Goal: Task Accomplishment & Management: Complete application form

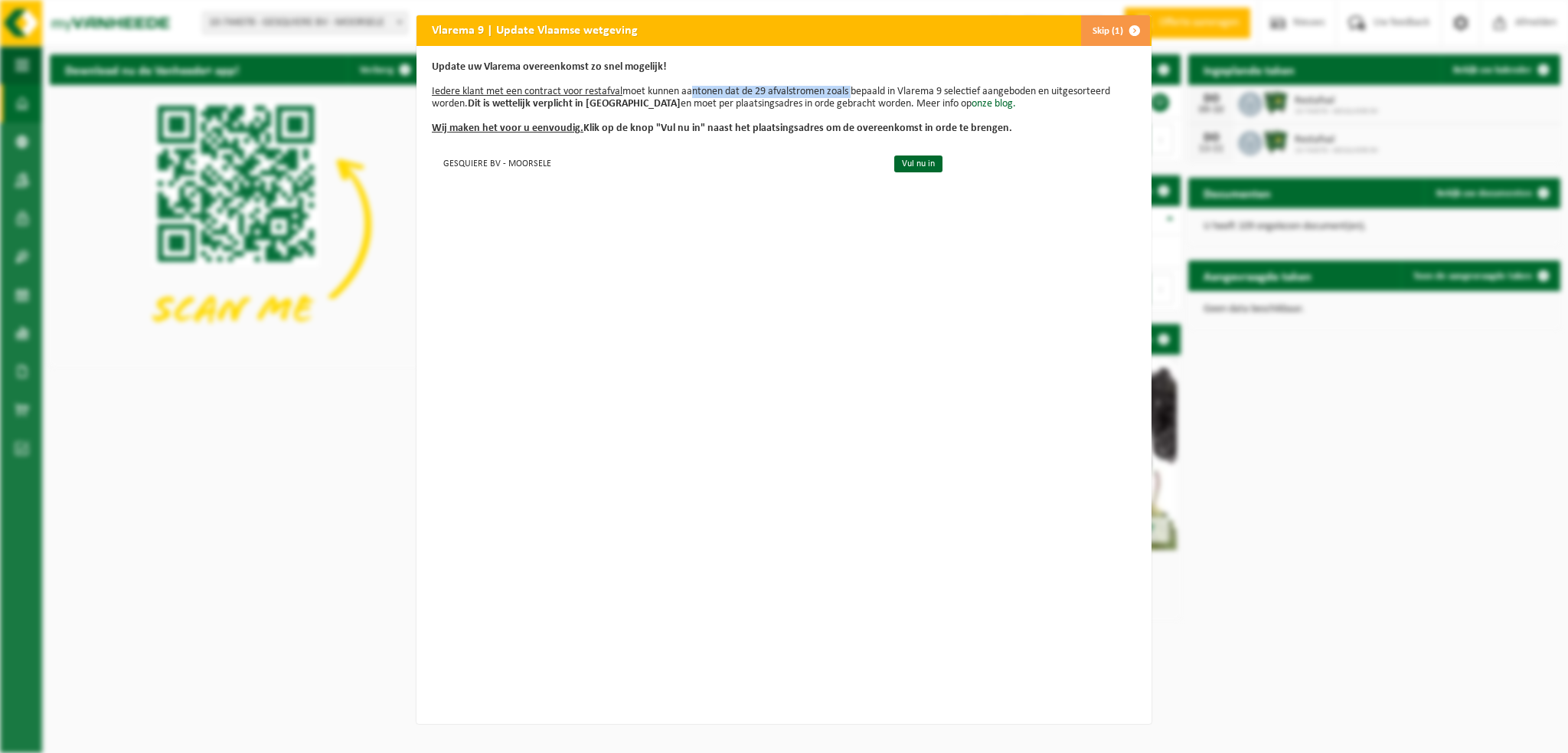
drag, startPoint x: 683, startPoint y: 93, endPoint x: 846, endPoint y: 95, distance: 163.0
click at [846, 95] on p "Update uw Vlarema overeenkomst zo snel mogelijk! Iedere klant met een contract …" at bounding box center [784, 98] width 705 height 73
click at [797, 103] on p "Update uw Vlarema overeenkomst zo snel mogelijk! Iedere klant met een contract …" at bounding box center [784, 98] width 705 height 73
click at [775, 126] on b "Wij maken het voor u eenvoudig. Klik op de knop "Vul nu in" naast het plaatsing…" at bounding box center [722, 129] width 580 height 12
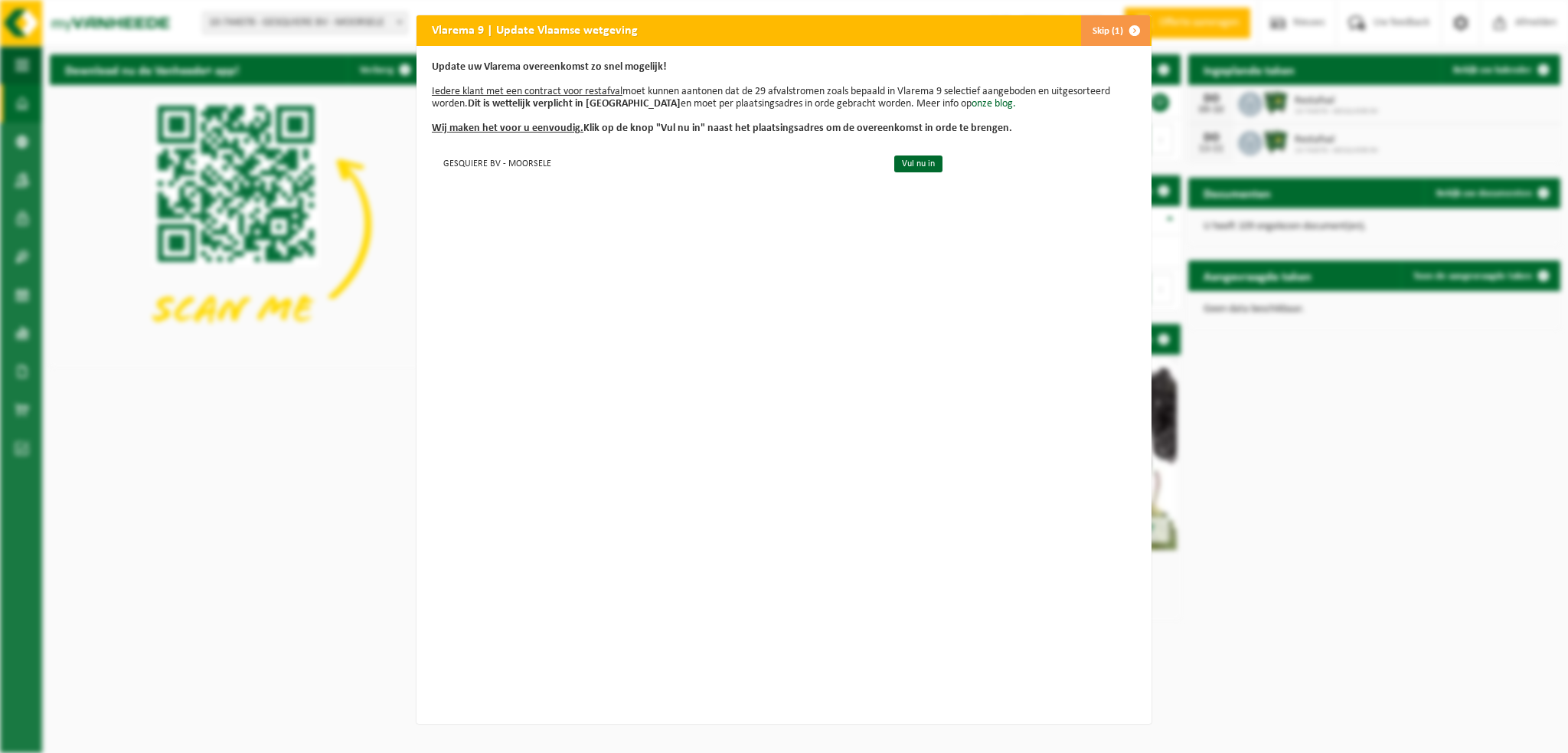
click at [1126, 28] on span "button" at bounding box center [1135, 31] width 31 height 31
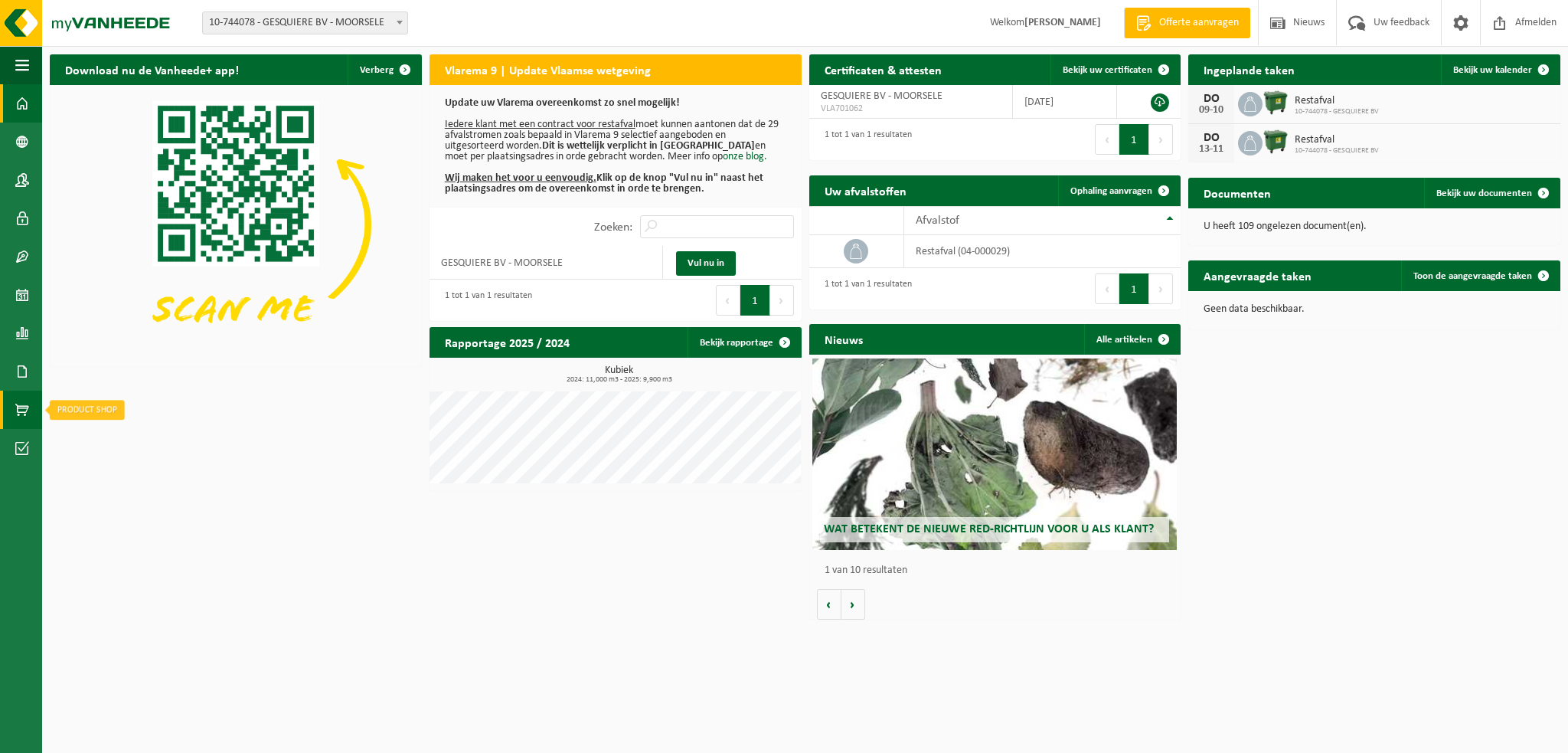
click at [21, 405] on span at bounding box center [22, 410] width 14 height 39
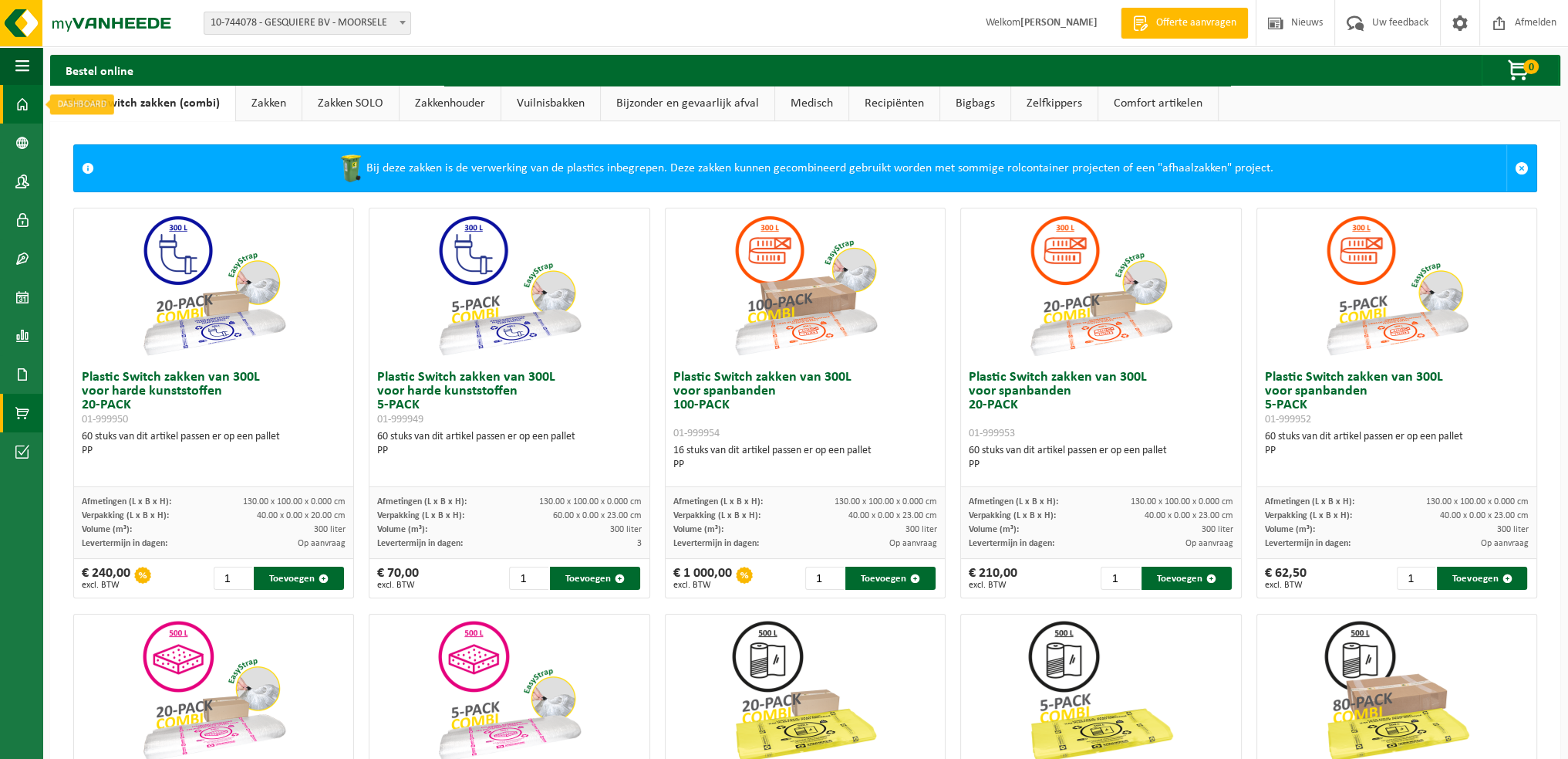
click at [14, 99] on link "Dashboard" at bounding box center [21, 104] width 43 height 39
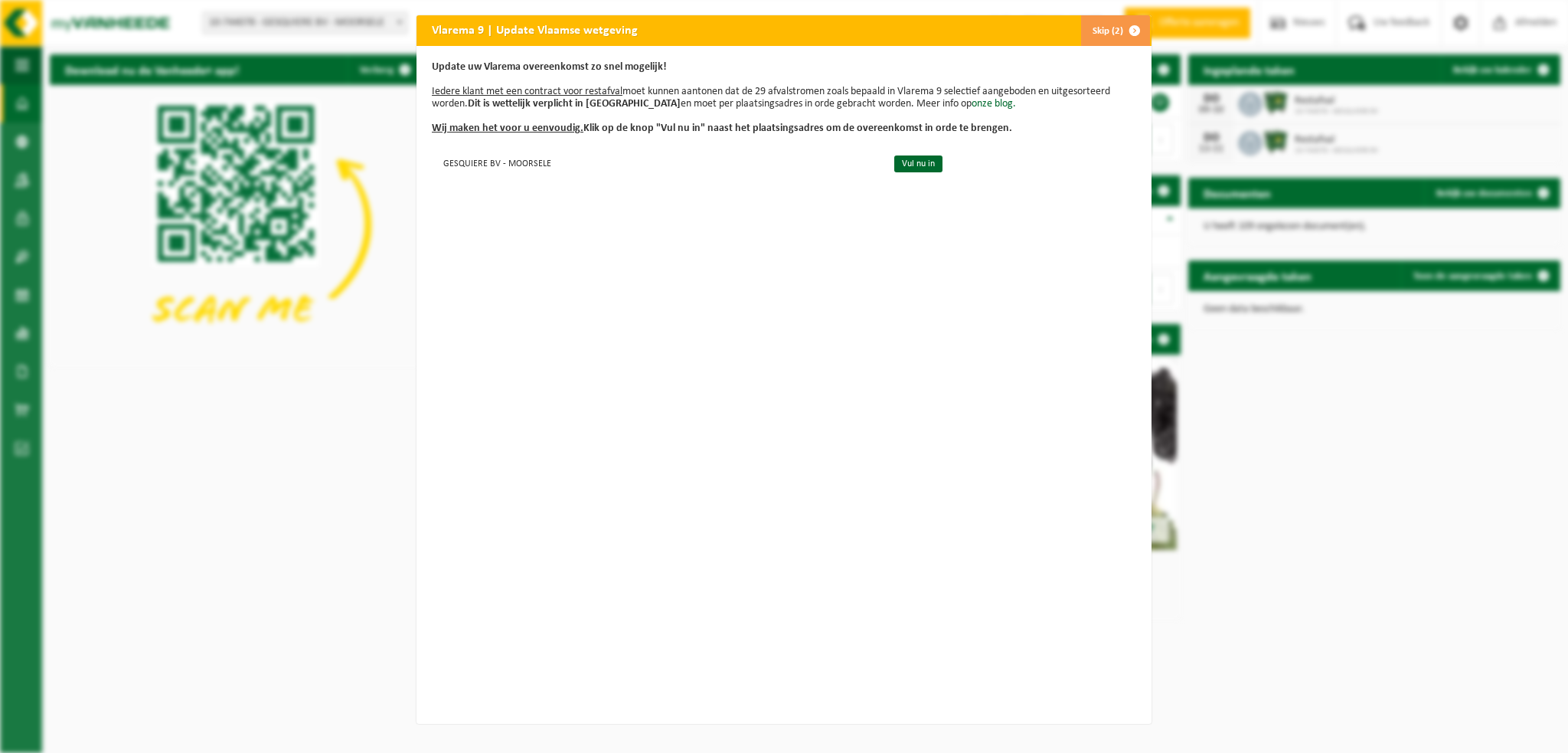
click at [1109, 27] on button "Skip (2)" at bounding box center [1116, 31] width 70 height 31
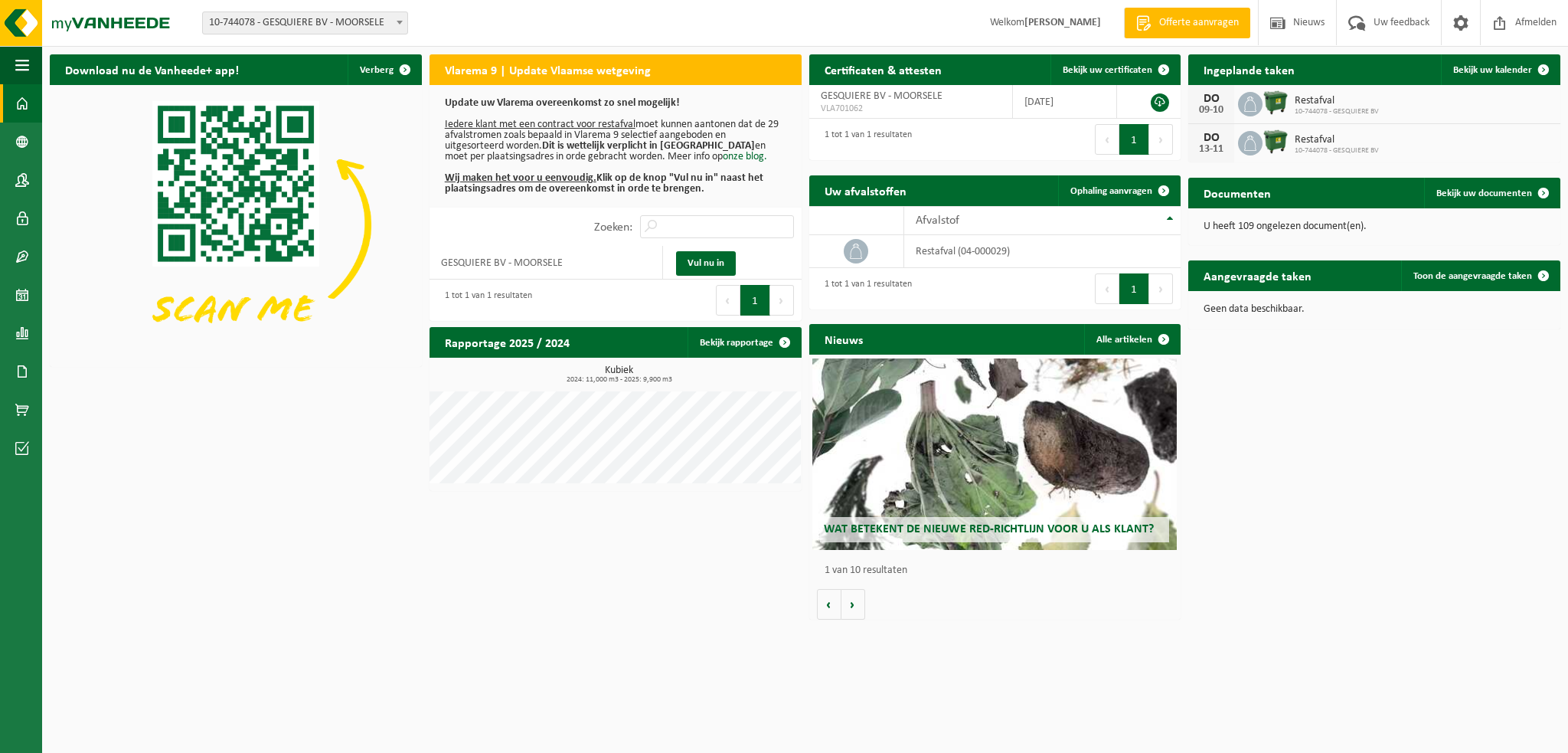
click at [1195, 20] on span "Offerte aanvragen" at bounding box center [1199, 23] width 87 height 15
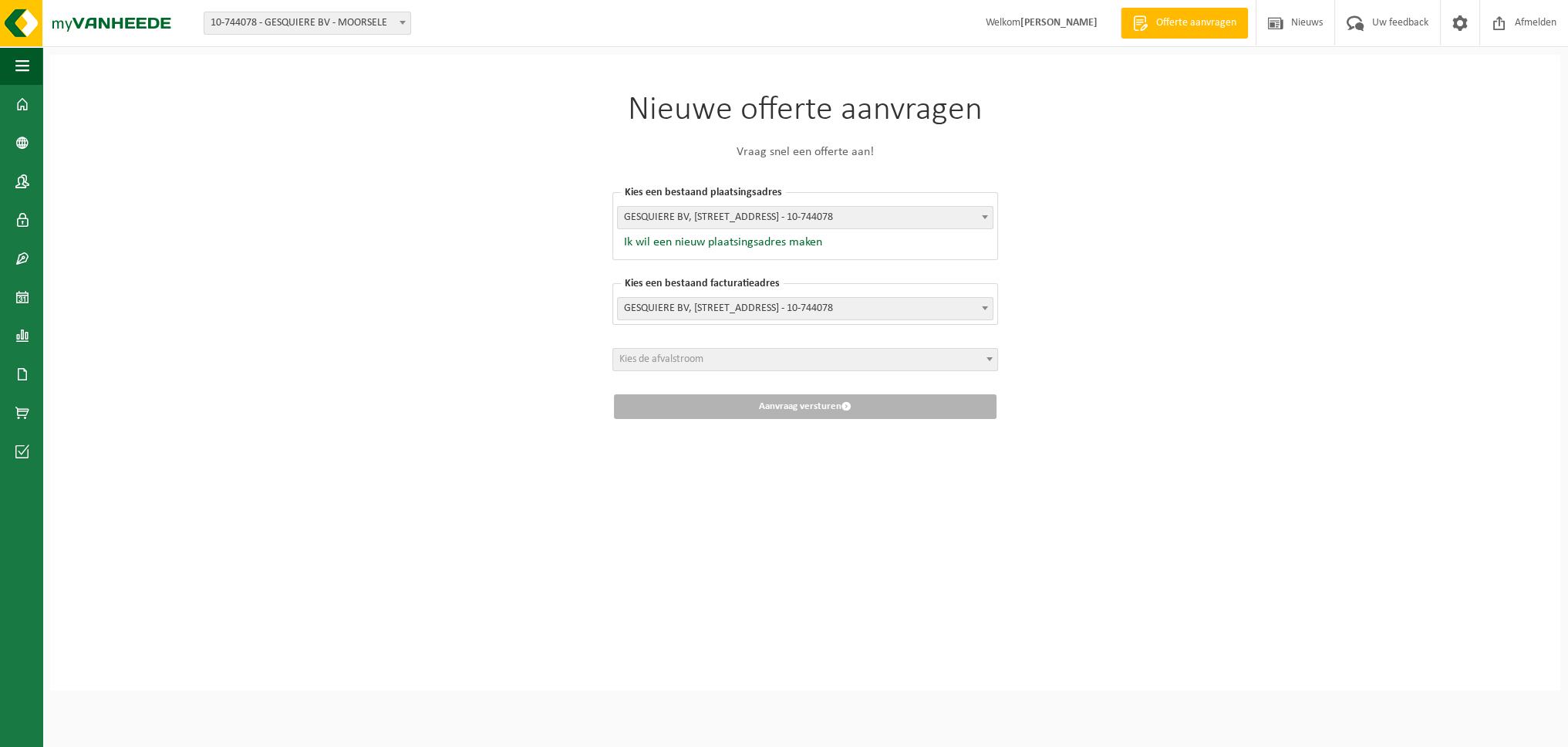
click at [826, 366] on span "Kies de afvalstroom" at bounding box center [805, 359] width 385 height 21
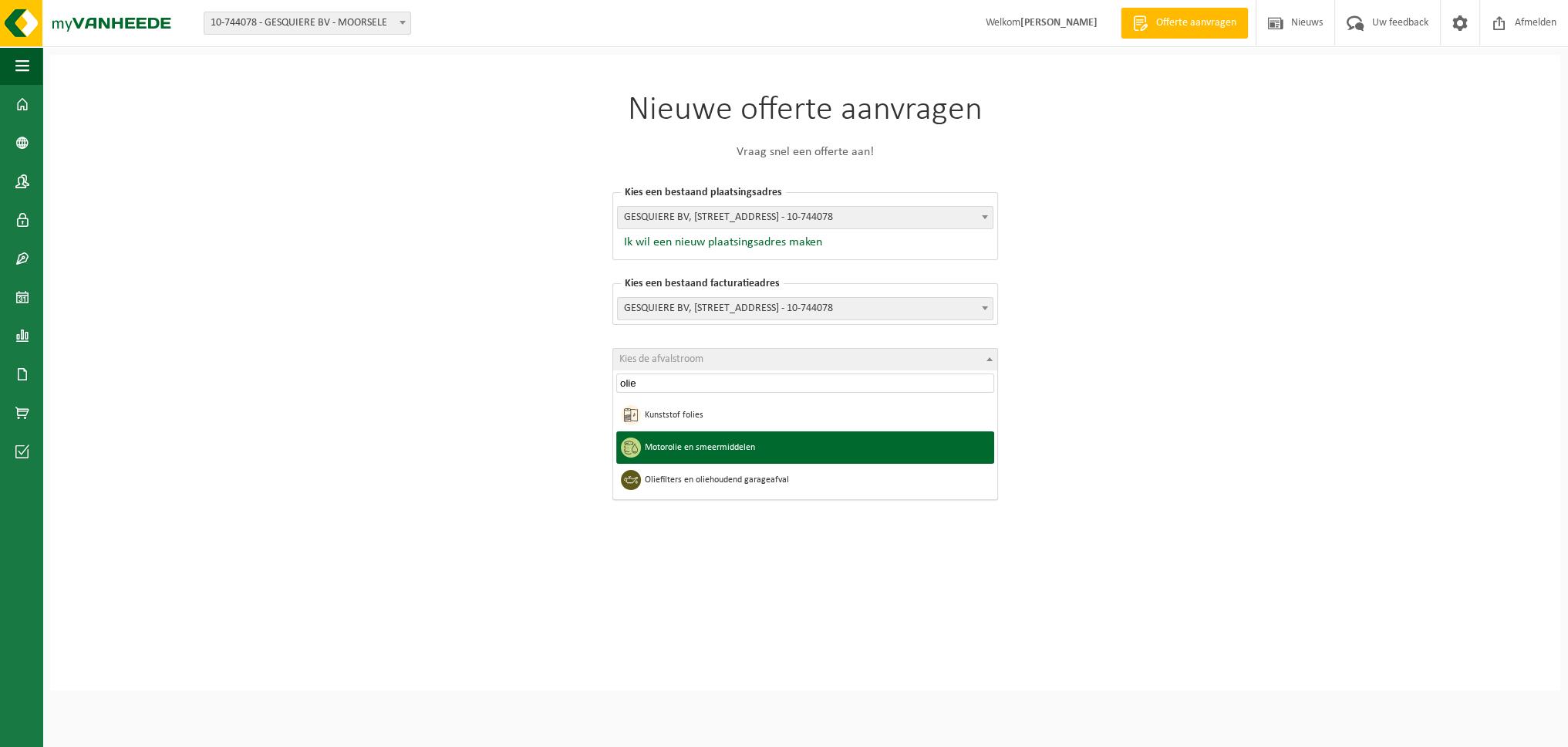
type input "olie"
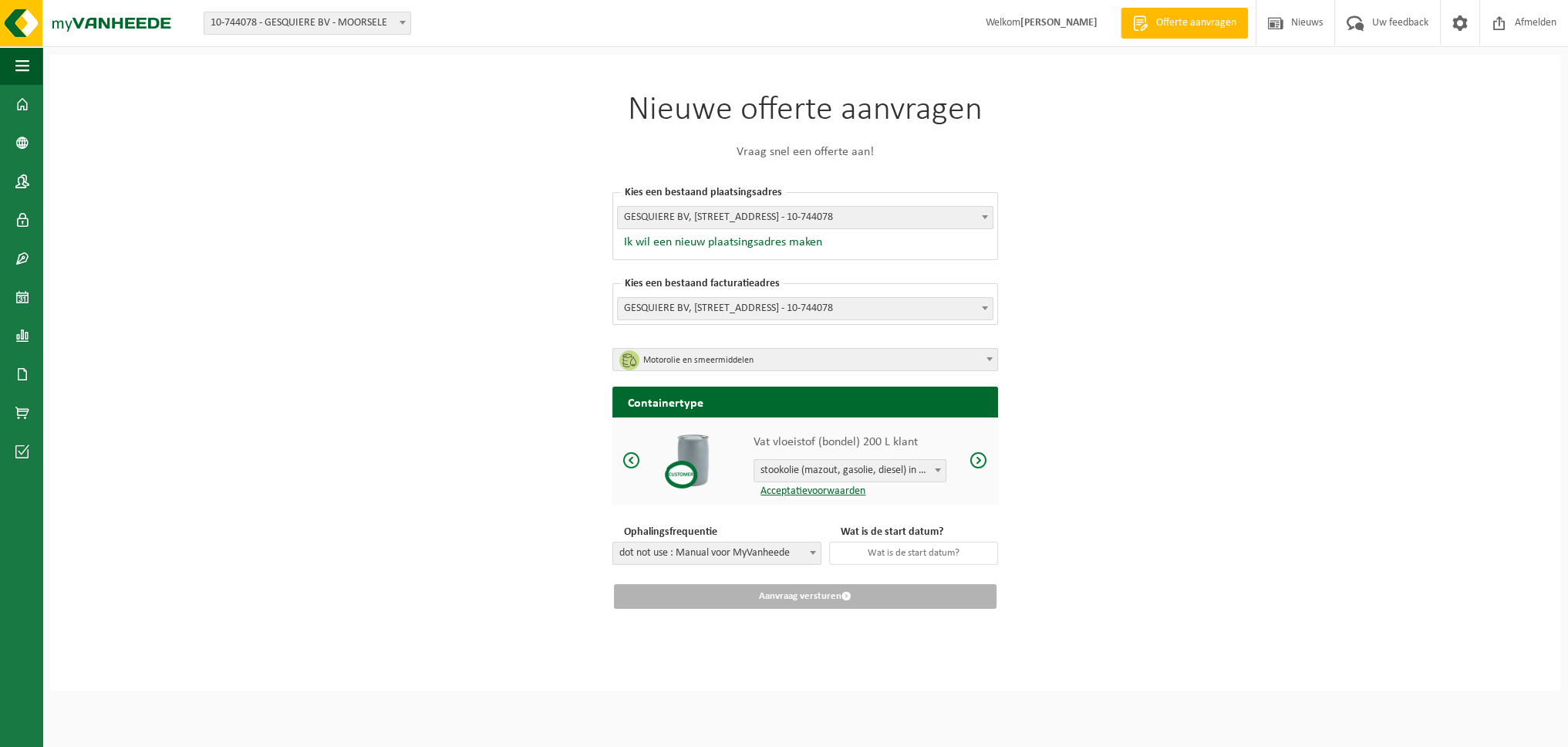
click at [1130, 505] on div "Nieuwe offerte aanvragen Vraag snel een offerte aan! Kies een bestaand plaatsin…" at bounding box center [804, 372] width 1511 height 636
click at [807, 358] on span "Motorolie en smeermiddelen" at bounding box center [811, 360] width 335 height 21
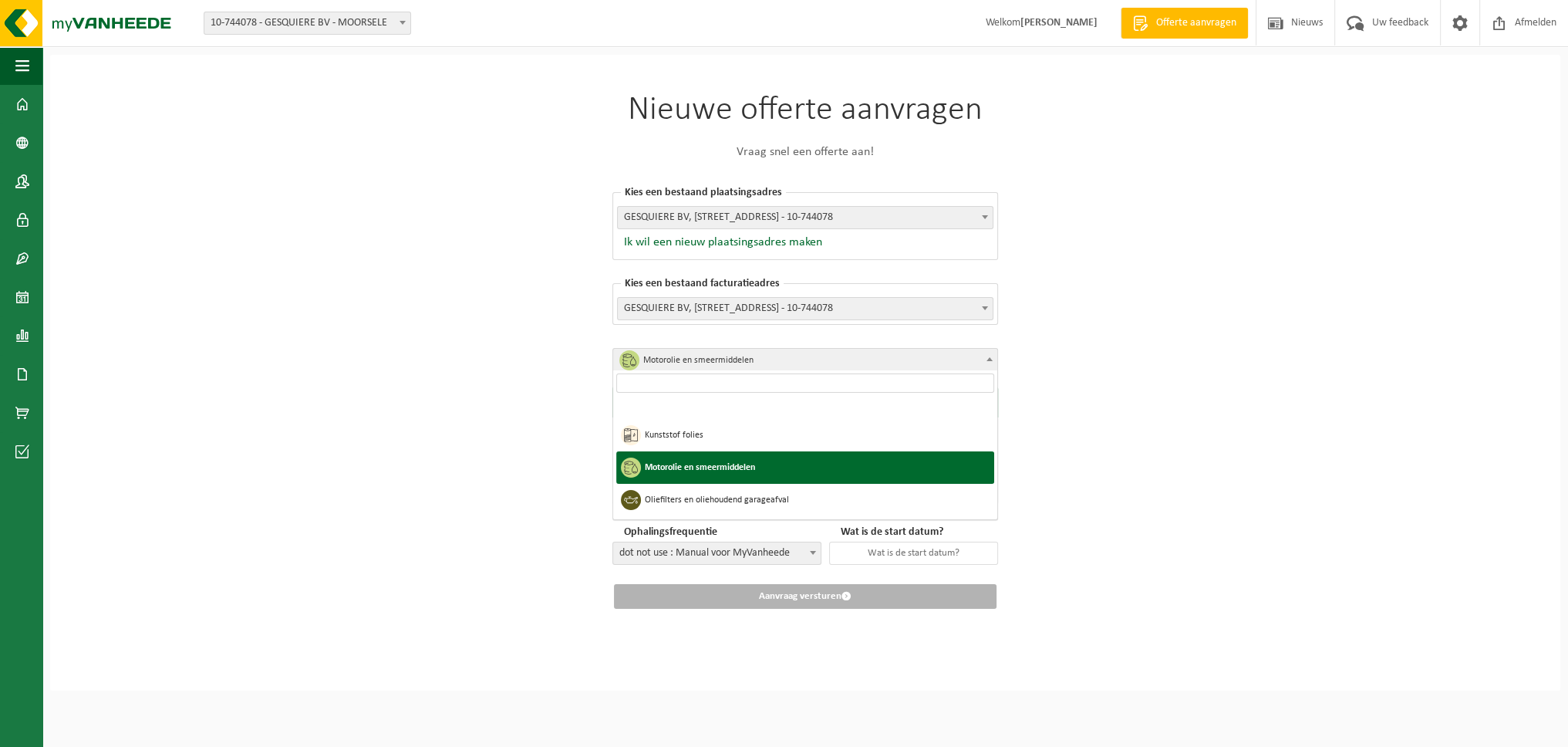
scroll to position [1004, 0]
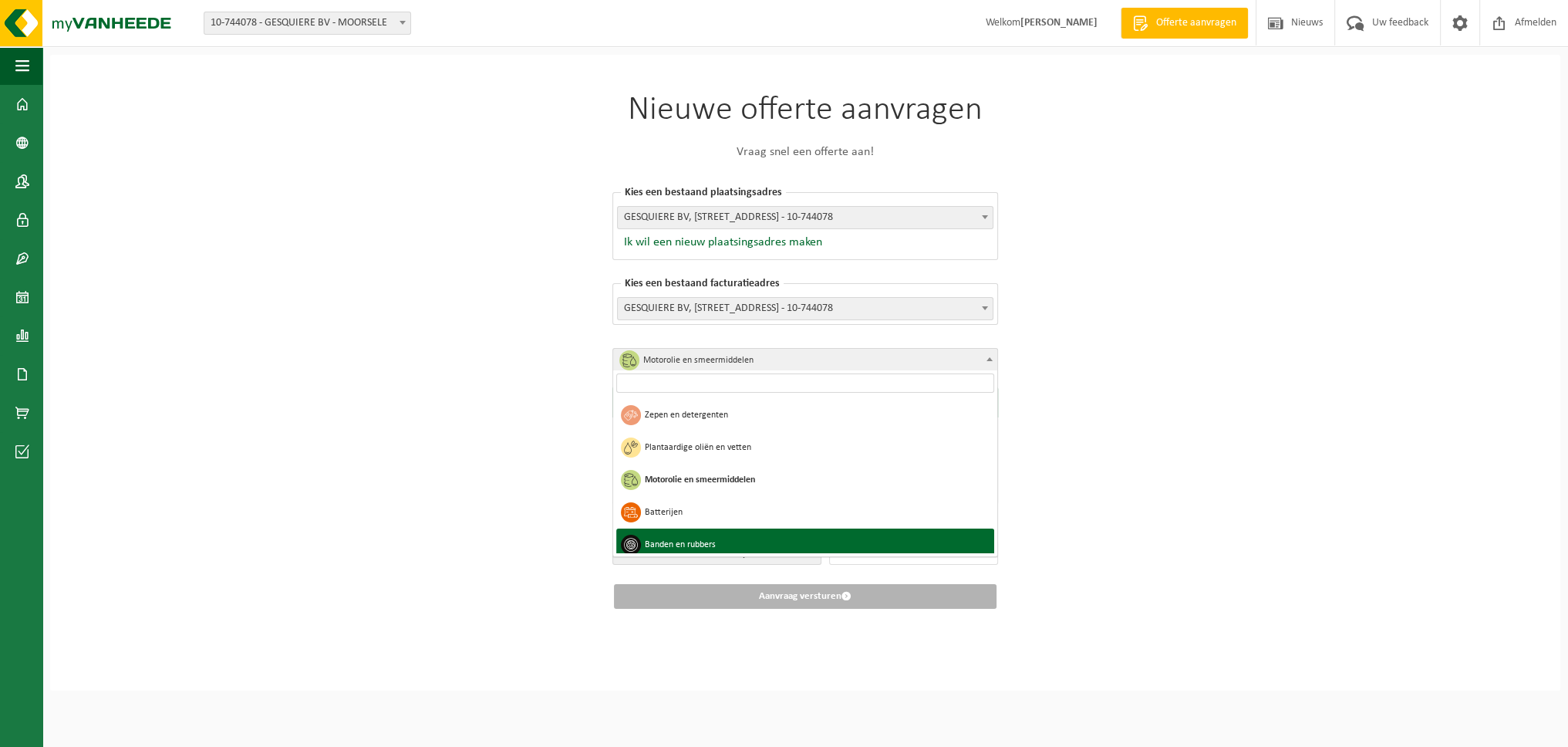
drag, startPoint x: 669, startPoint y: 541, endPoint x: 676, endPoint y: 536, distance: 8.6
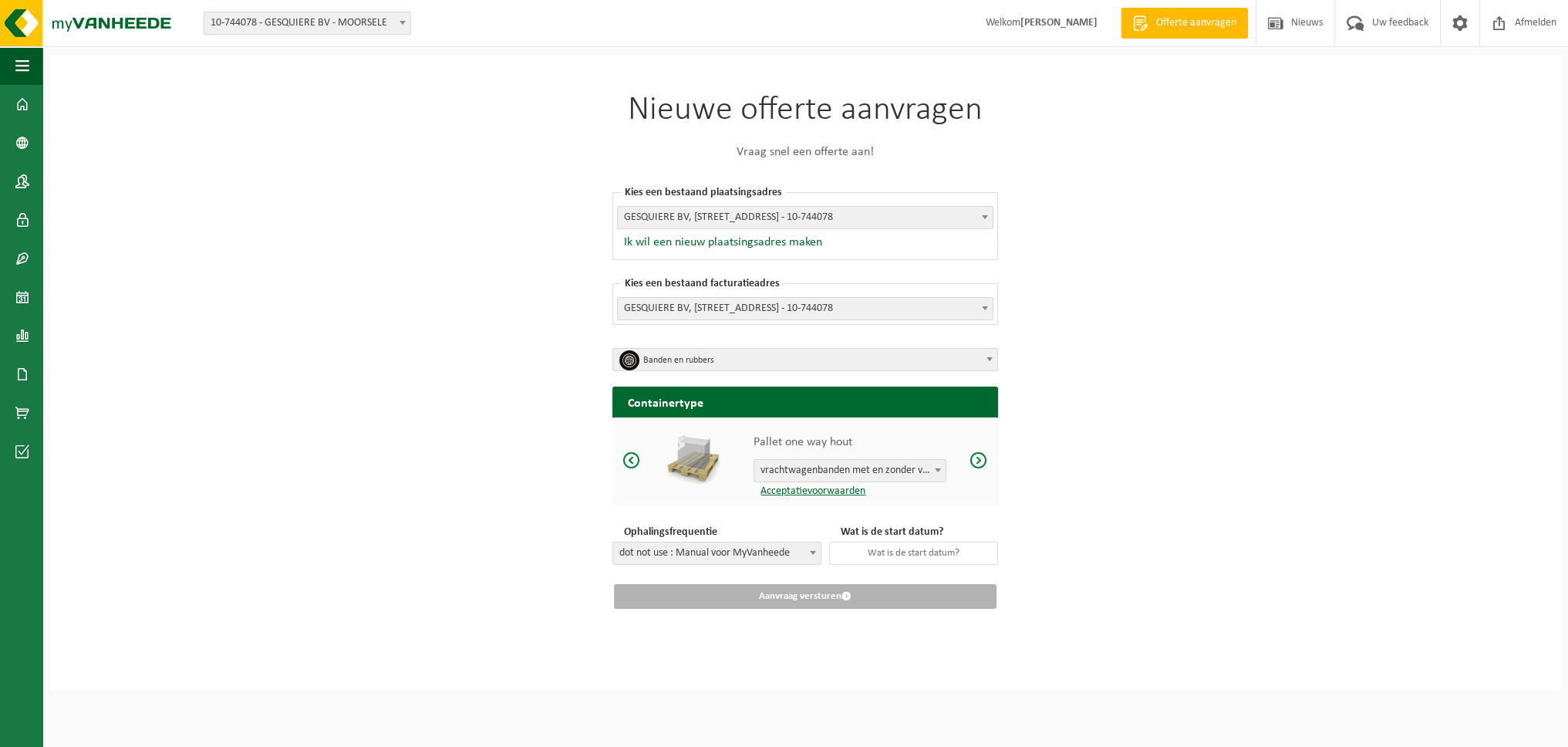
click at [935, 469] on b at bounding box center [938, 470] width 6 height 4
click at [1160, 518] on div "Nieuwe offerte aanvragen Vraag snel een offerte aan! Kies een bestaand plaatsin…" at bounding box center [804, 372] width 1511 height 636
click at [684, 362] on span "Banden en rubbers" at bounding box center [811, 360] width 335 height 21
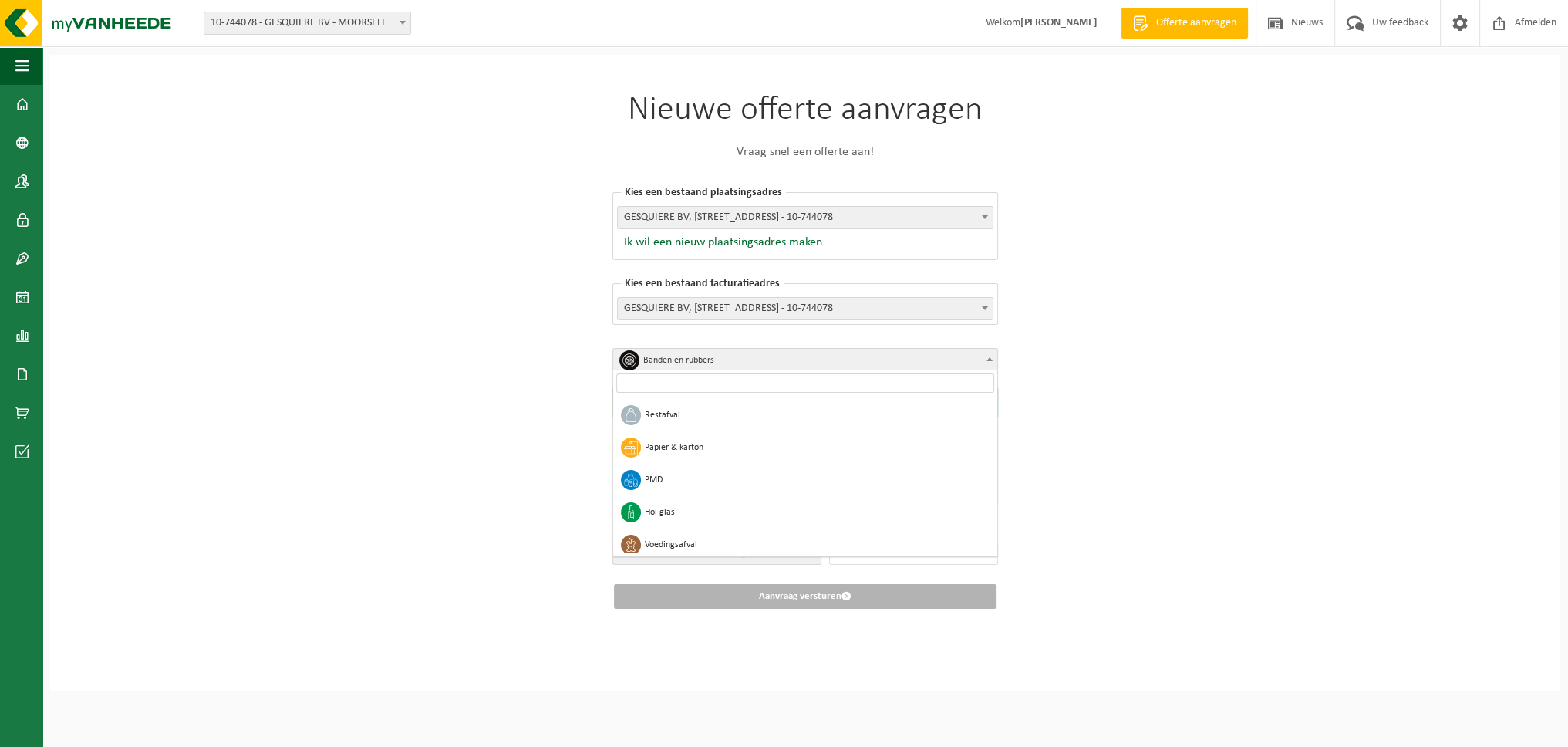
scroll to position [1090, 0]
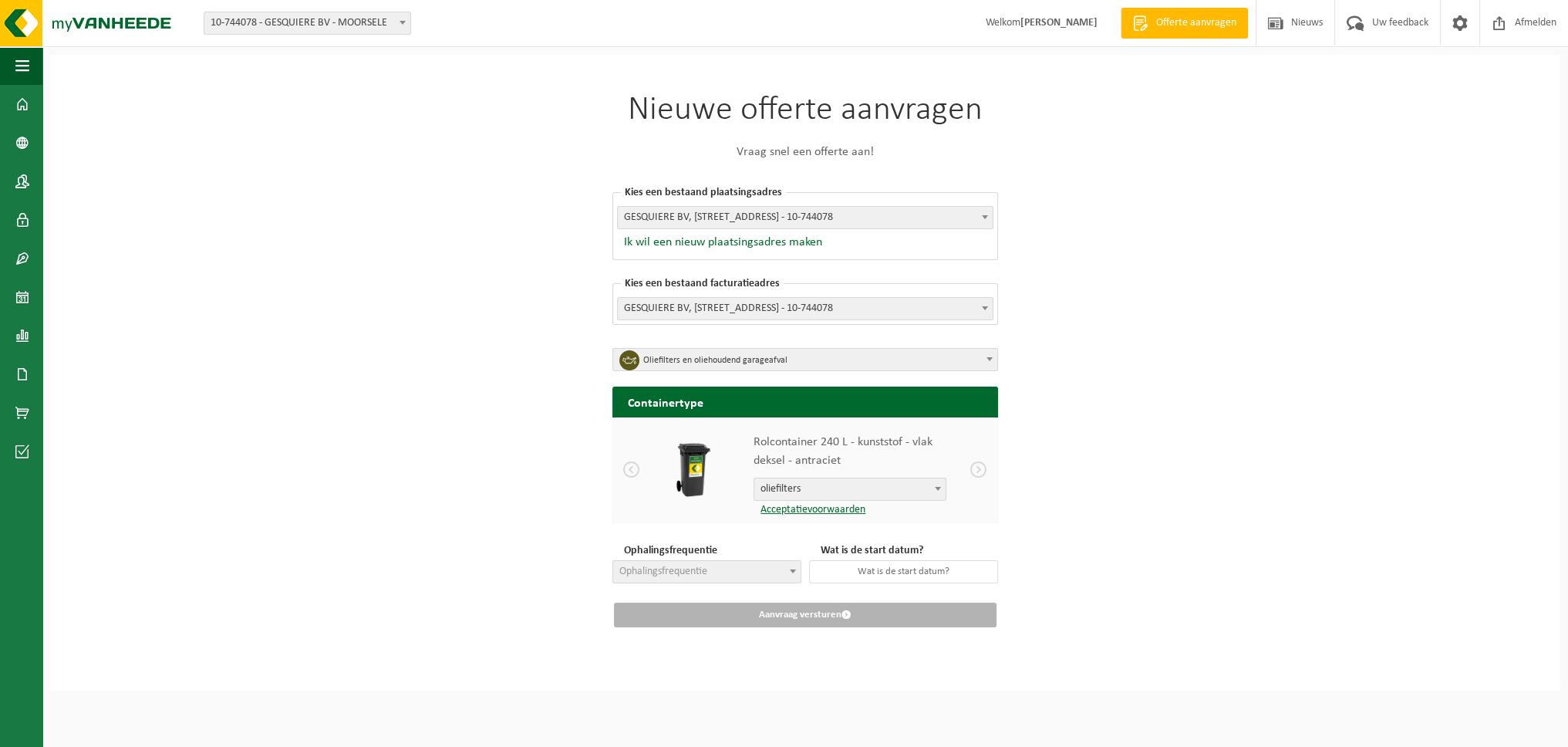
click at [817, 508] on link "Acceptatievoorwaarden" at bounding box center [809, 509] width 112 height 12
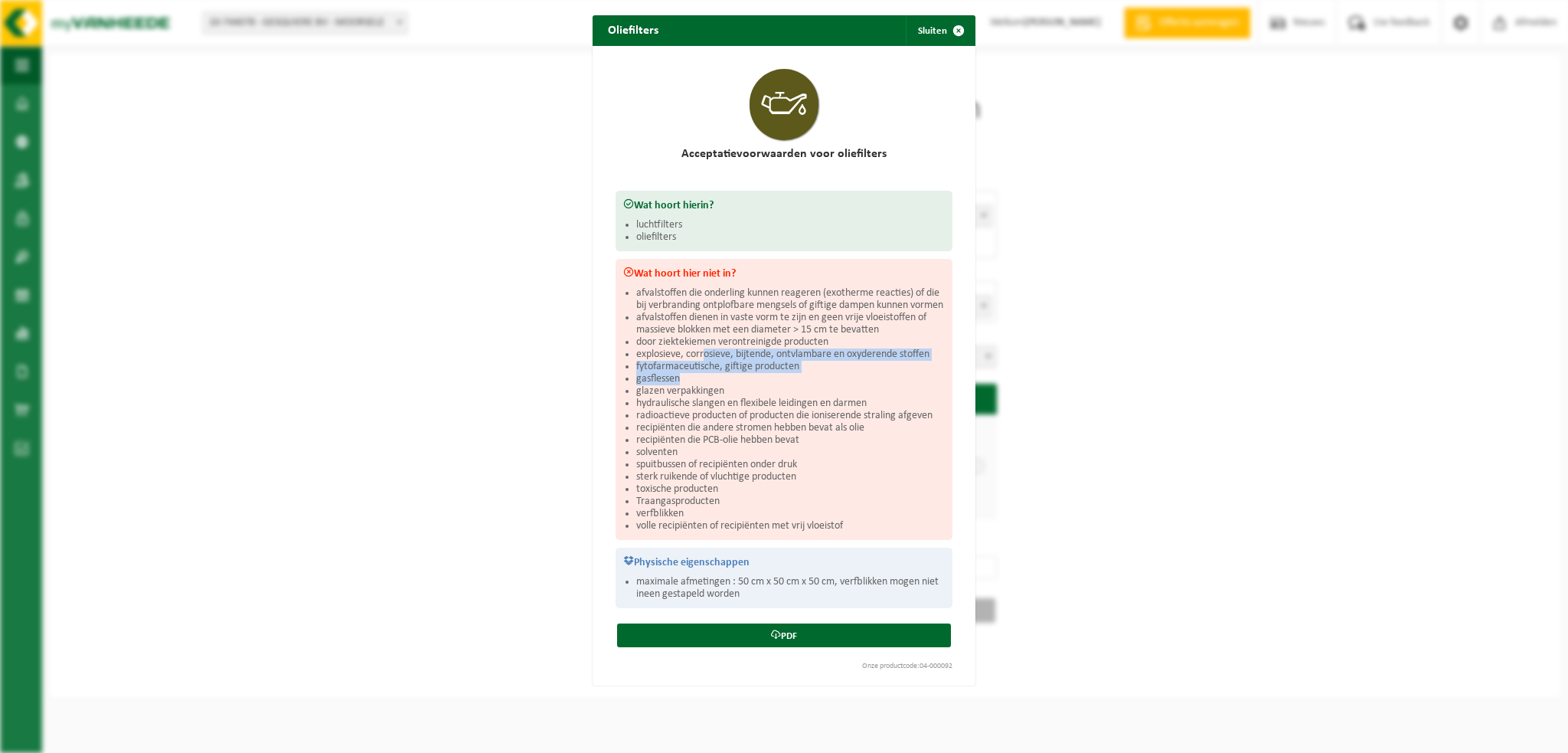
drag, startPoint x: 698, startPoint y: 363, endPoint x: 676, endPoint y: 387, distance: 32.6
click at [676, 387] on ul "afvalstoffen die onderling kunnen reageren (exotherme reacties) of die bij verb…" at bounding box center [790, 409] width 308 height 245
click at [676, 385] on li "gasflessen" at bounding box center [790, 379] width 308 height 13
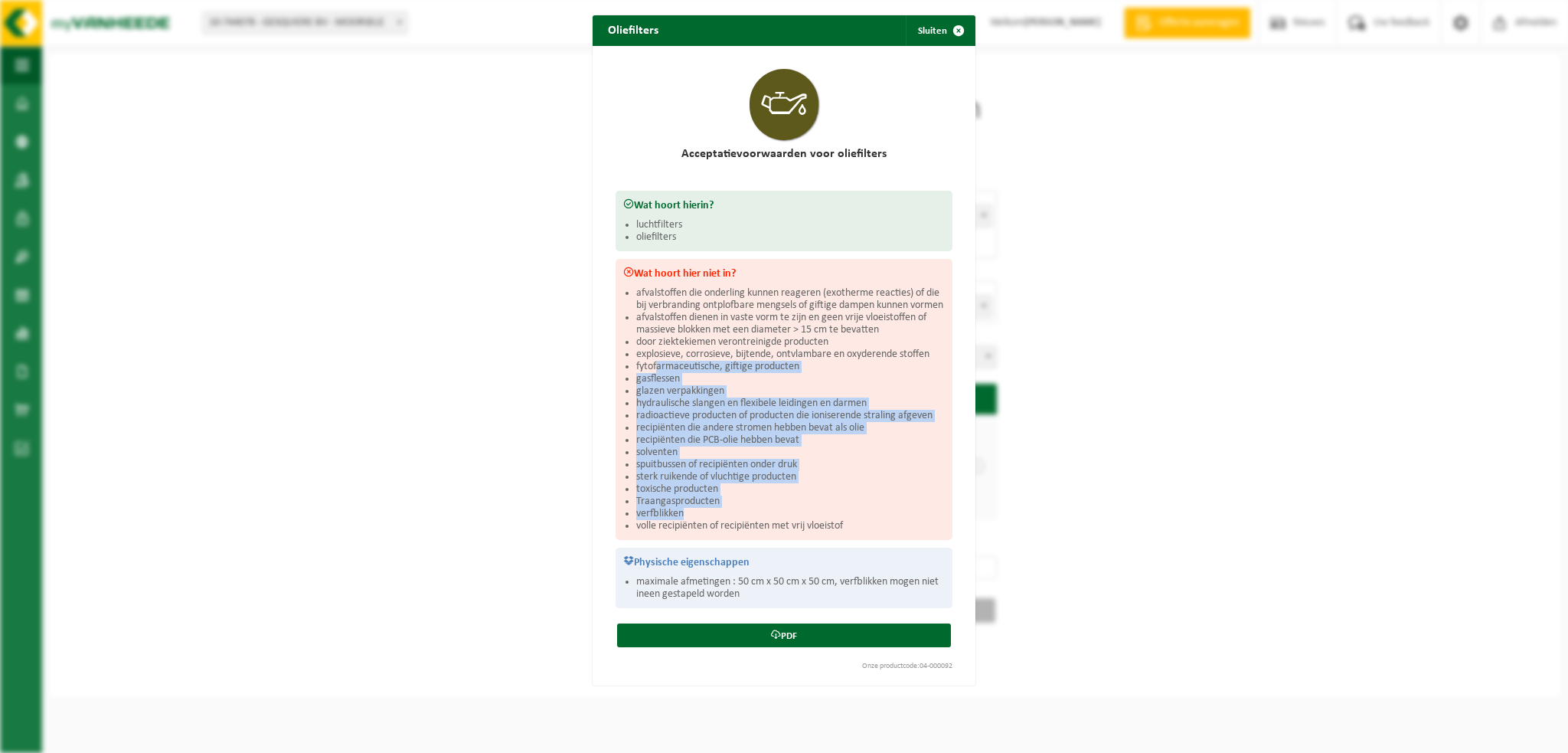
drag, startPoint x: 653, startPoint y: 375, endPoint x: 868, endPoint y: 523, distance: 261.0
click at [868, 523] on ul "afvalstoffen die onderling kunnen reageren (exotherme reacties) of die bij verb…" at bounding box center [790, 409] width 308 height 245
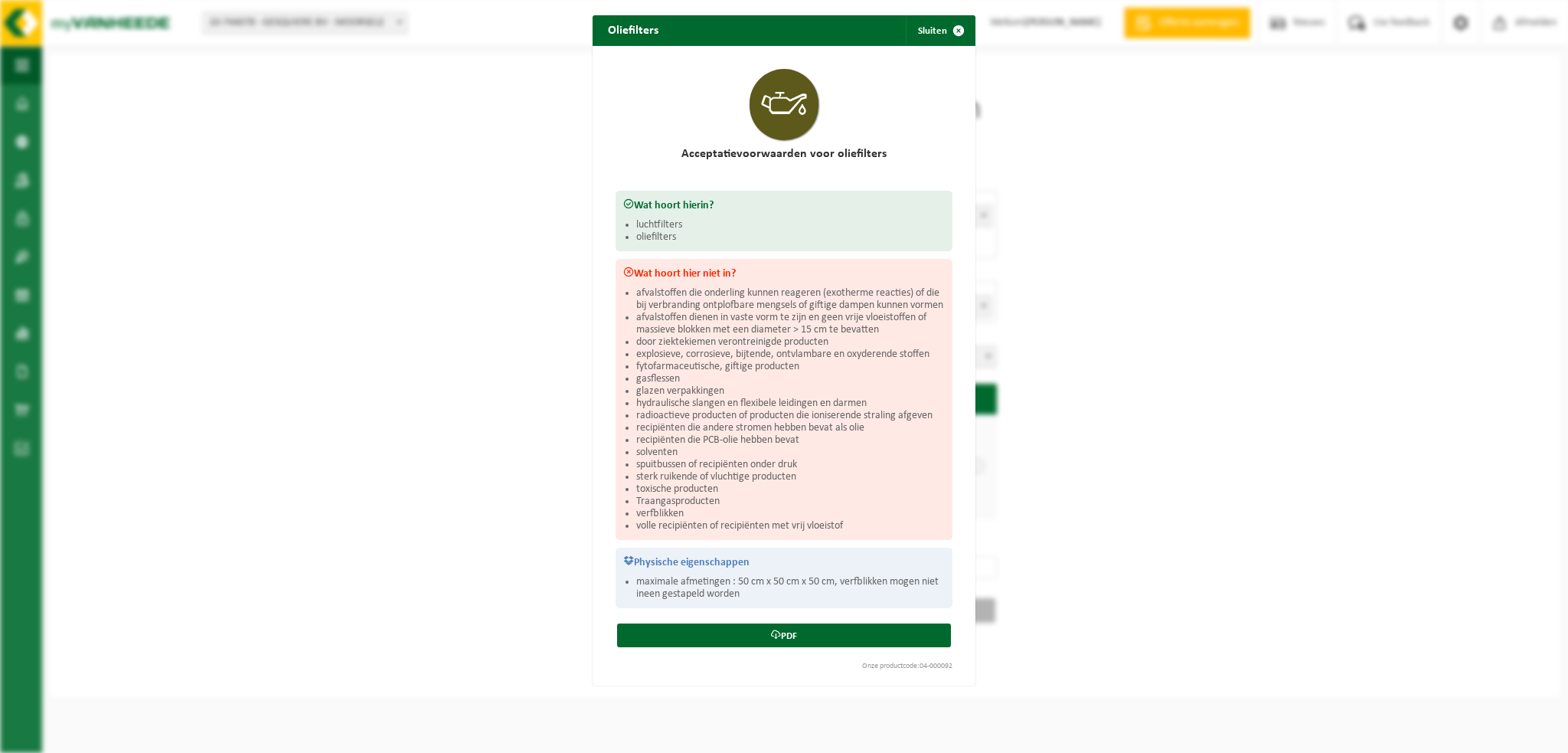
click at [857, 529] on li "volle recipiënten of recipiënten met vrij vloeistof" at bounding box center [790, 526] width 308 height 13
click at [755, 156] on h2 "Acceptatievoorwaarden voor oliefilters" at bounding box center [784, 154] width 337 height 13
click at [930, 28] on button "Sluiten" at bounding box center [940, 31] width 69 height 31
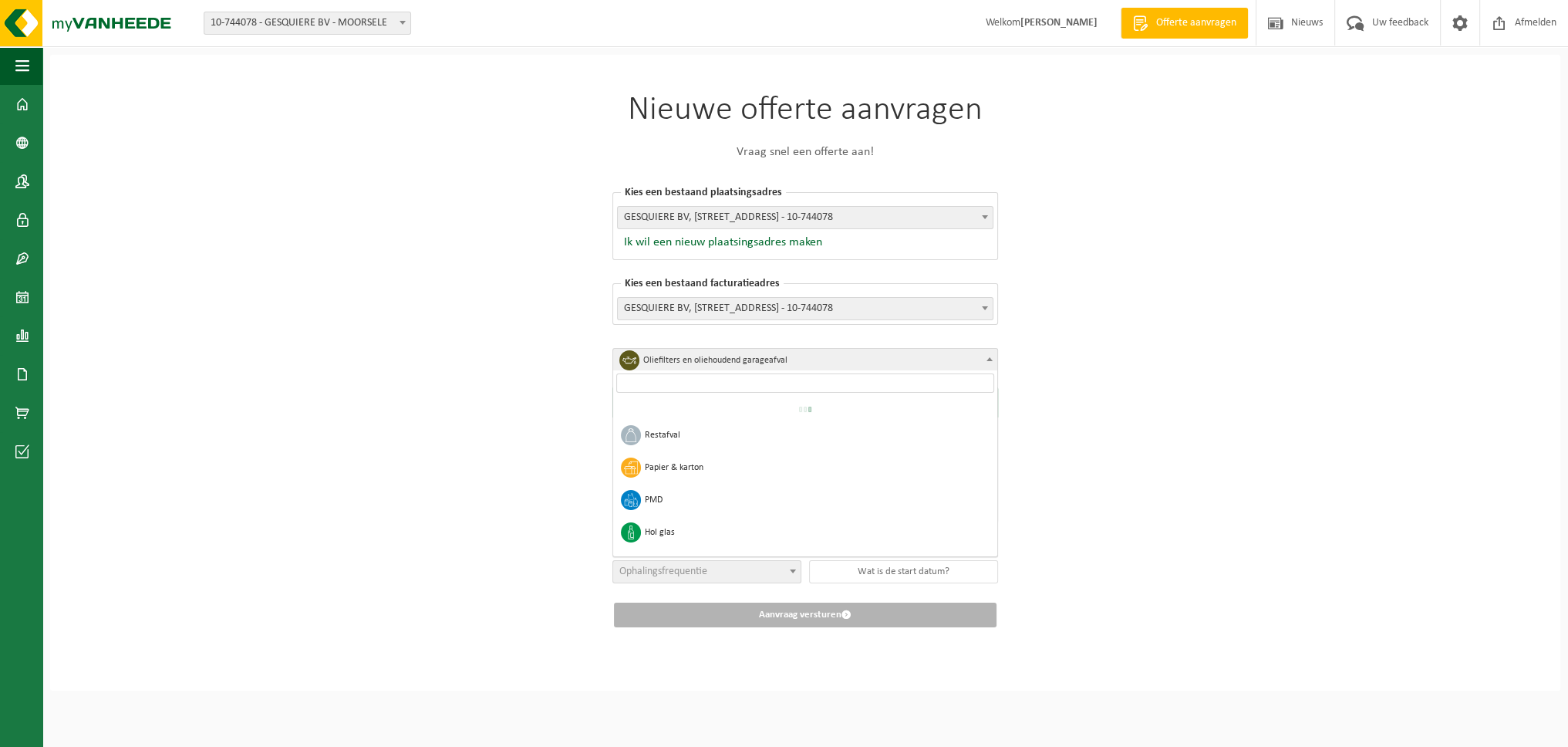
click at [837, 354] on span "Oliefilters en oliehoudend garageafval" at bounding box center [811, 360] width 335 height 21
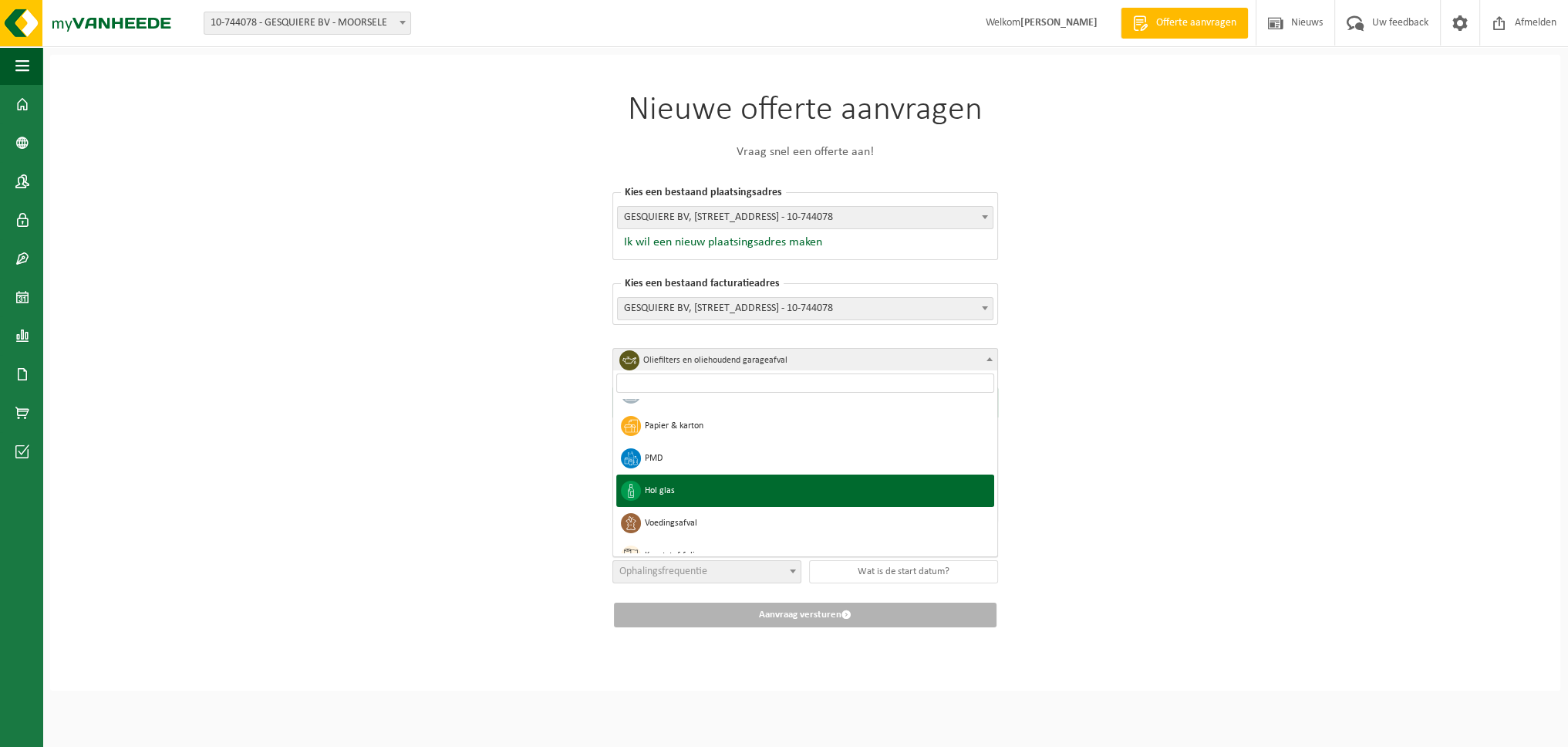
select select "7"
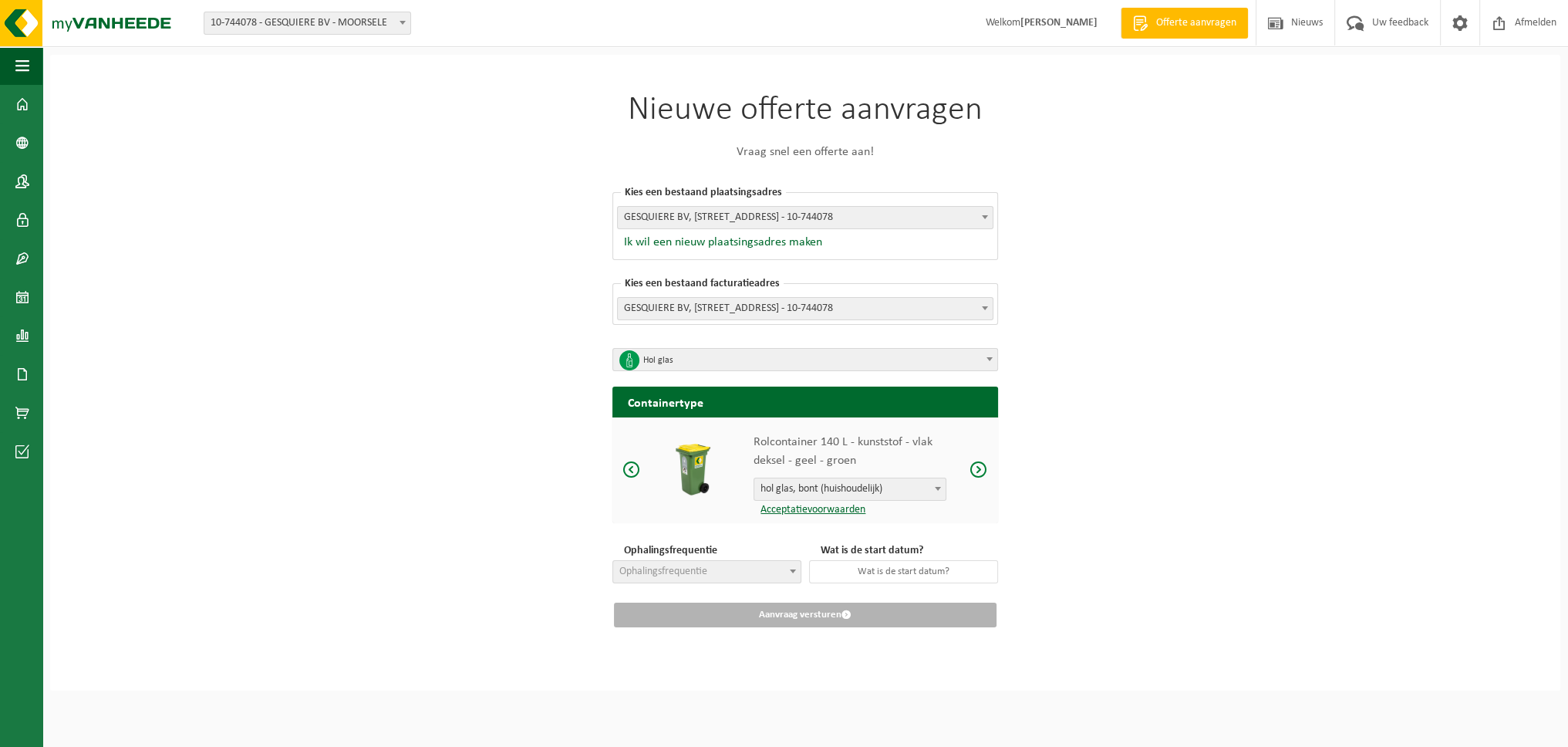
click at [819, 510] on link "Acceptatievoorwaarden" at bounding box center [809, 509] width 112 height 12
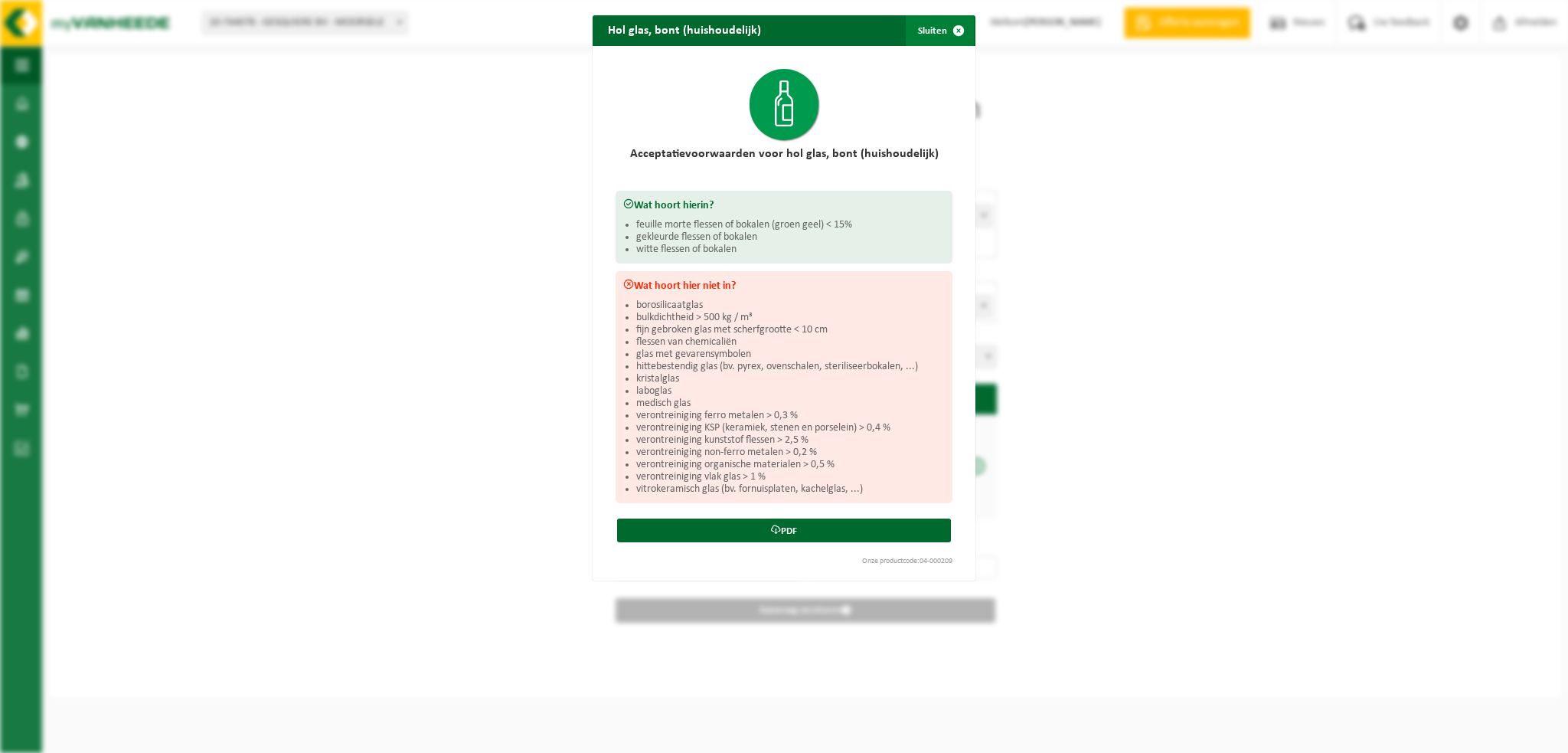
click at [934, 29] on button "Sluiten" at bounding box center [940, 31] width 69 height 31
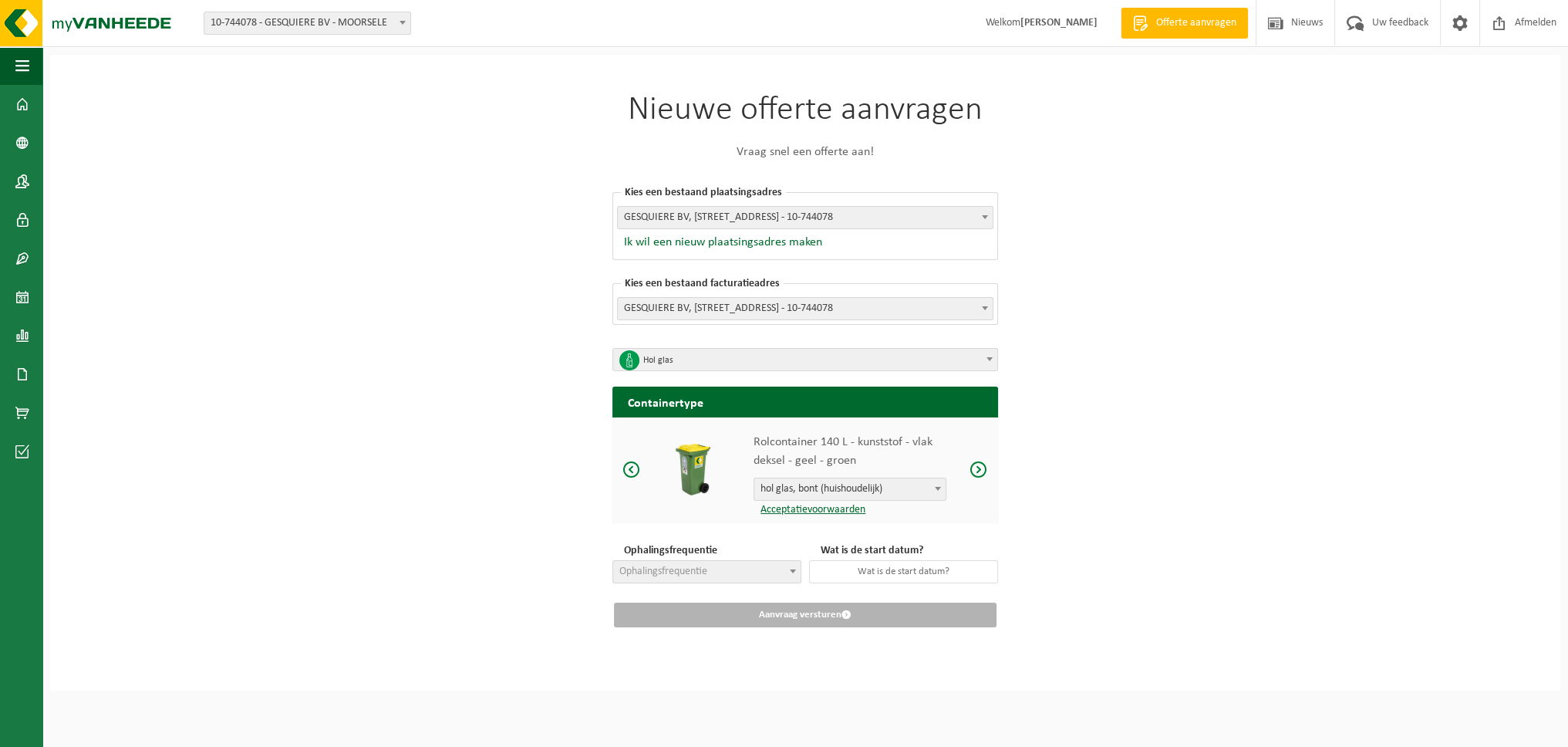
click at [814, 509] on link "Acceptatievoorwaarden" at bounding box center [809, 509] width 112 height 12
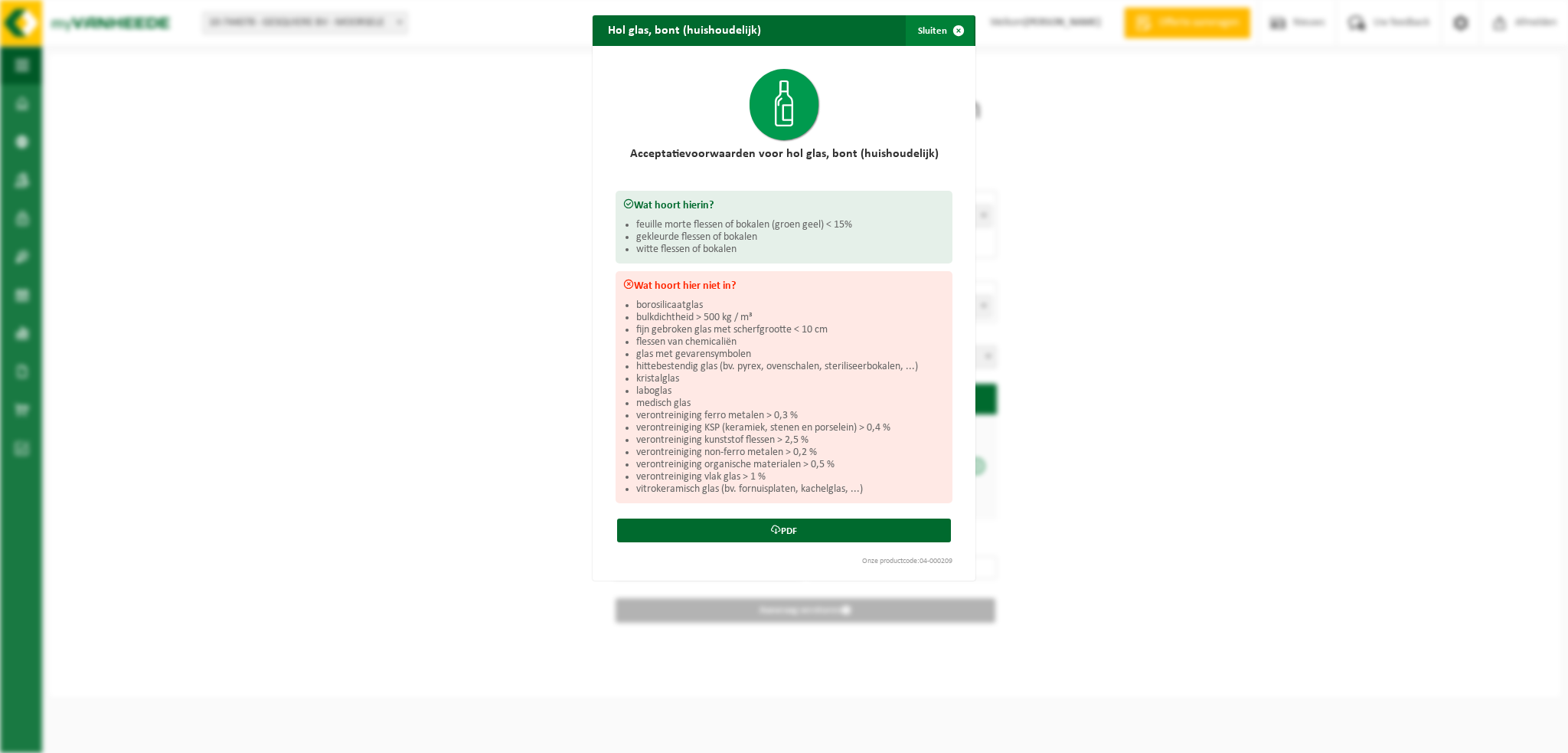
click at [952, 26] on span "button" at bounding box center [959, 31] width 31 height 31
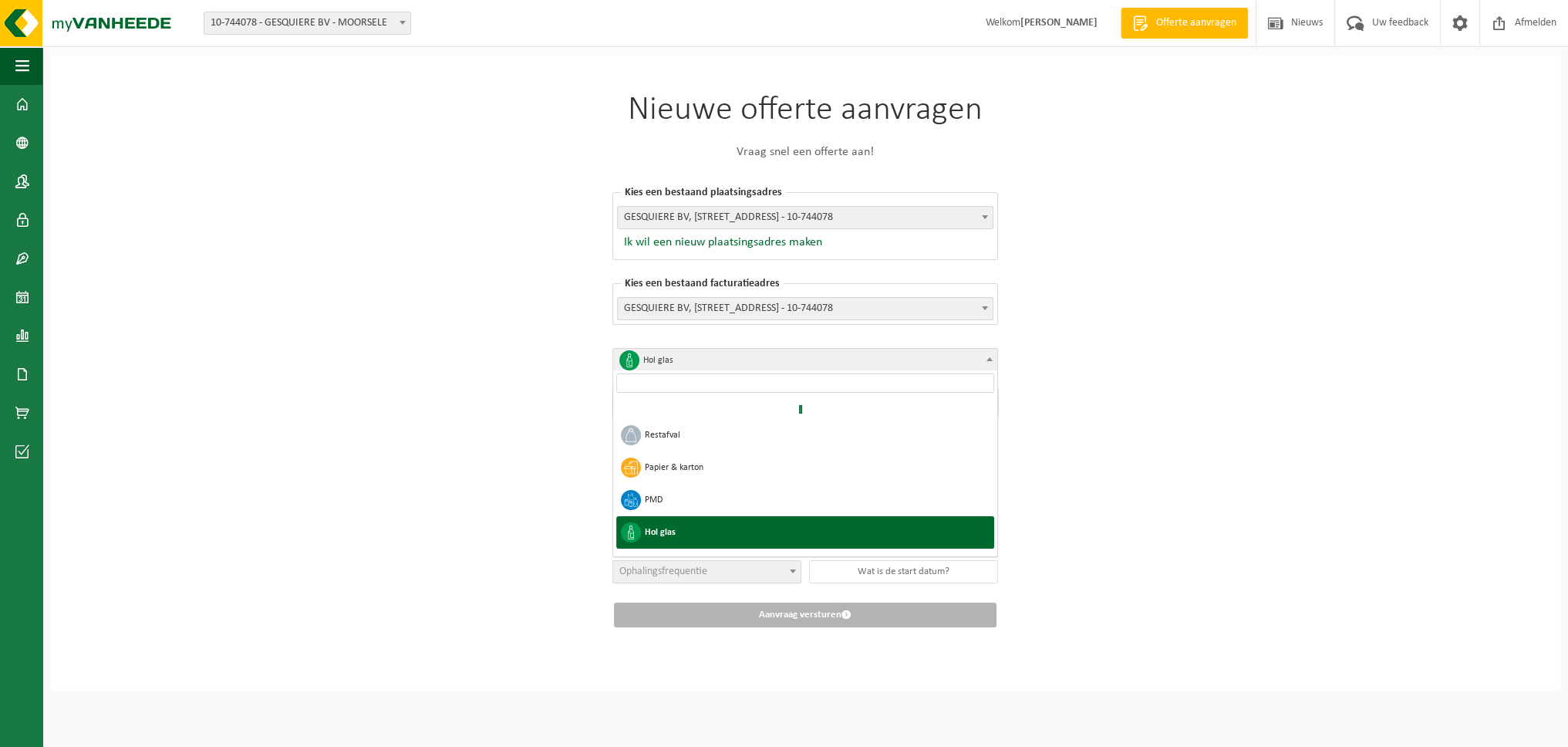
click at [842, 360] on span "Hol glas" at bounding box center [811, 360] width 335 height 21
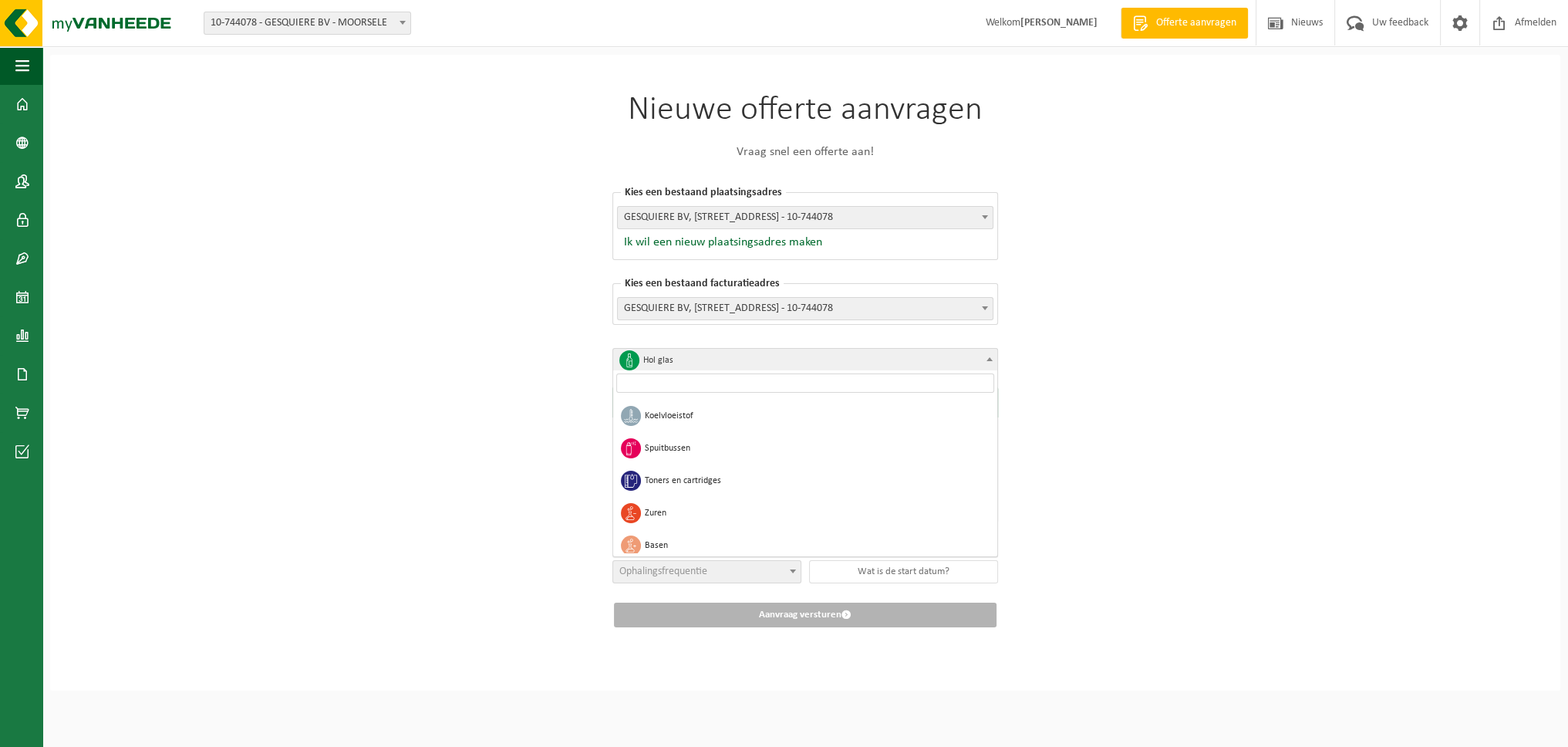
scroll to position [1272, 0]
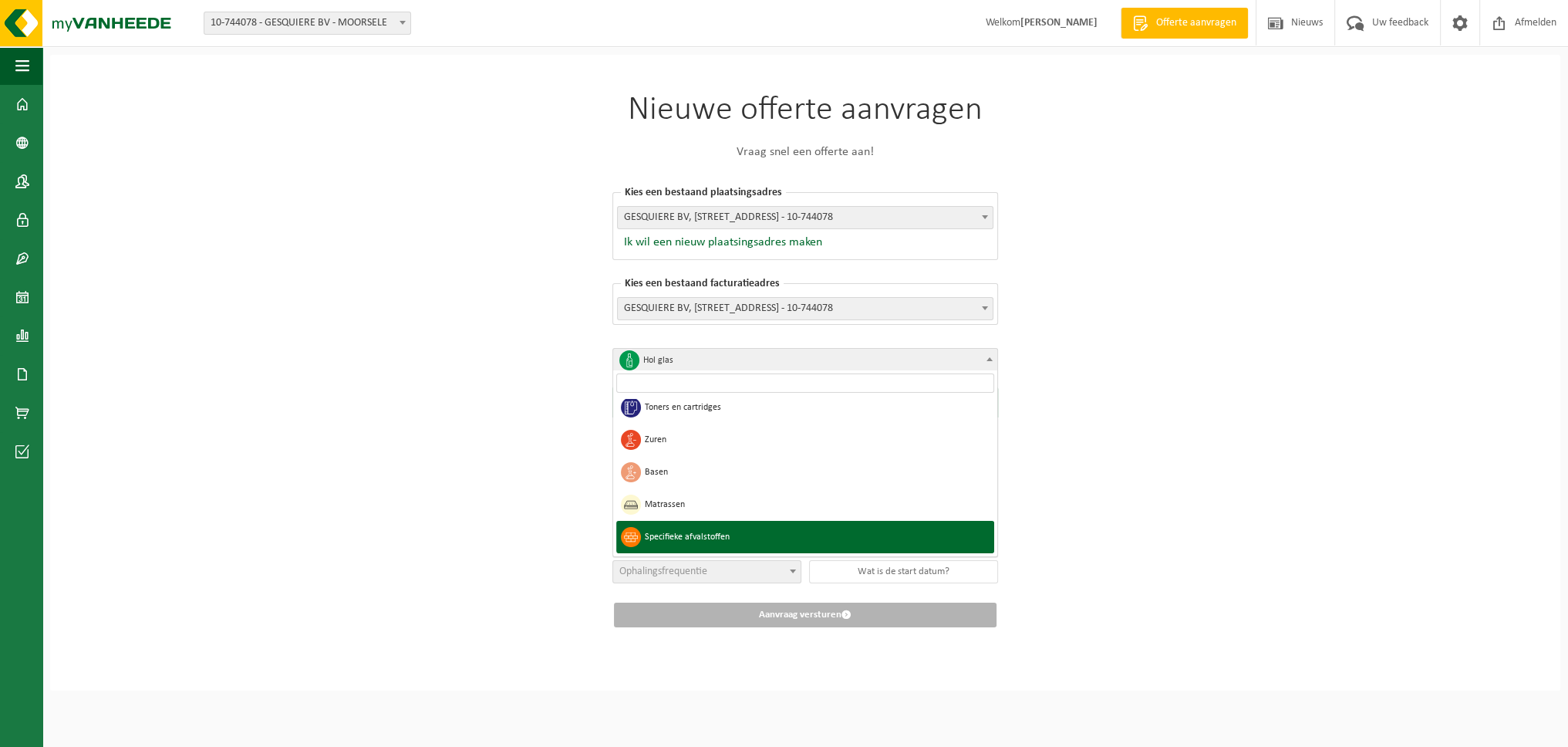
click at [1190, 509] on div "Nieuwe offerte aanvragen Vraag snel een offerte aan! Kies een bestaand plaatsin…" at bounding box center [804, 372] width 1511 height 636
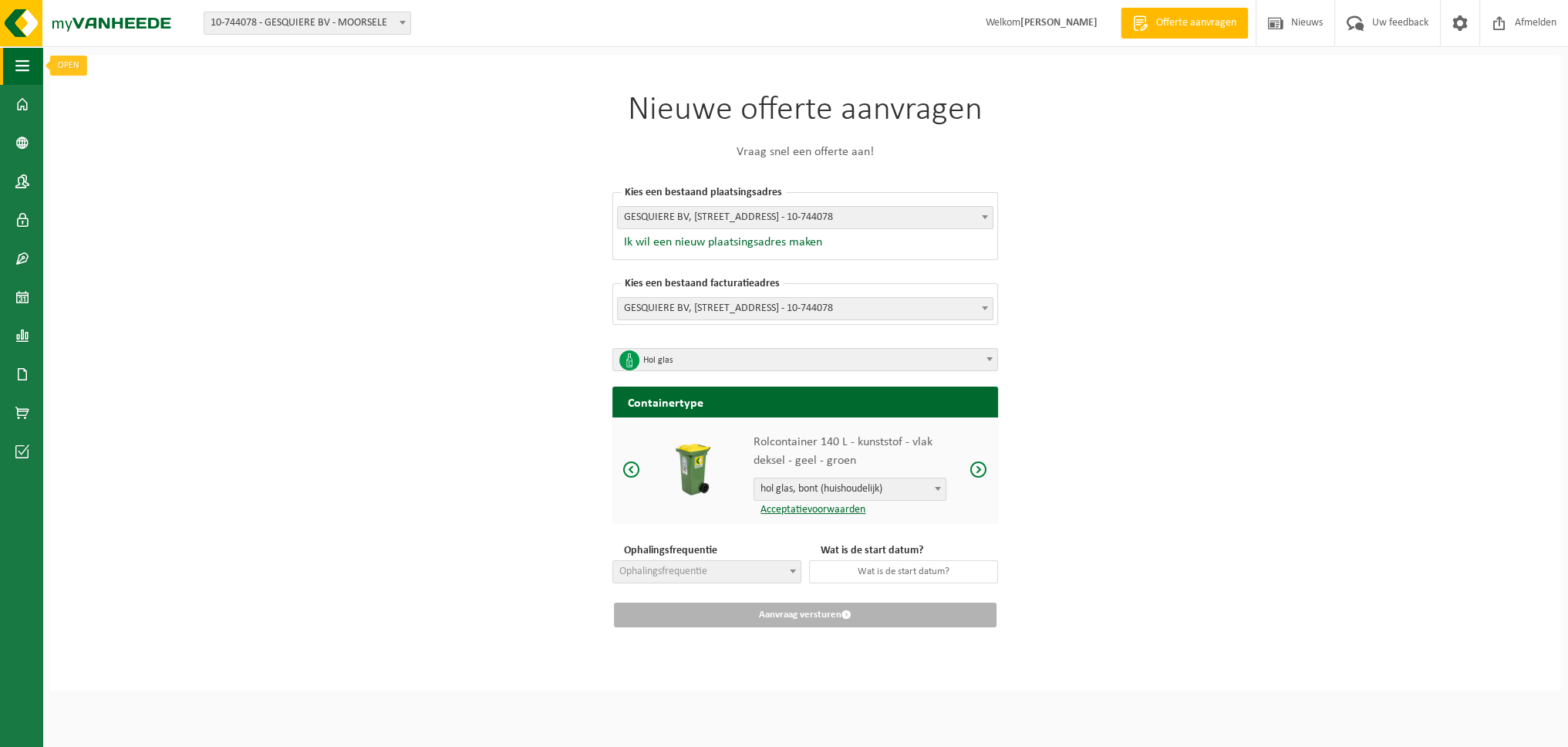
click at [19, 65] on span "button" at bounding box center [22, 66] width 14 height 39
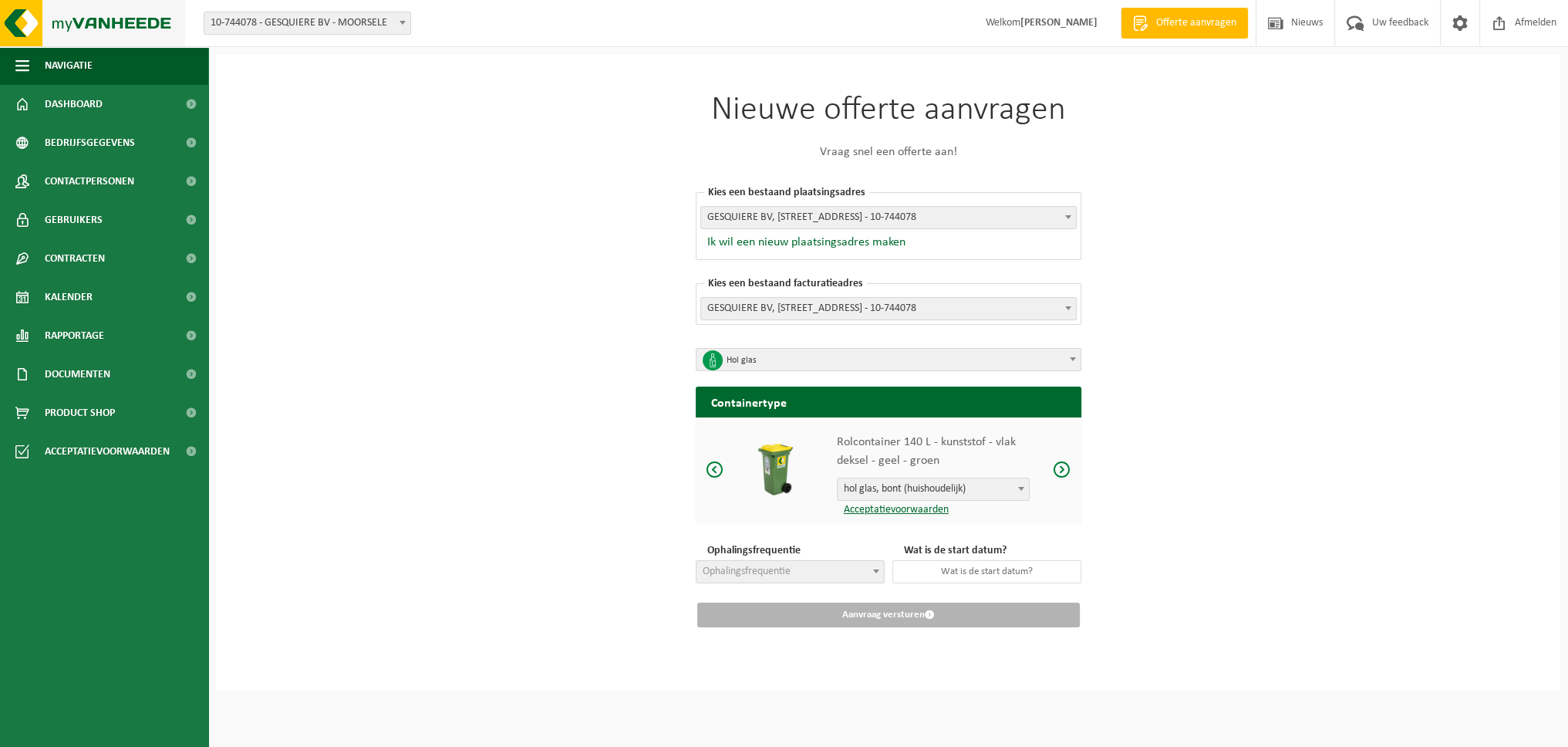
click at [22, 19] on img at bounding box center [93, 23] width 185 height 47
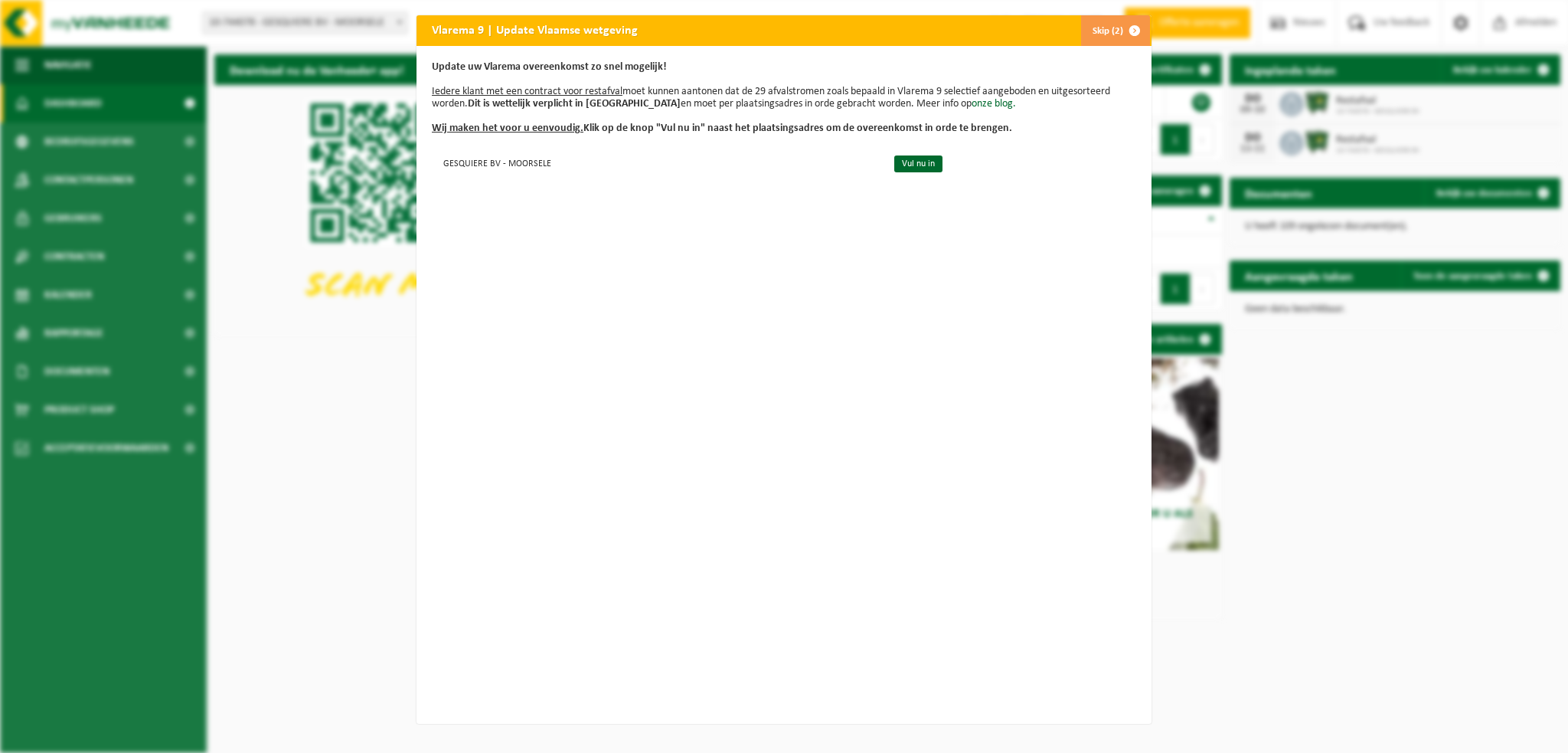
click at [1100, 27] on button "Skip (2)" at bounding box center [1116, 31] width 70 height 31
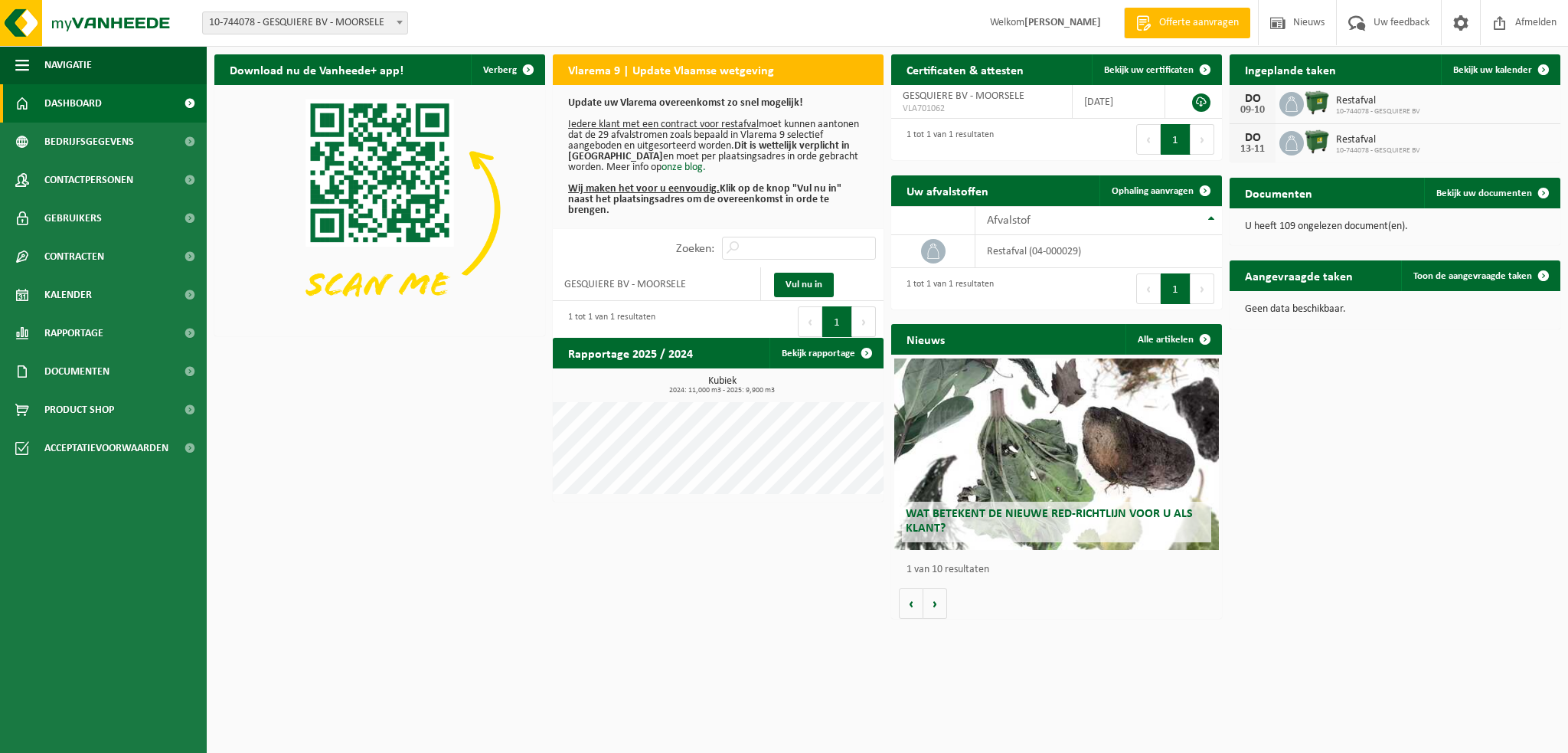
click at [674, 122] on u "Iedere klant met een contract voor restafval" at bounding box center [663, 125] width 190 height 12
click at [793, 273] on link "Vul nu in" at bounding box center [804, 284] width 60 height 24
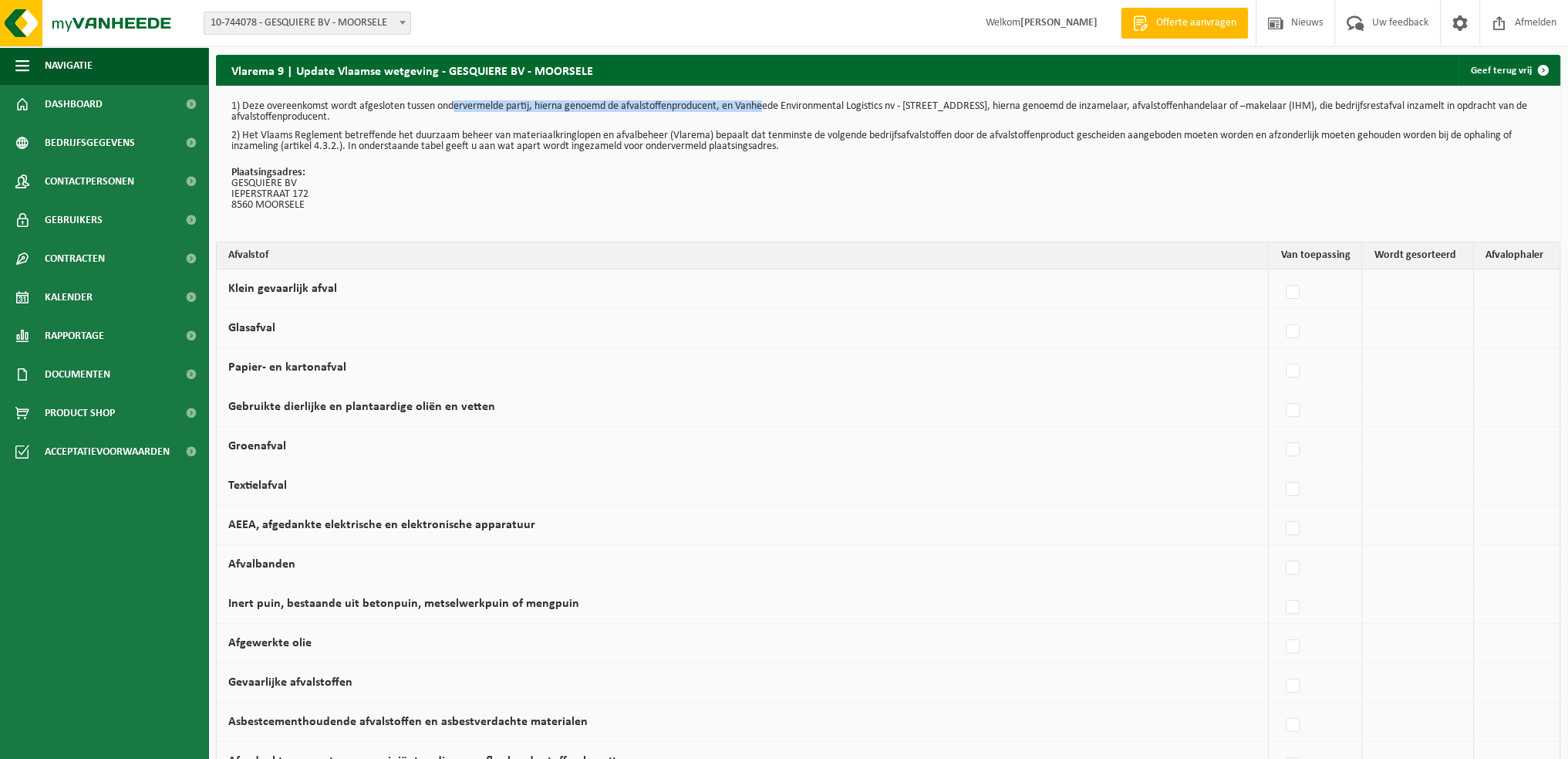
drag, startPoint x: 459, startPoint y: 102, endPoint x: 768, endPoint y: 106, distance: 309.0
click at [768, 106] on p "1) Deze overeenkomst wordt afgesloten tussen ondervermelde partij, hierna genoe…" at bounding box center [888, 112] width 1314 height 21
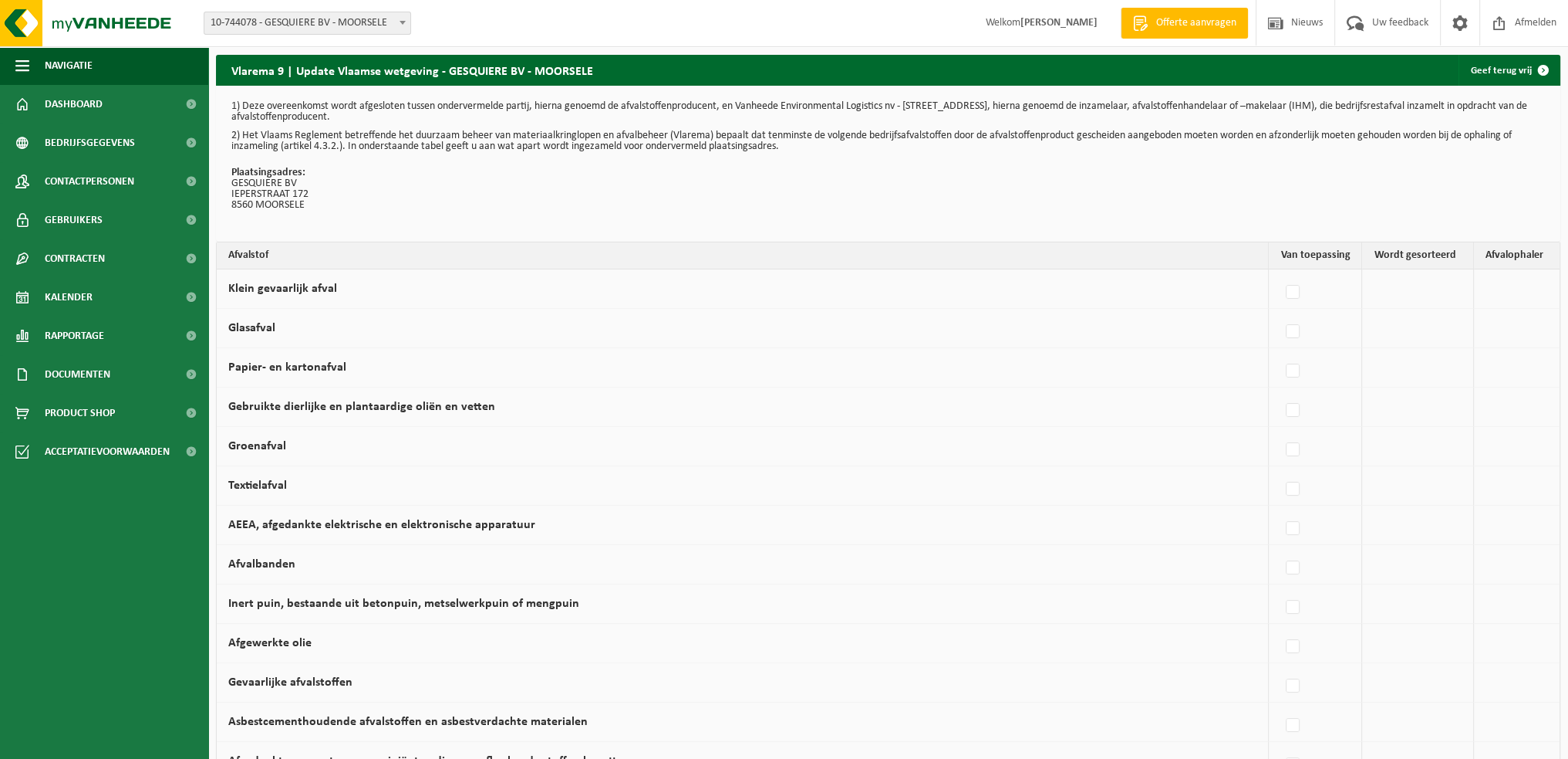
click at [768, 106] on p "1) Deze overeenkomst wordt afgesloten tussen ondervermelde partij, hierna genoe…" at bounding box center [888, 112] width 1314 height 21
click at [1412, 301] on td at bounding box center [1418, 288] width 112 height 39
click at [1295, 291] on label at bounding box center [1293, 292] width 21 height 23
click at [1281, 273] on input "Klein gevaarlijk afval" at bounding box center [1280, 273] width 1 height 1
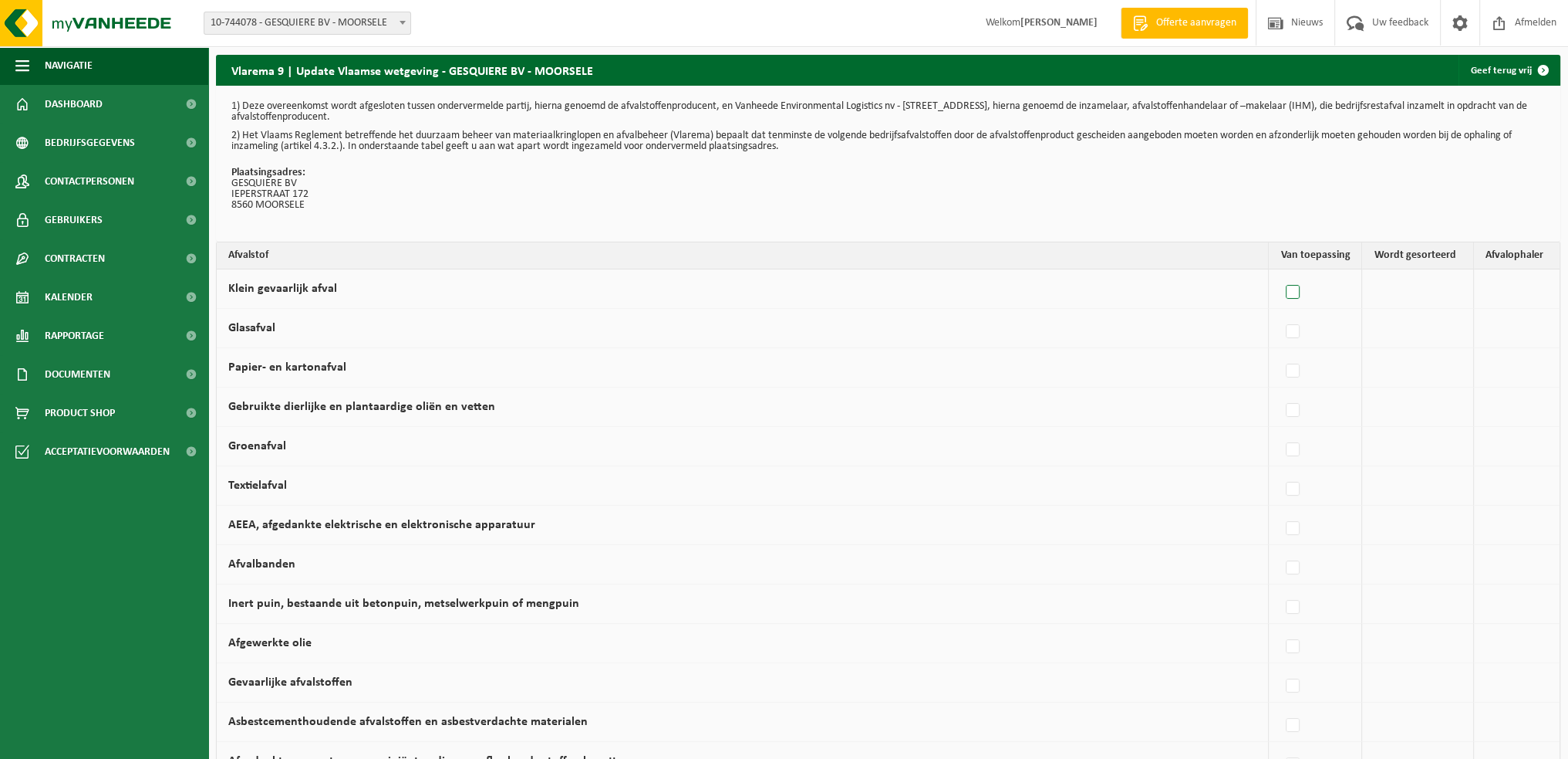
checkbox input "true"
click at [1172, 292] on label at bounding box center [1169, 292] width 21 height 23
click at [1156, 273] on input "Klein gevaarlijk afval" at bounding box center [1155, 273] width 1 height 1
checkbox input "false"
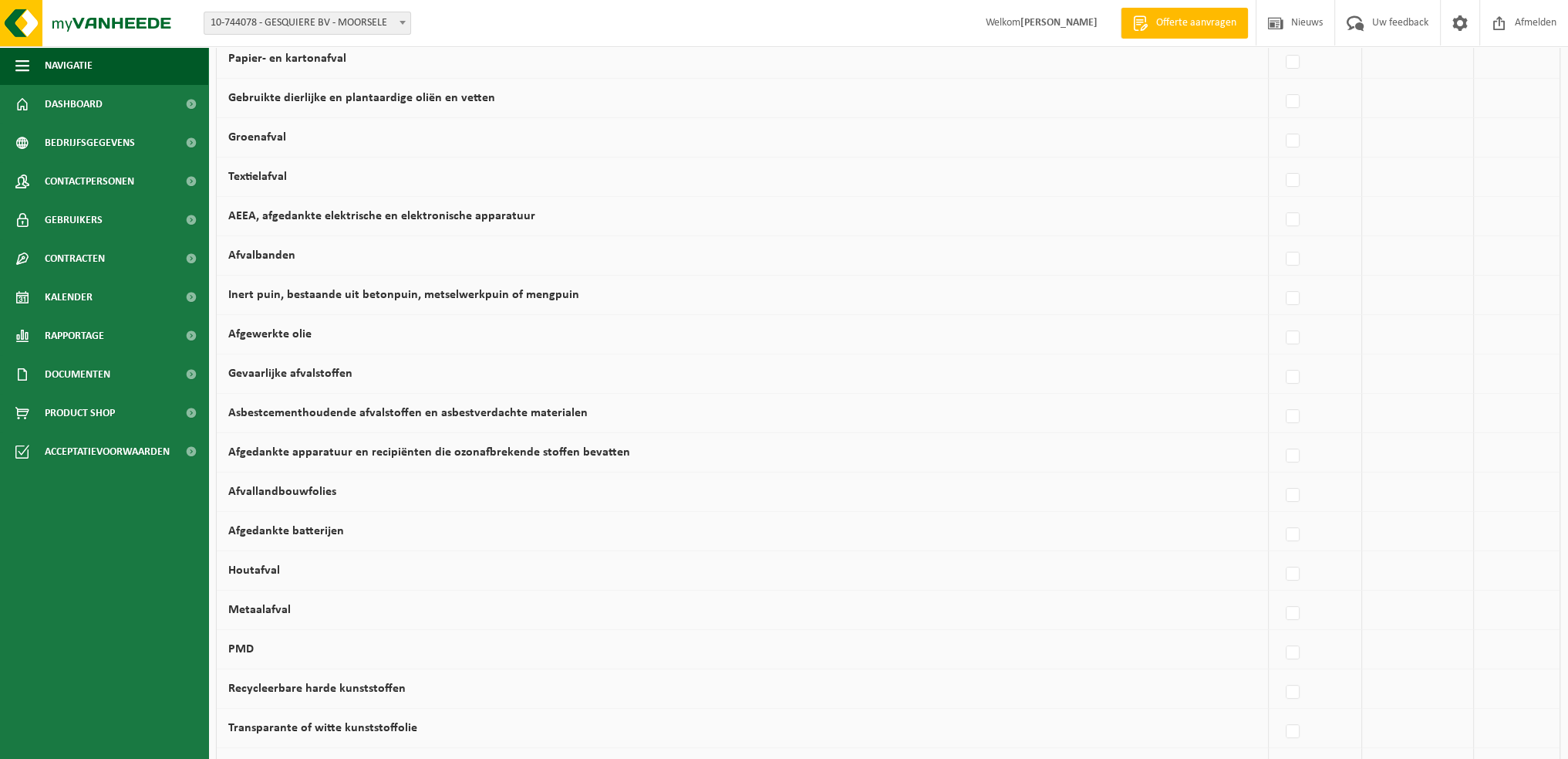
scroll to position [386, 0]
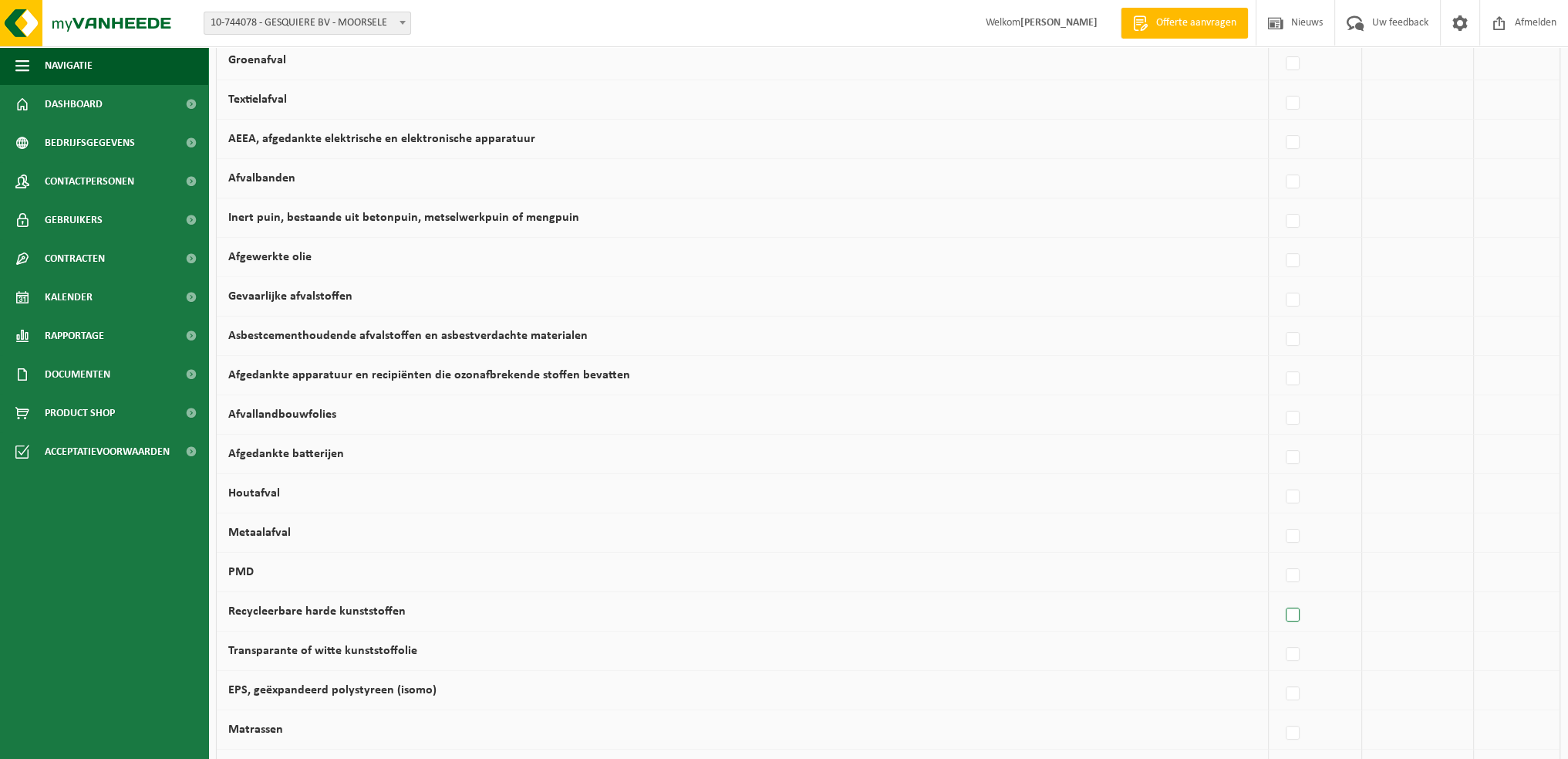
click at [1292, 613] on label at bounding box center [1293, 615] width 21 height 23
click at [1281, 596] on input "Recycleerbare harde kunststoffen" at bounding box center [1280, 595] width 1 height 1
checkbox input "true"
click at [1431, 619] on span "Vanheede Environmental Logistics" at bounding box center [1439, 611] width 168 height 21
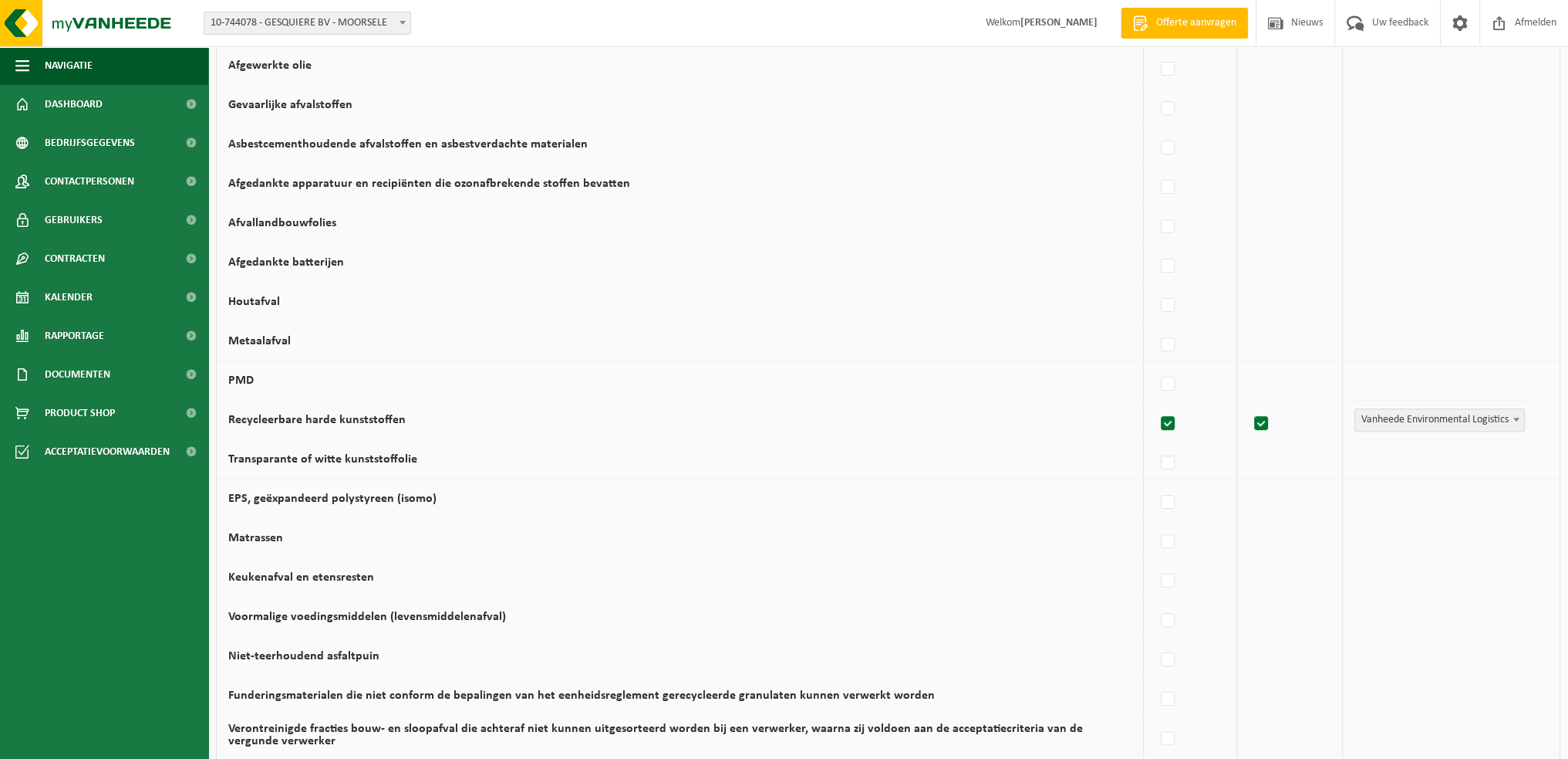
scroll to position [541, 0]
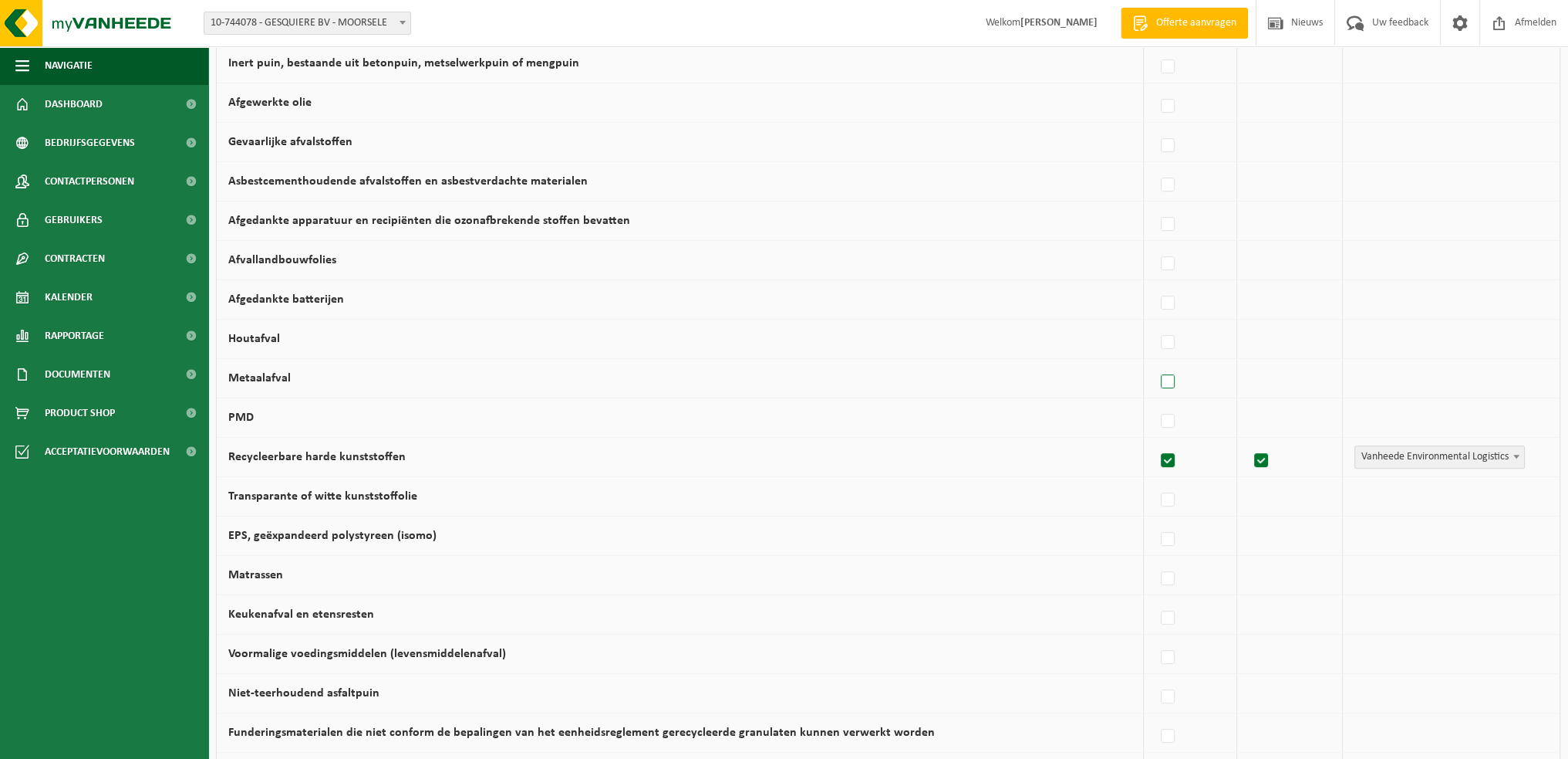
click at [1173, 379] on label at bounding box center [1169, 382] width 21 height 23
click at [1156, 362] on input "Metaalafval" at bounding box center [1155, 362] width 1 height 1
checkbox input "true"
click at [1368, 379] on span "Vanheede Environmental Logistics" at bounding box center [1439, 378] width 168 height 21
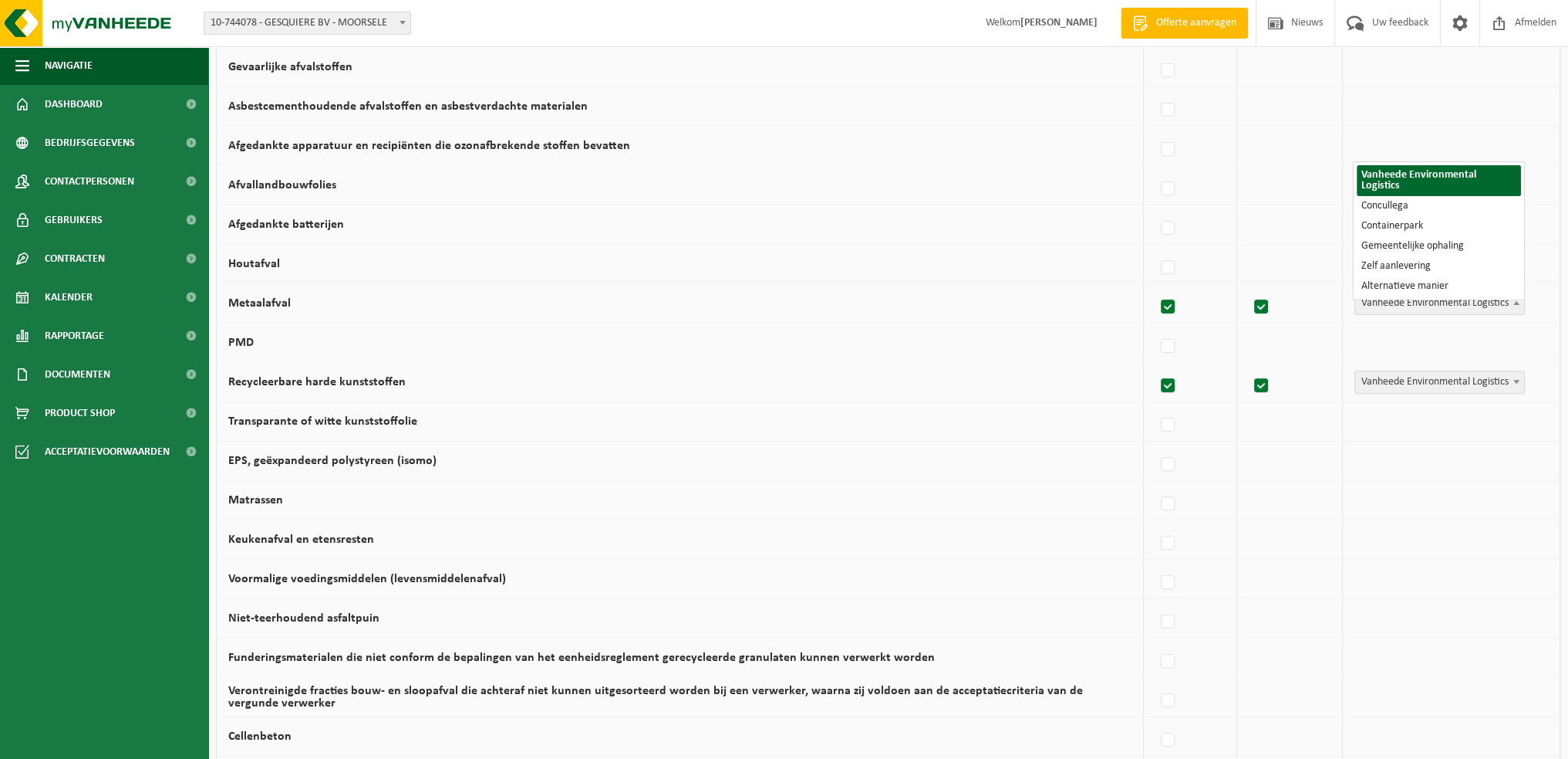
scroll to position [618, 0]
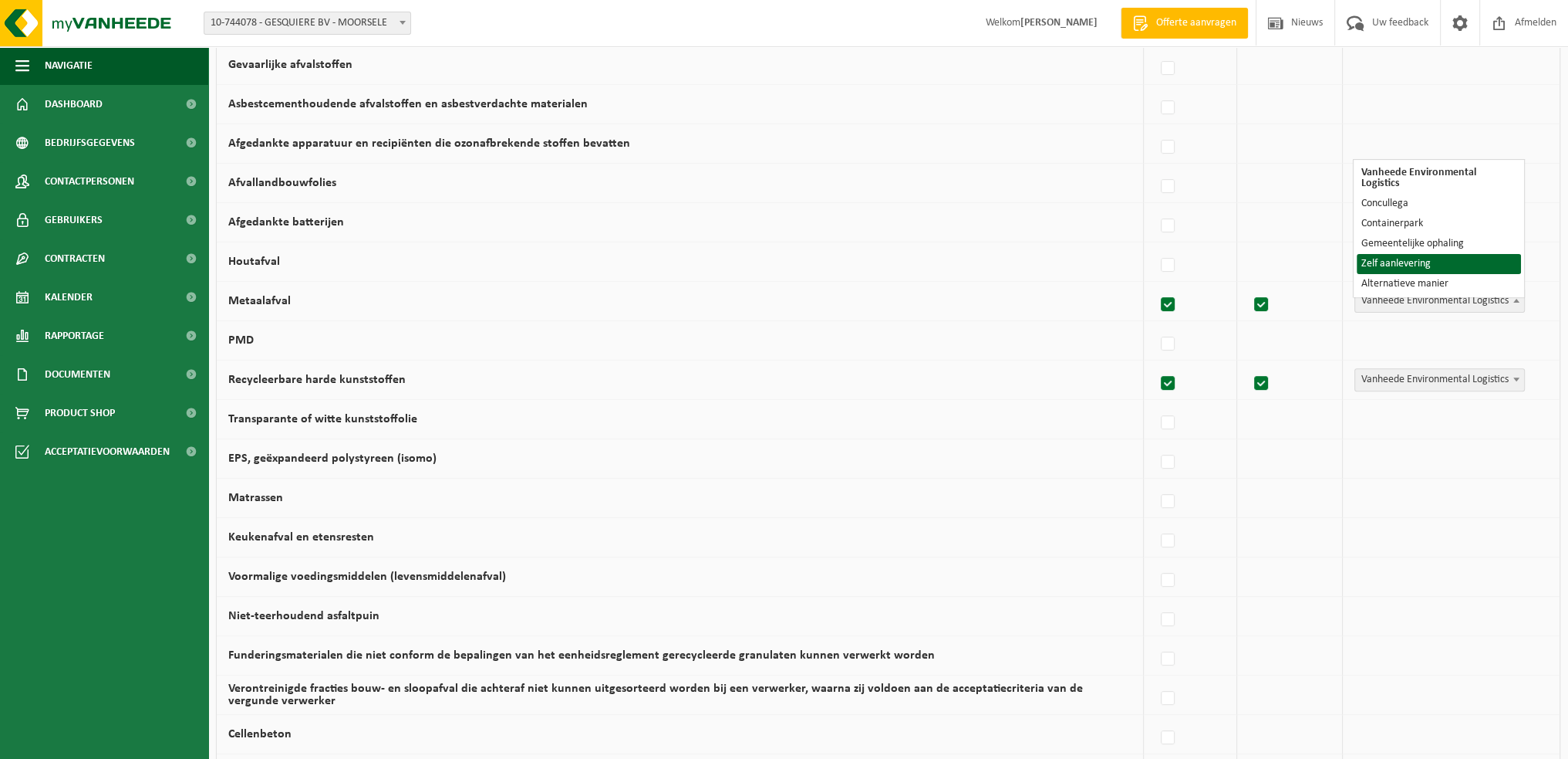
select select "Zelf aanlevering"
click at [1465, 300] on div "Vanheede Environmental Logistics Concullega Containerpark Gemeentelijke ophalin…" at bounding box center [1447, 301] width 186 height 23
click at [1172, 260] on label at bounding box center [1169, 266] width 21 height 23
click at [1156, 247] on input "Houtafval" at bounding box center [1155, 246] width 1 height 1
checkbox input "true"
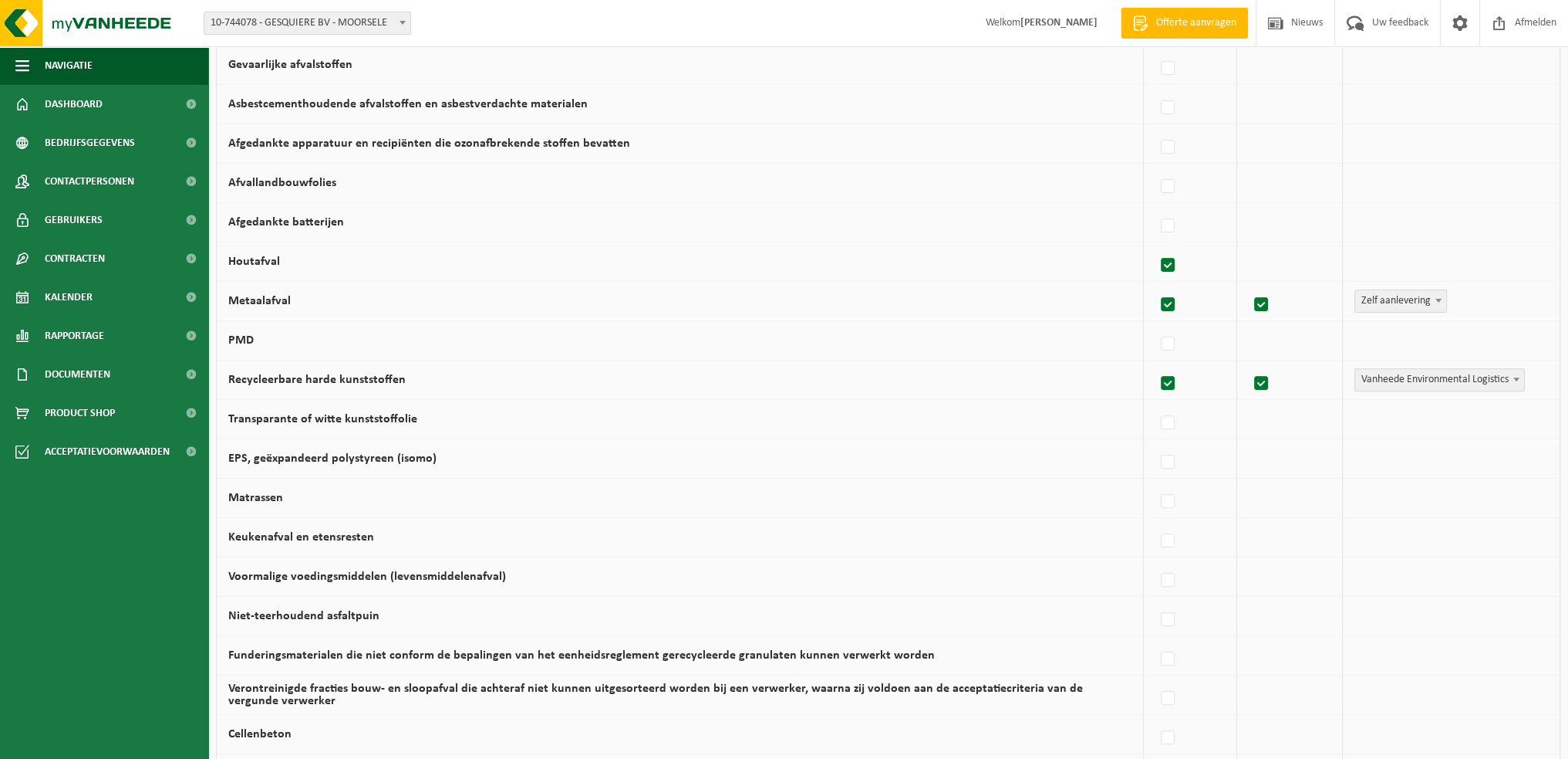
checkbox input "true"
click at [1392, 258] on span "Vanheede Environmental Logistics" at bounding box center [1439, 261] width 168 height 21
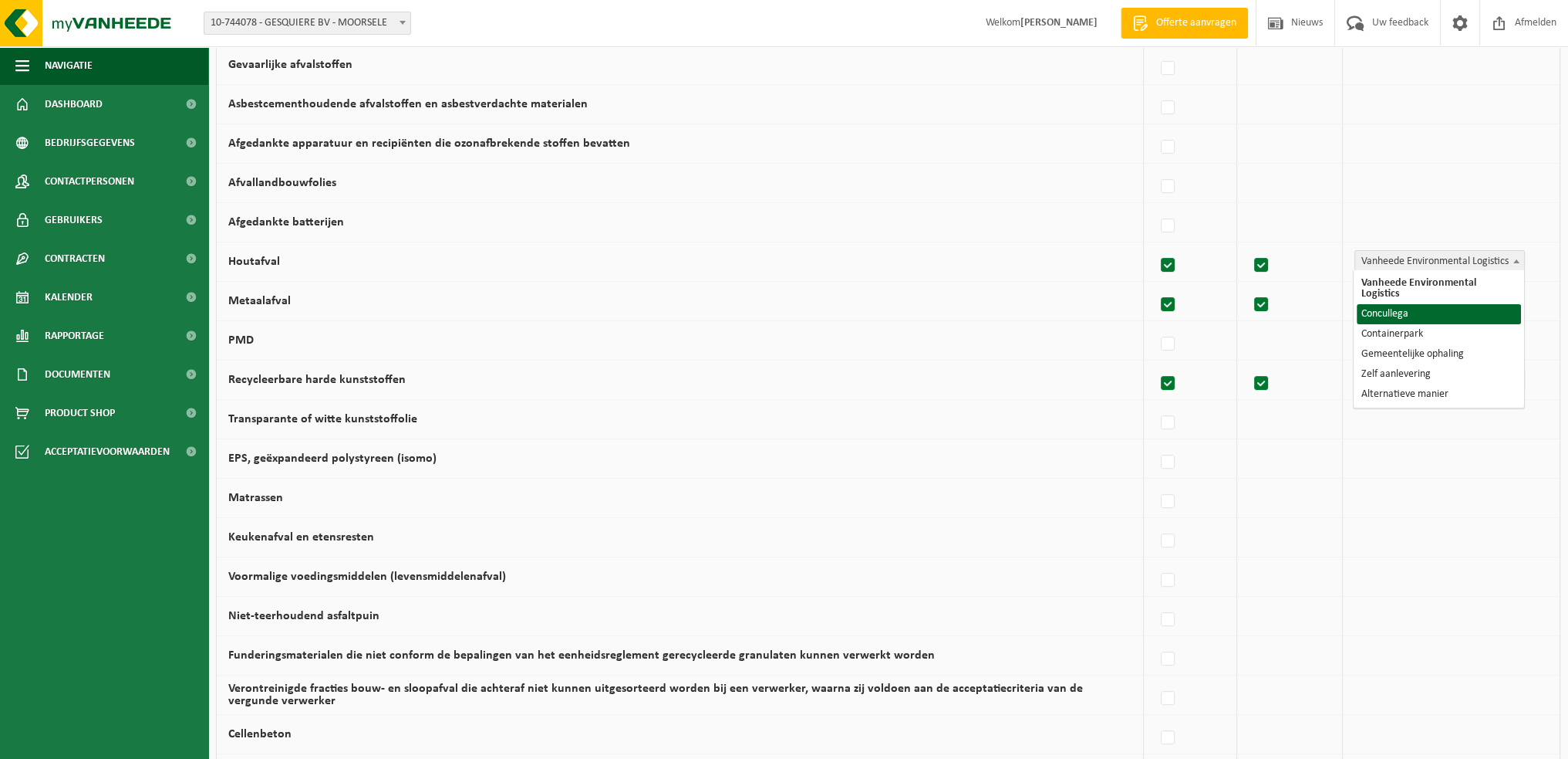
select select "Concullega"
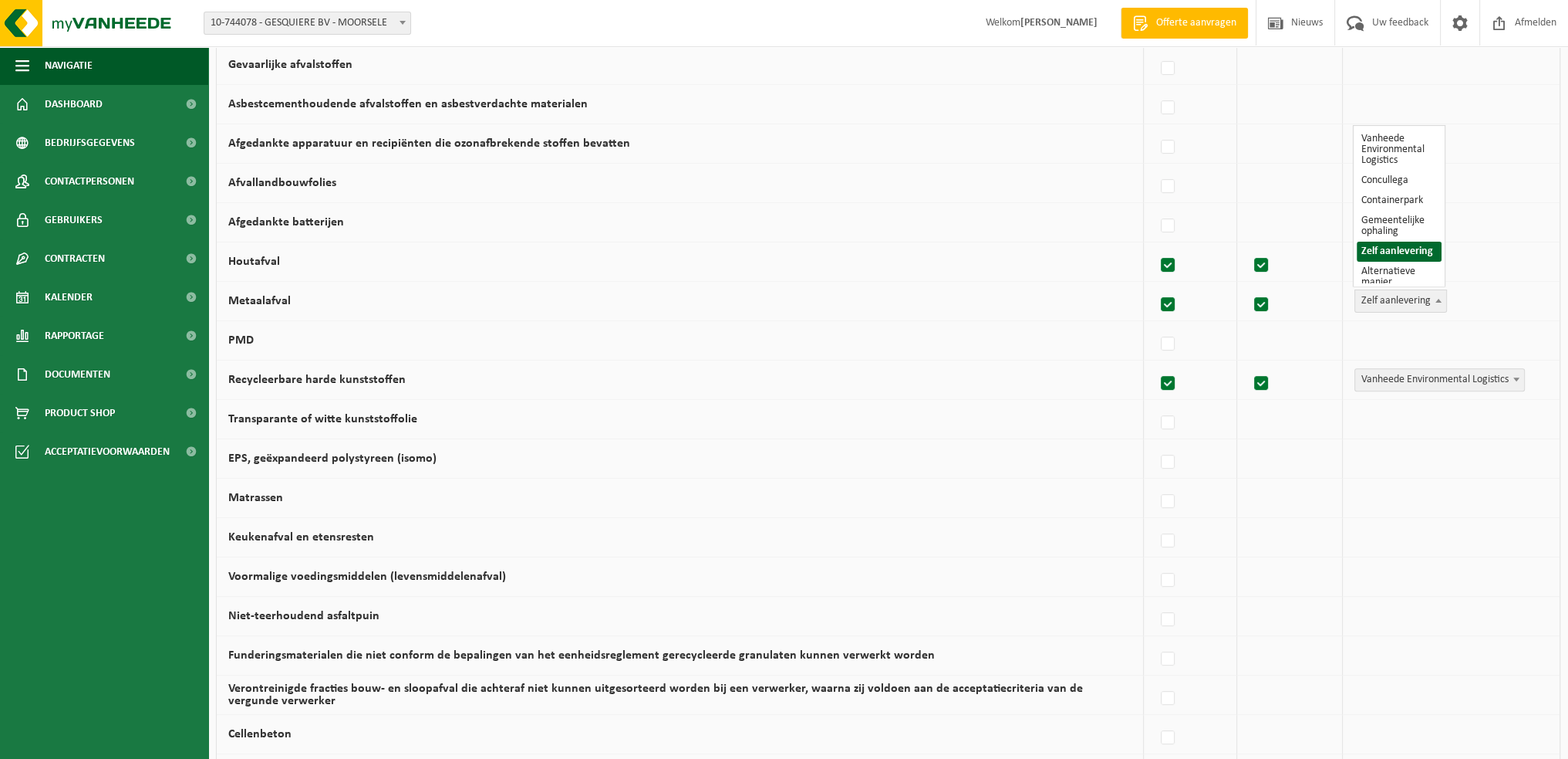
click at [1432, 299] on span at bounding box center [1438, 300] width 16 height 20
select select "Concullega"
click at [1379, 328] on td "Vanheede Environmental Logistics Concullega Containerpark Gemeentelijke ophalin…" at bounding box center [1451, 341] width 217 height 39
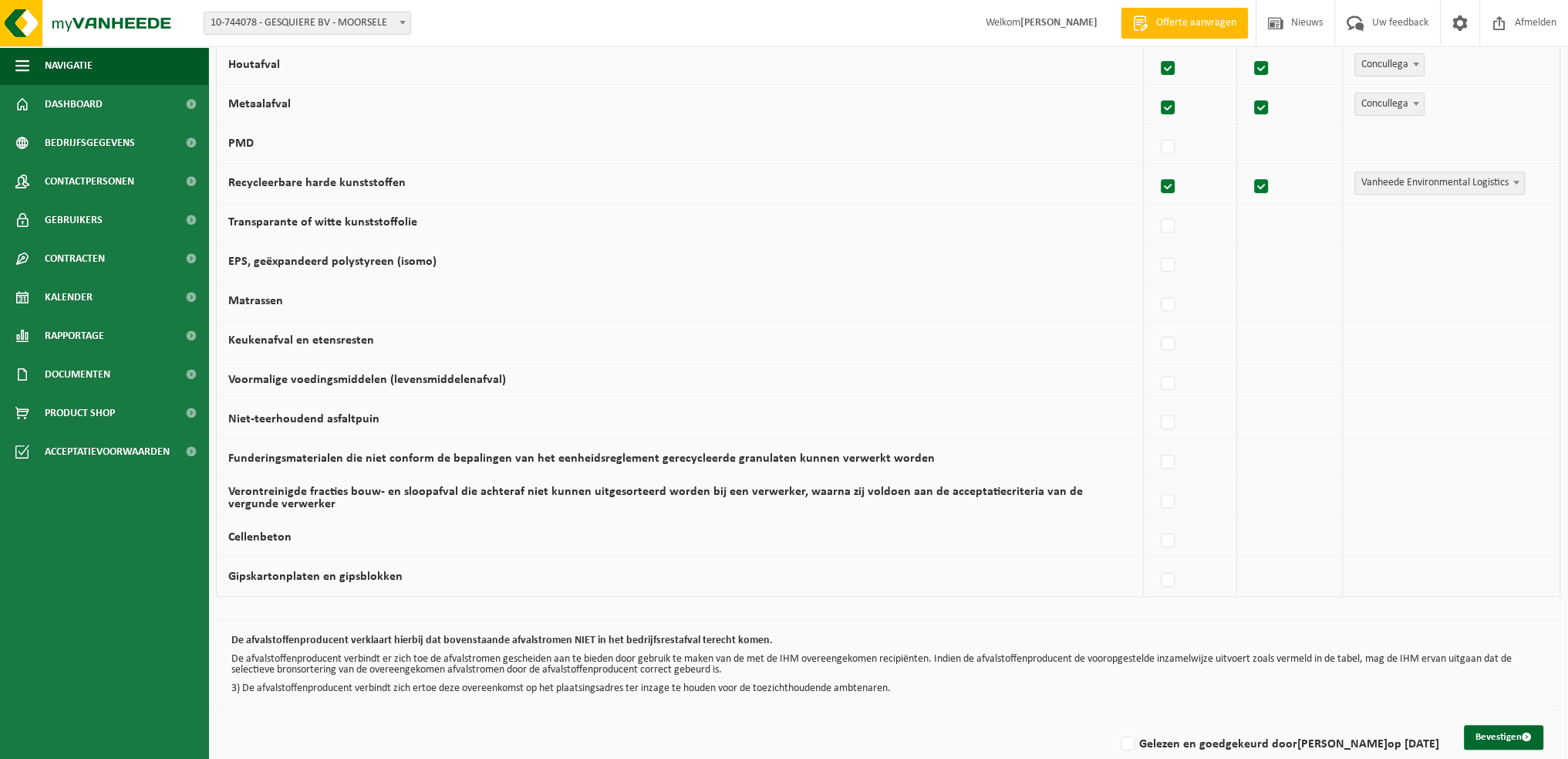
scroll to position [837, 0]
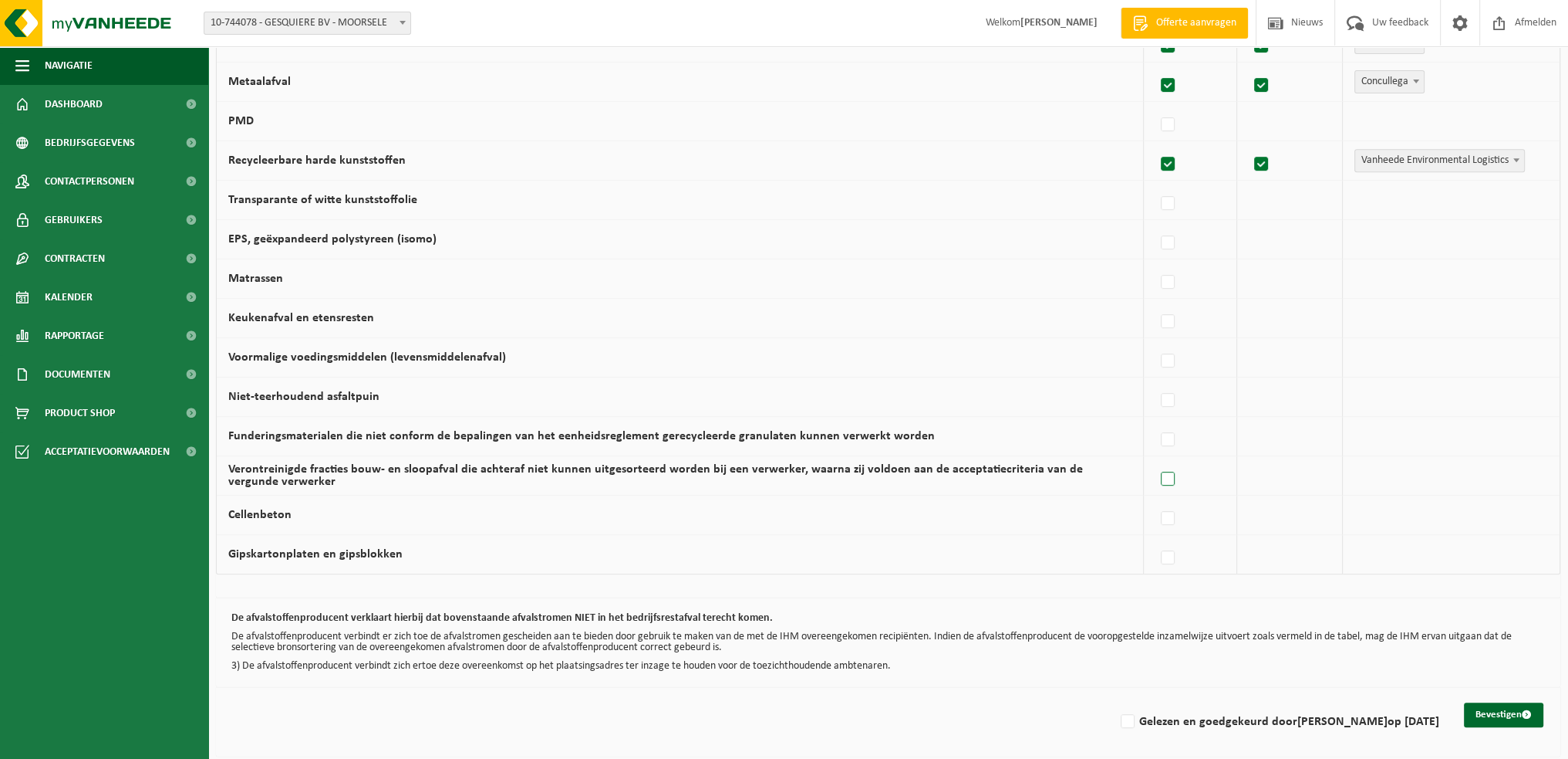
click at [1173, 470] on label at bounding box center [1169, 479] width 21 height 23
click at [1156, 460] on input "Verontreinigde fracties bouw- en sloopafval die achteraf niet kunnen uitgesorte…" at bounding box center [1155, 459] width 1 height 1
checkbox input "true"
click at [1405, 467] on span "Vanheede Environmental Logistics" at bounding box center [1439, 475] width 168 height 21
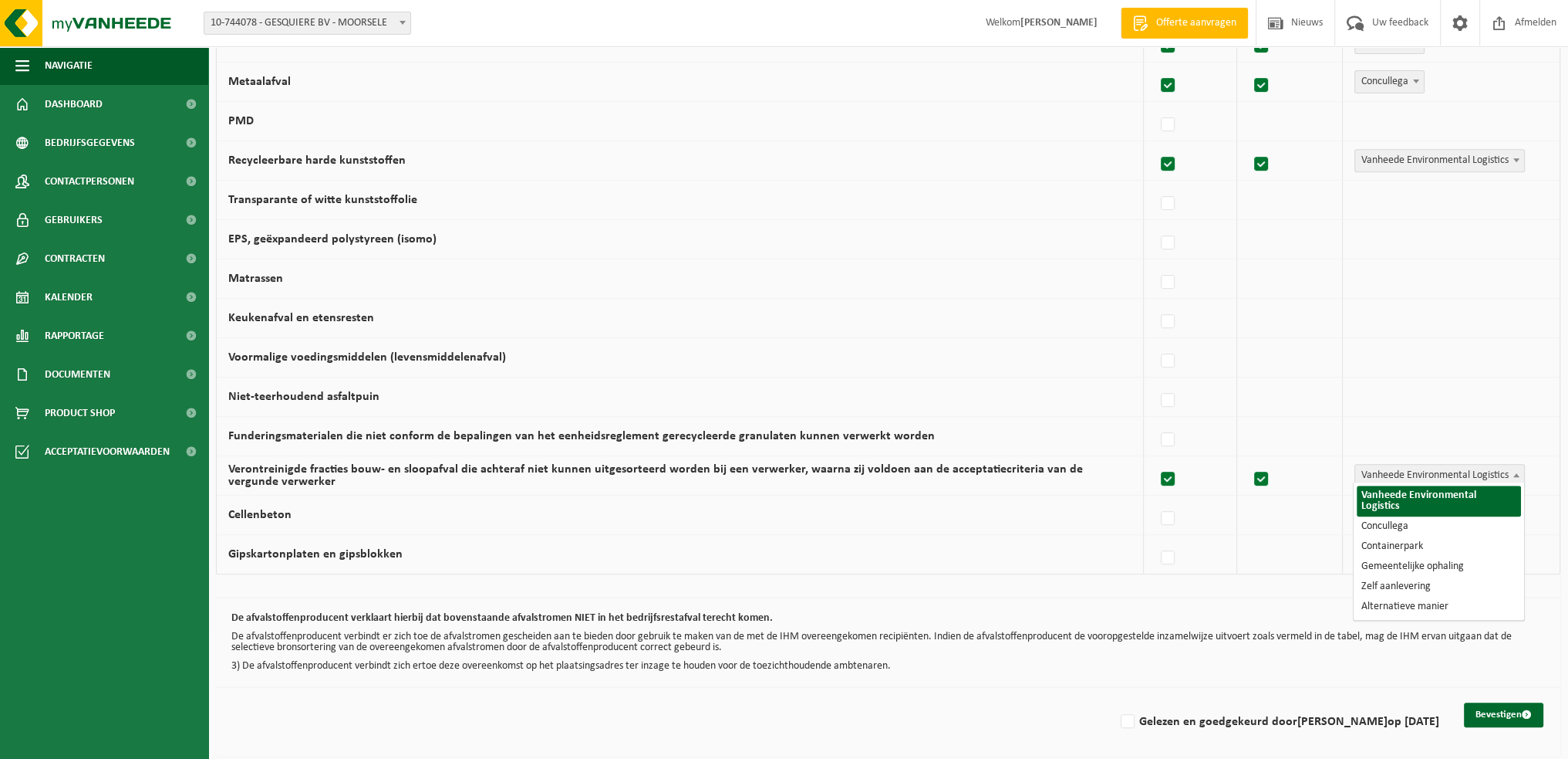
click at [1405, 467] on span "Vanheede Environmental Logistics" at bounding box center [1439, 475] width 168 height 21
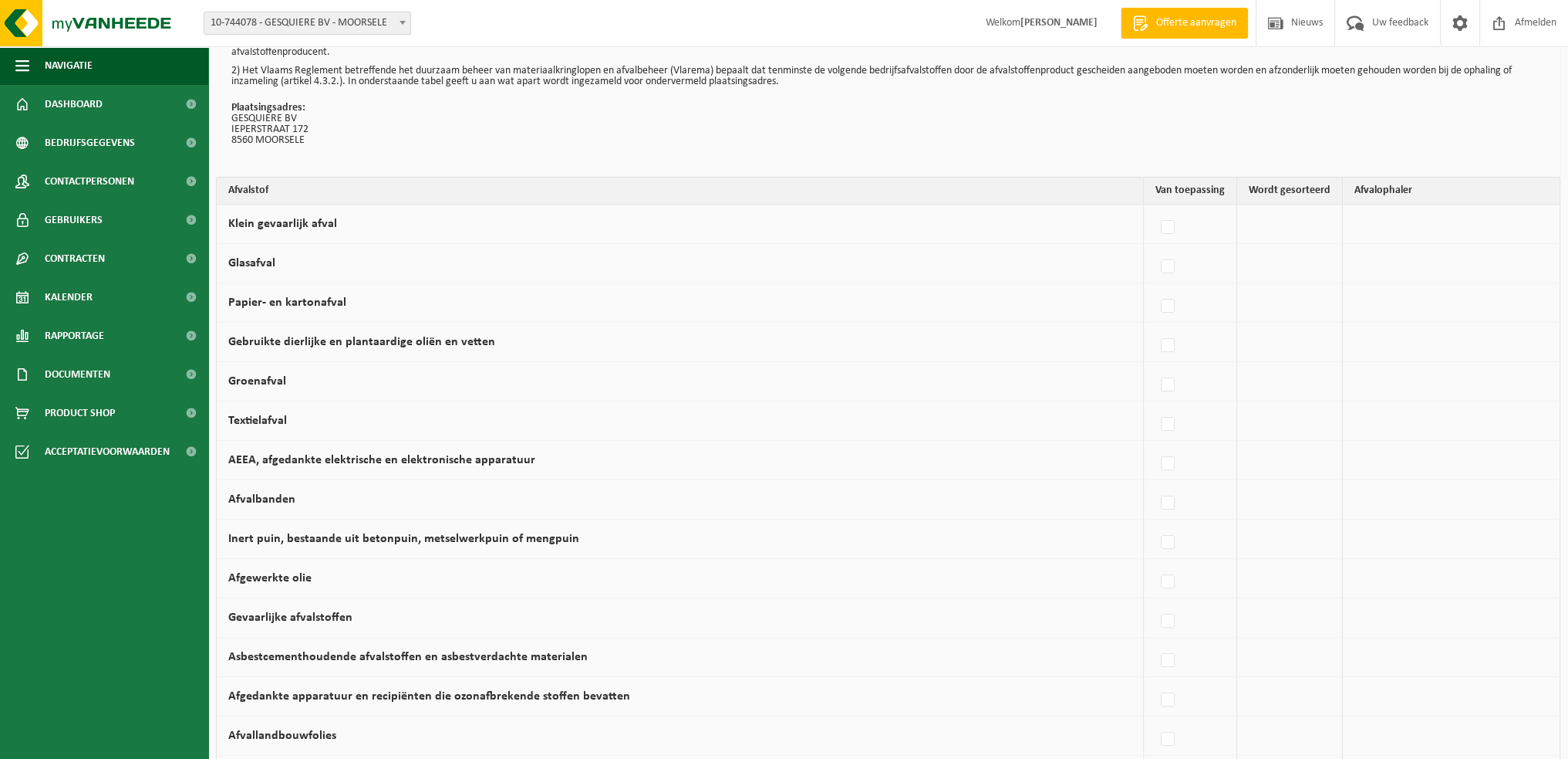
scroll to position [682, 0]
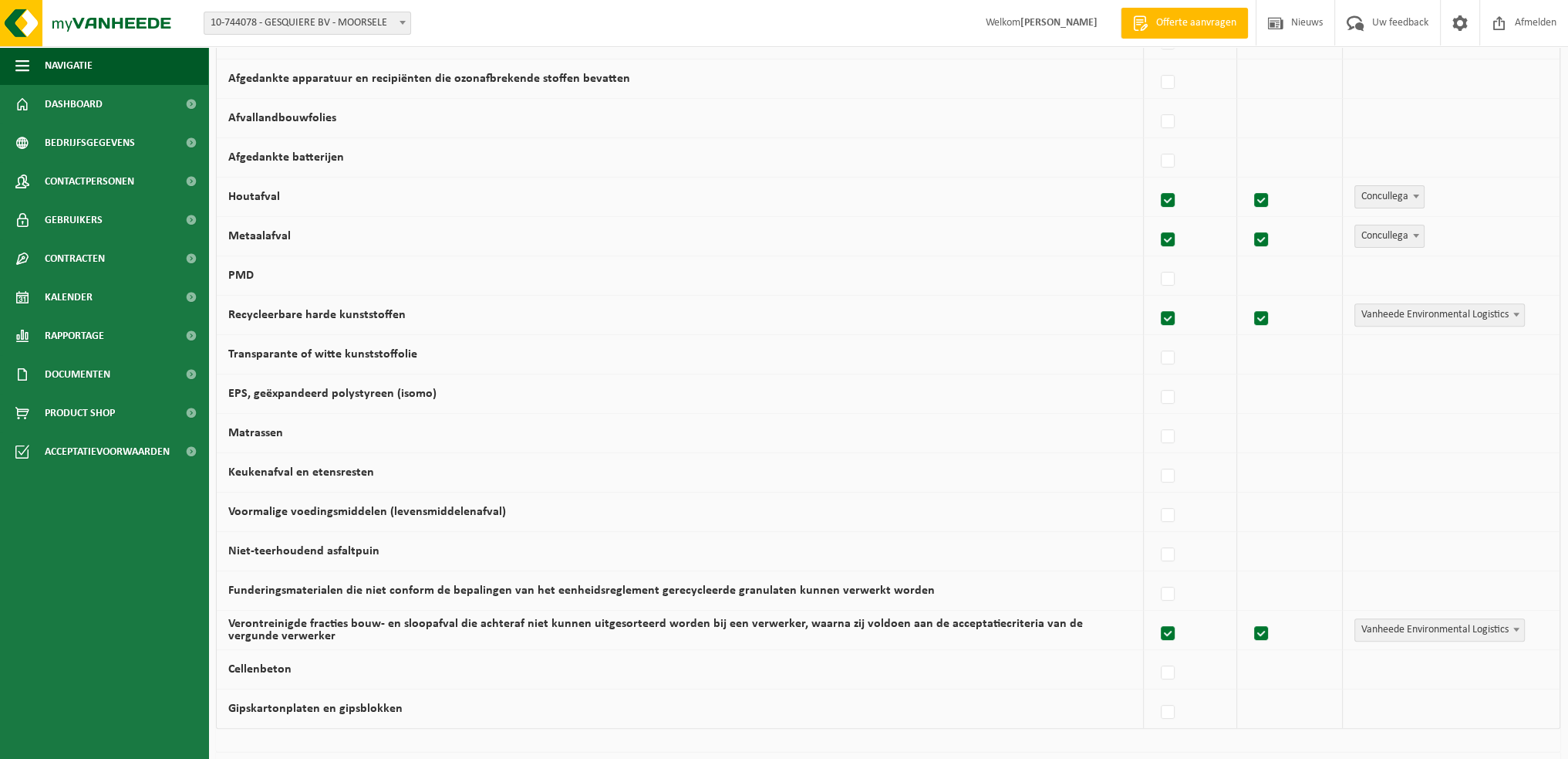
click at [1168, 626] on label at bounding box center [1169, 633] width 21 height 23
click at [1156, 615] on input "Verontreinigde fracties bouw- en sloopafval die achteraf niet kunnen uitgesorte…" at bounding box center [1155, 614] width 1 height 1
checkbox input "false"
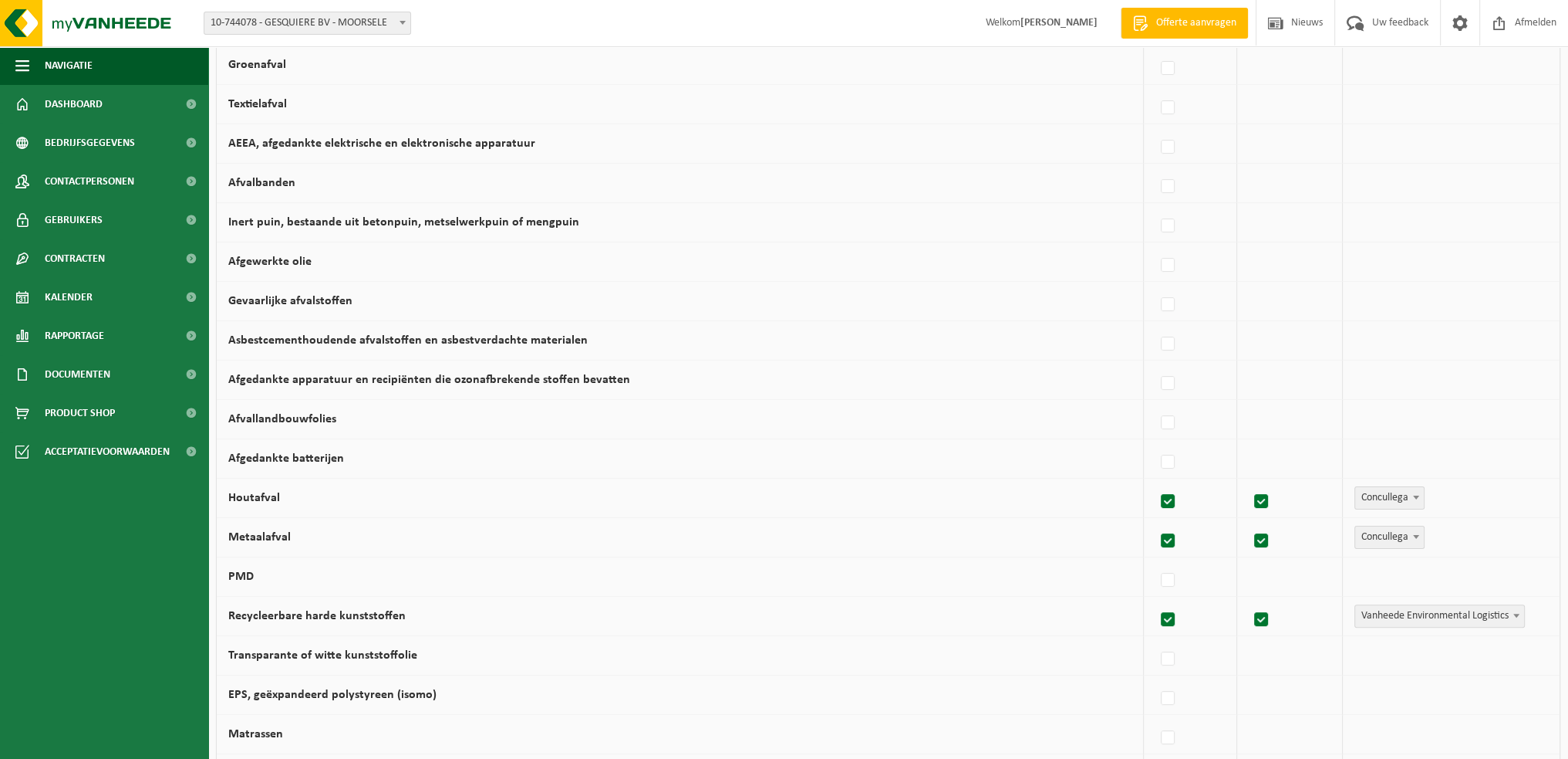
scroll to position [837, 0]
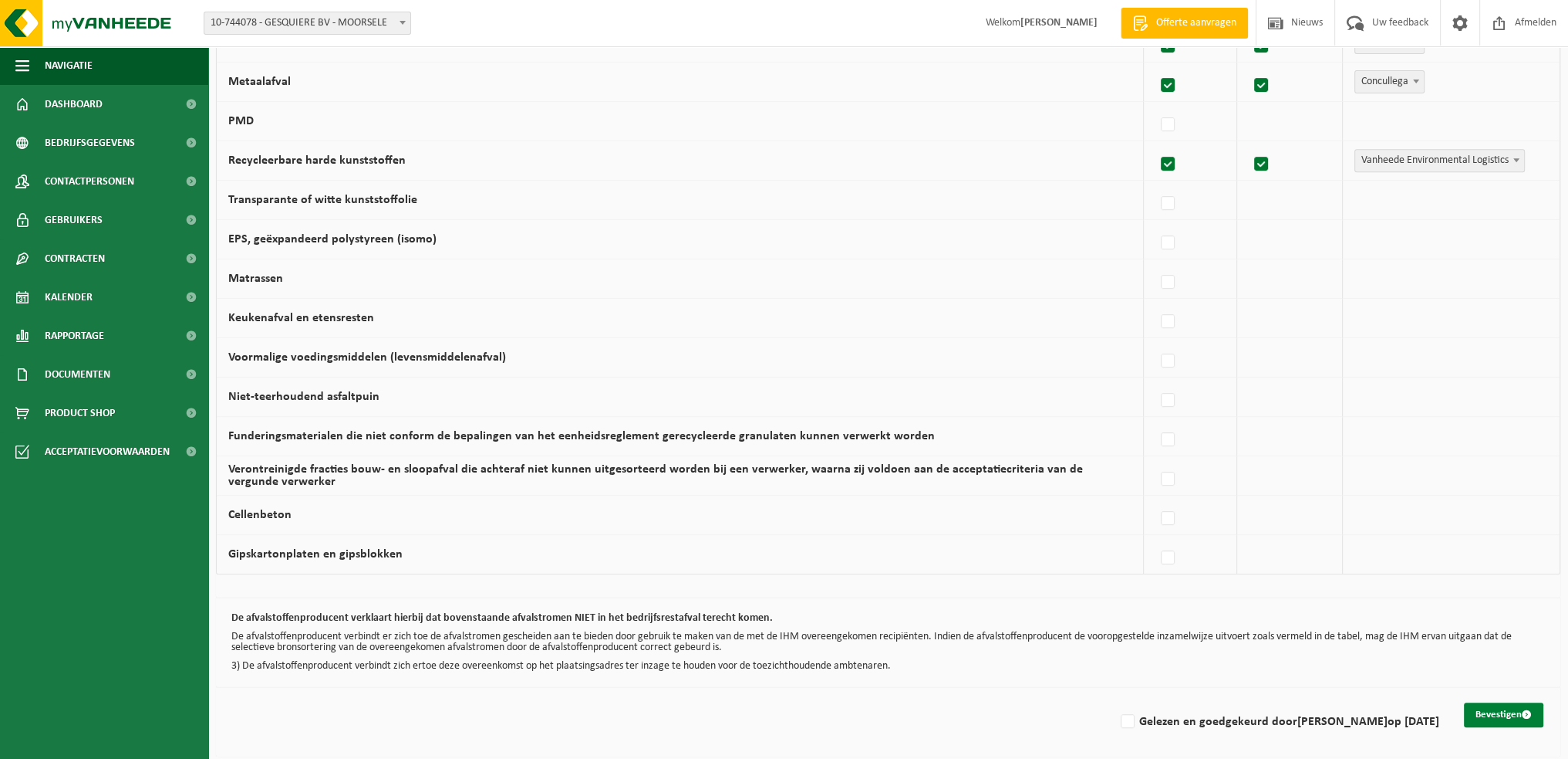
click at [1484, 703] on button "Bevestigen" at bounding box center [1505, 714] width 80 height 24
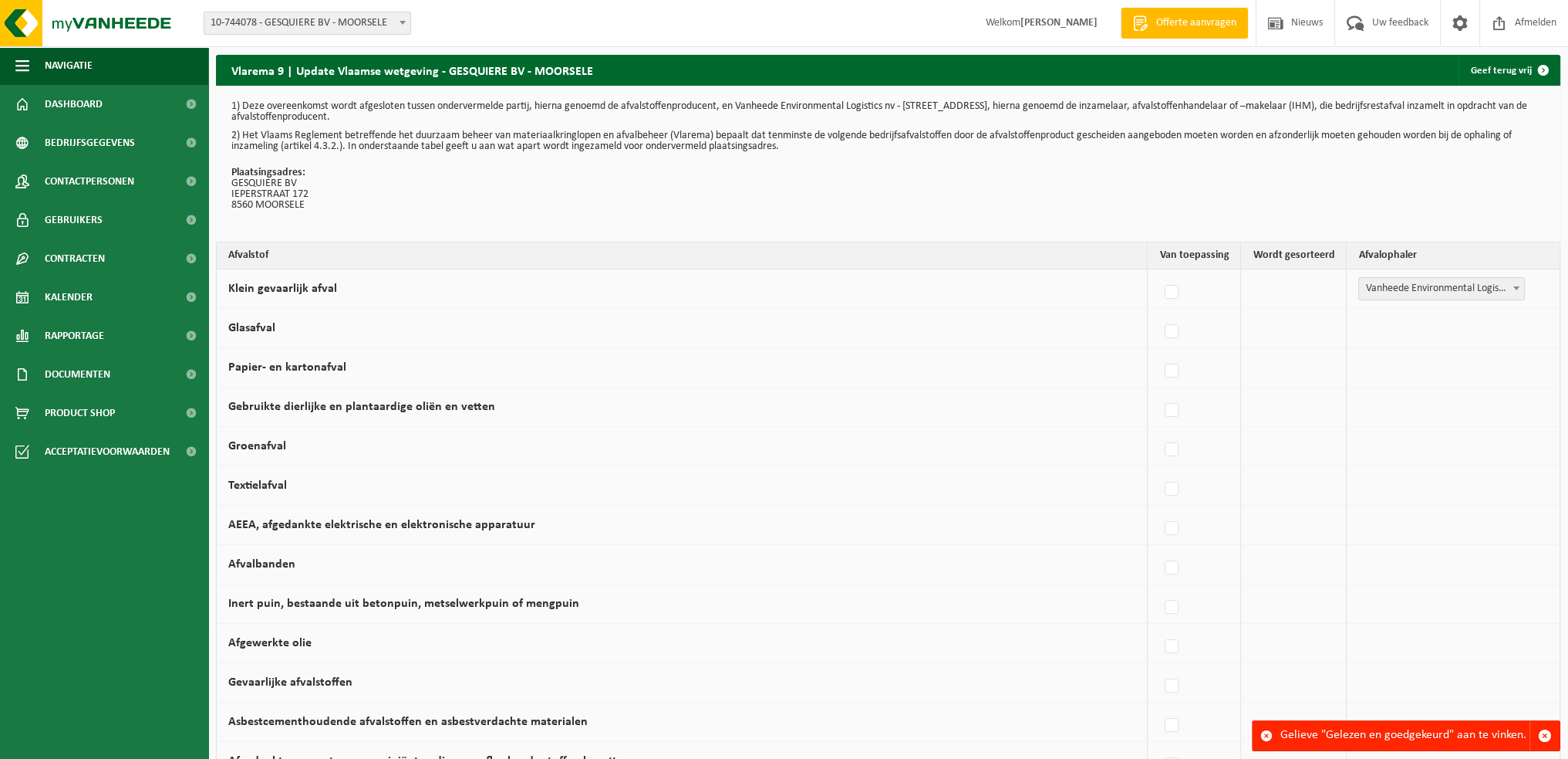
click at [1453, 738] on div "Gelieve "Gelezen en goedgekeurd" aan te vinken." at bounding box center [1405, 736] width 249 height 29
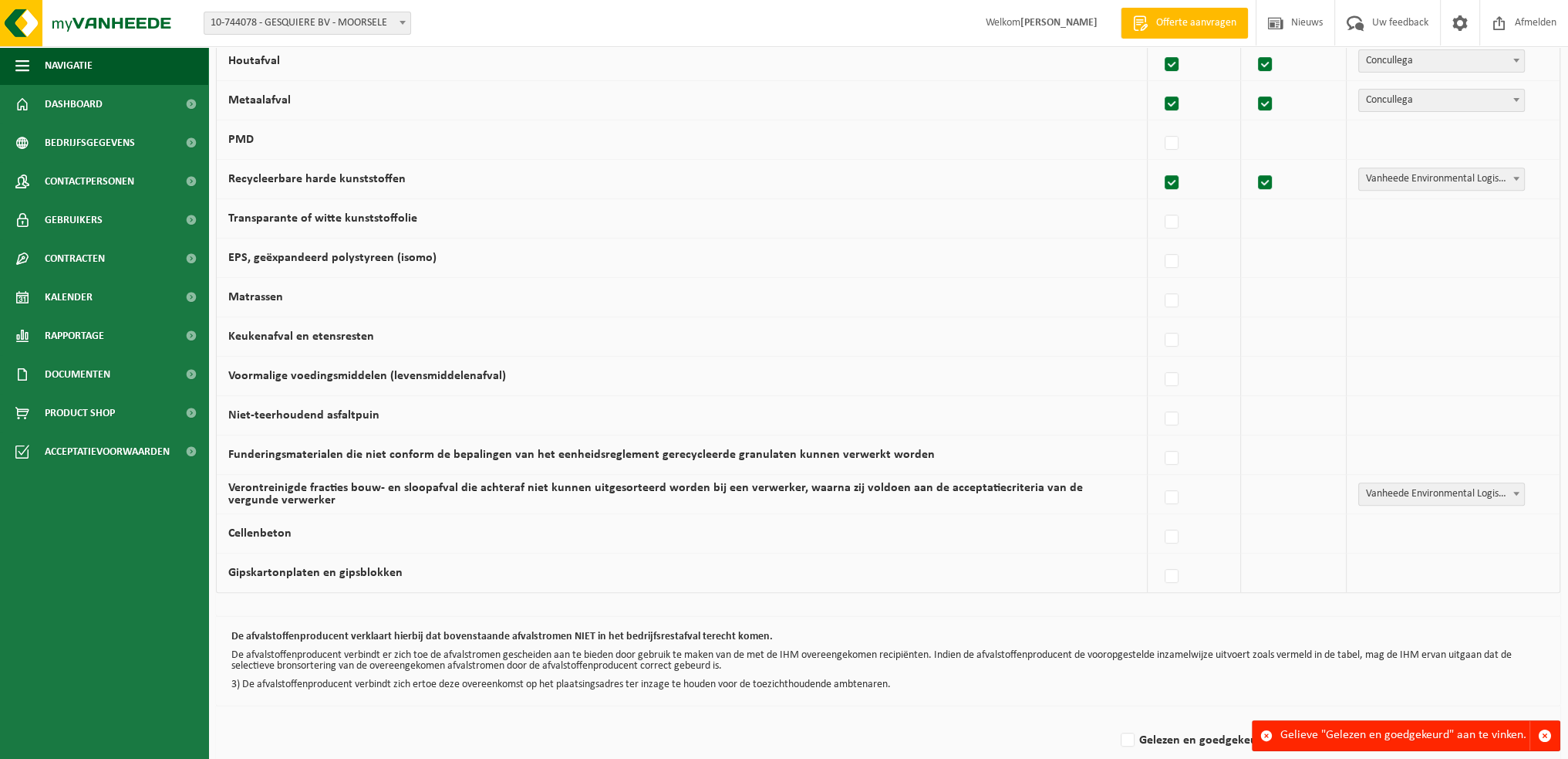
scroll to position [837, 0]
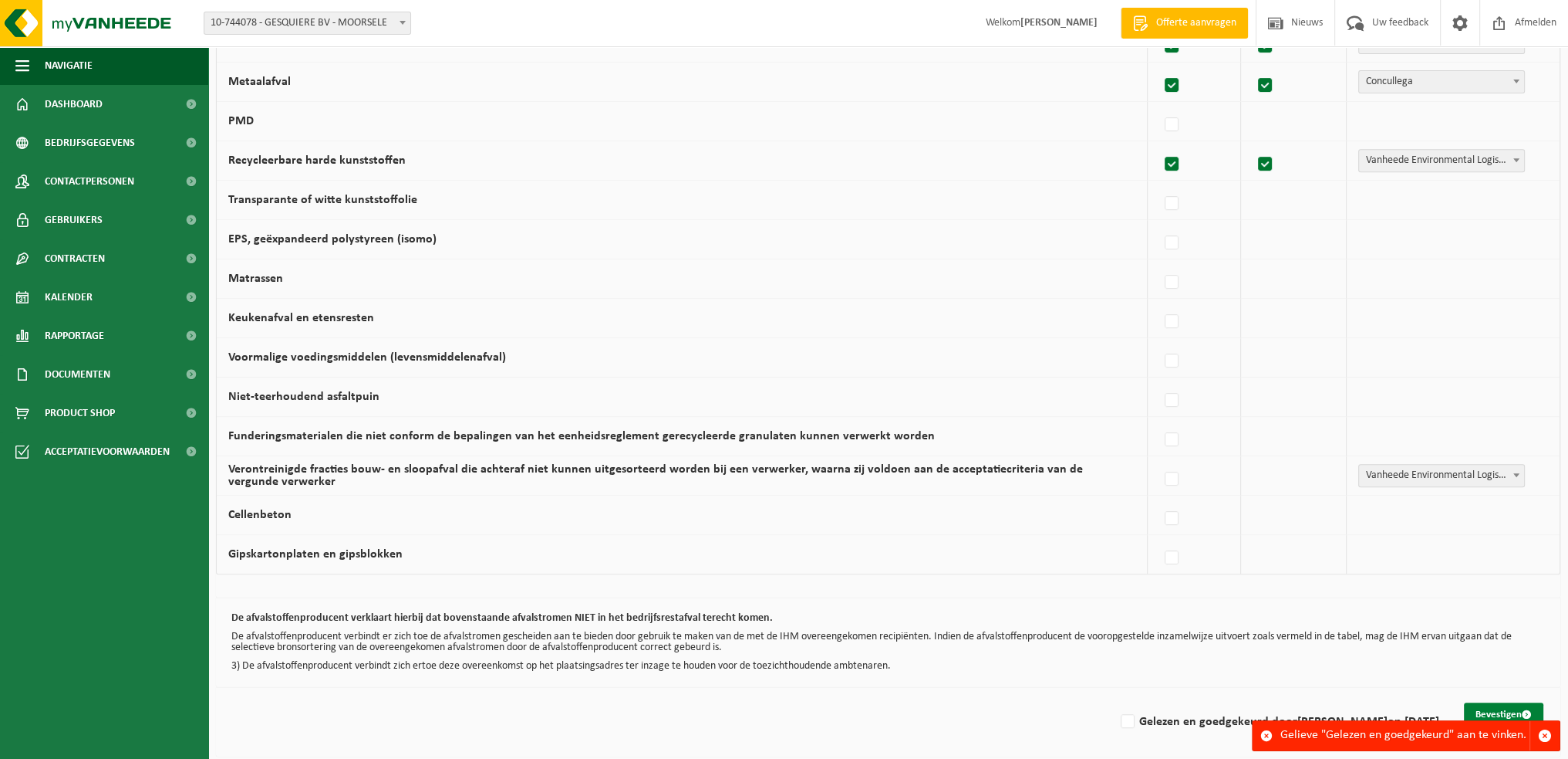
click at [1494, 703] on button "Bevestigen" at bounding box center [1505, 714] width 80 height 24
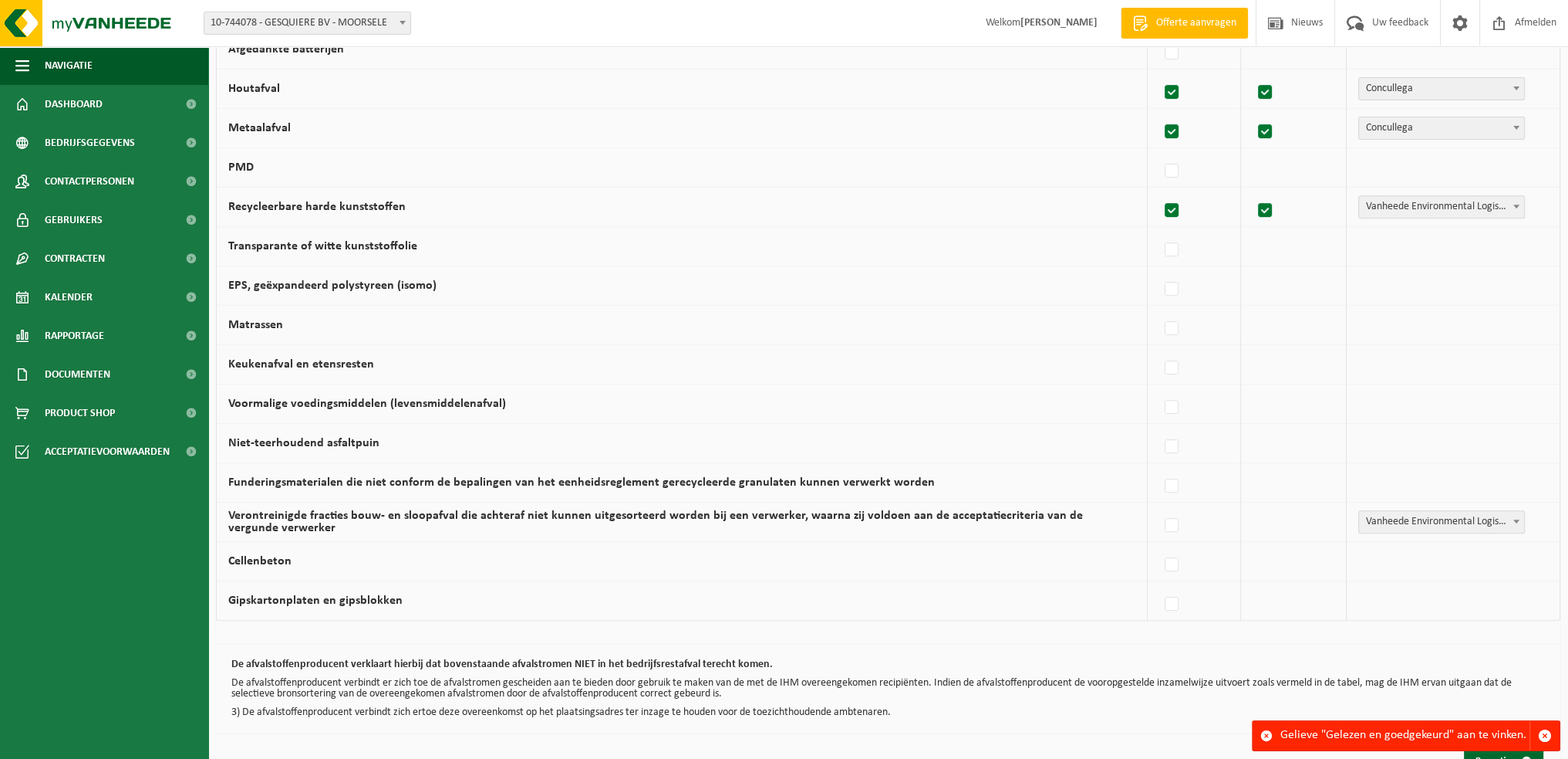
scroll to position [837, 0]
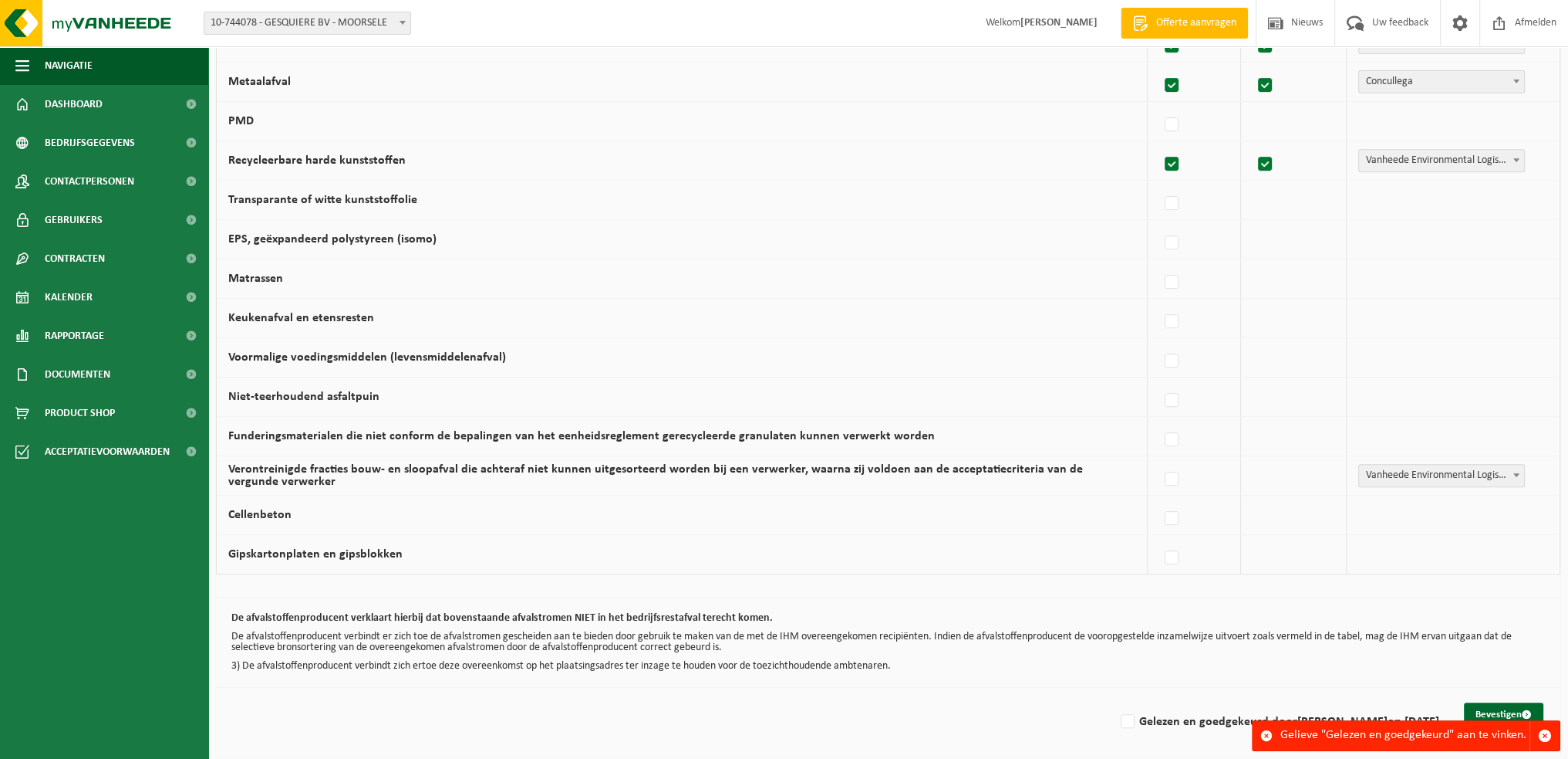
click at [1046, 703] on div "Bevestigen Gelezen en goedgekeurd door [PERSON_NAME] op [DATE]" at bounding box center [888, 721] width 1345 height 69
click at [1118, 717] on label "Gelezen en goedgekeurd door [PERSON_NAME] op [DATE]" at bounding box center [1279, 722] width 321 height 23
click at [1115, 702] on input "Gelezen en goedgekeurd door [PERSON_NAME] op [DATE]" at bounding box center [1115, 702] width 1 height 1
checkbox input "true"
click at [1494, 710] on button "Bevestigen" at bounding box center [1505, 714] width 80 height 24
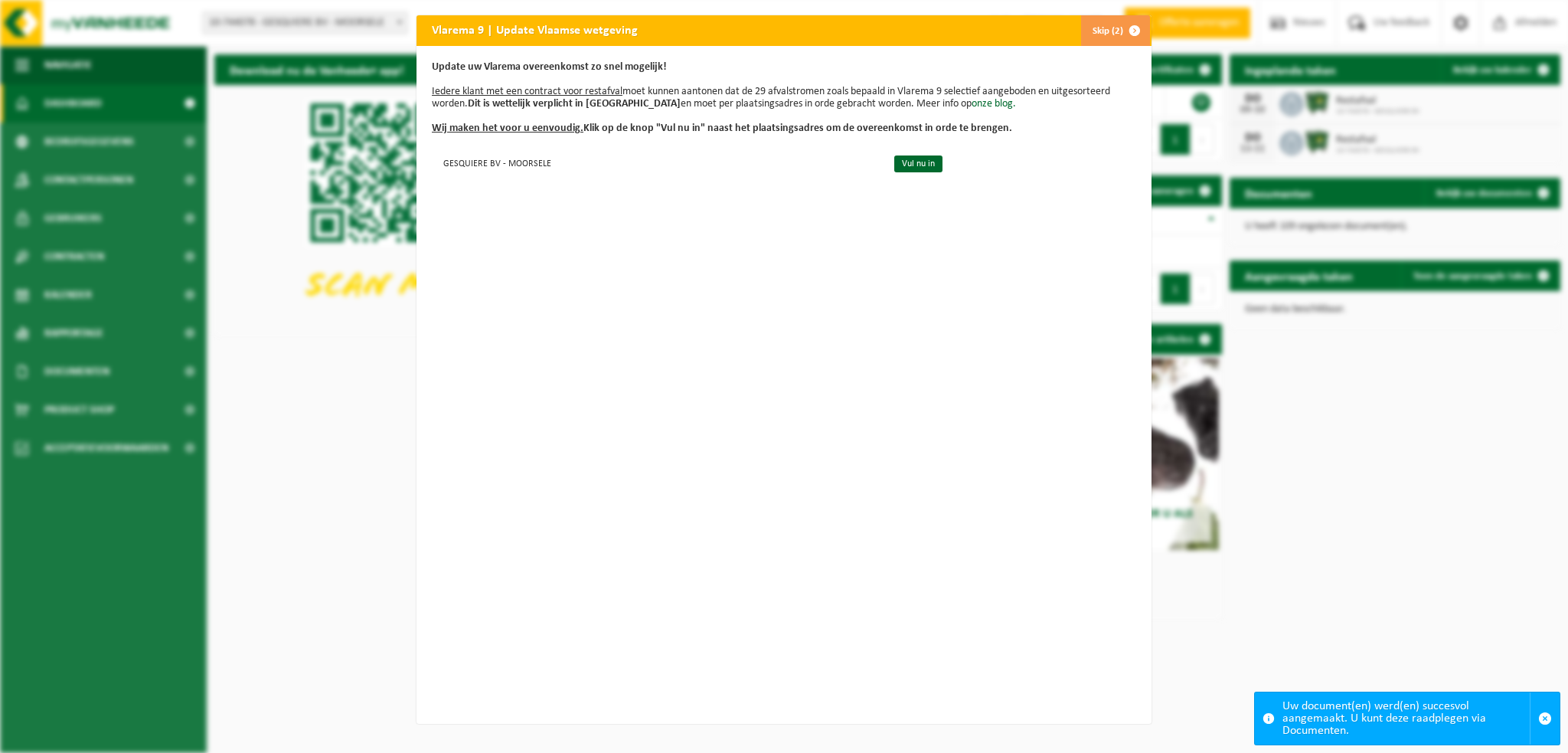
click at [1119, 31] on span "button" at bounding box center [1135, 31] width 31 height 31
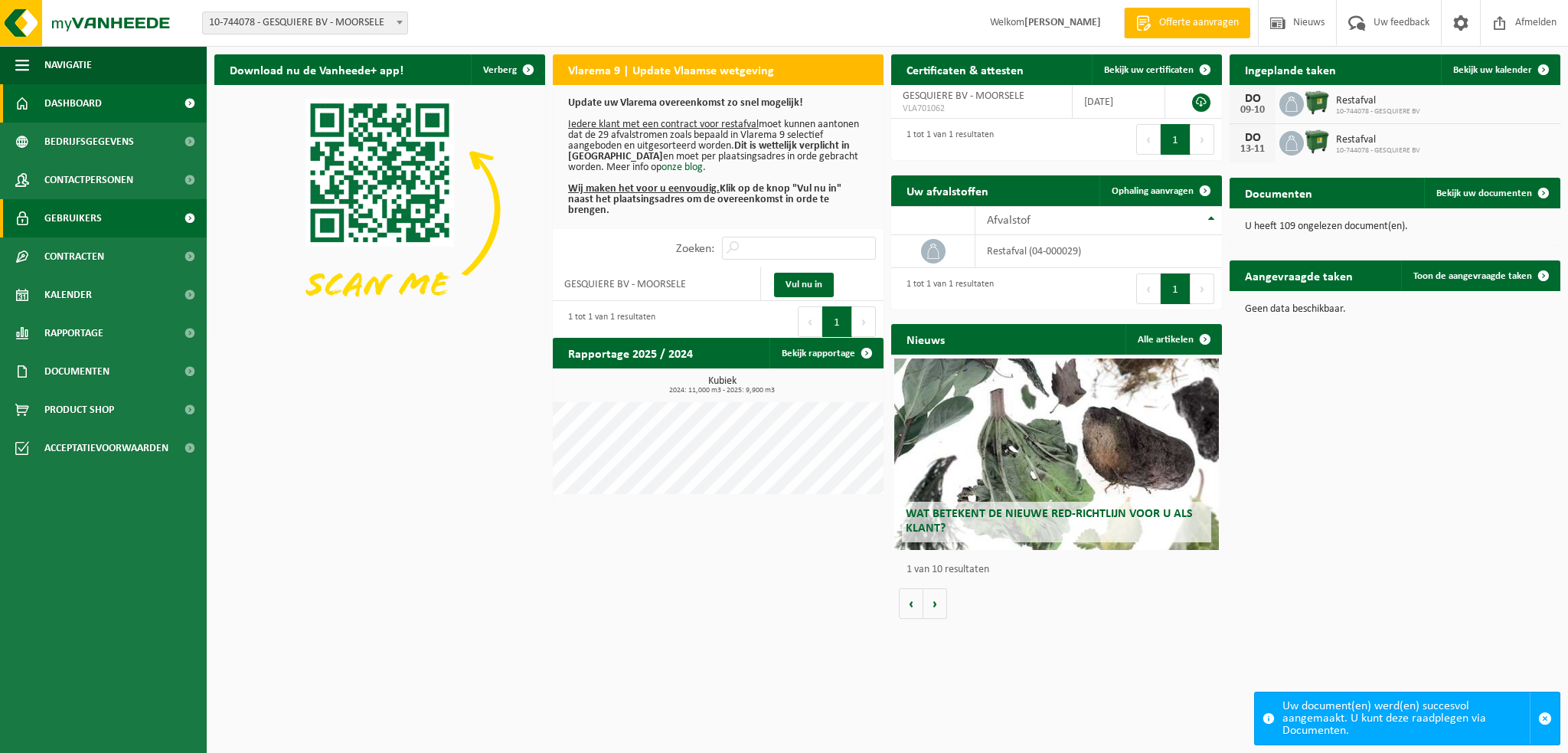
click at [89, 212] on span "Gebruikers" at bounding box center [73, 218] width 57 height 39
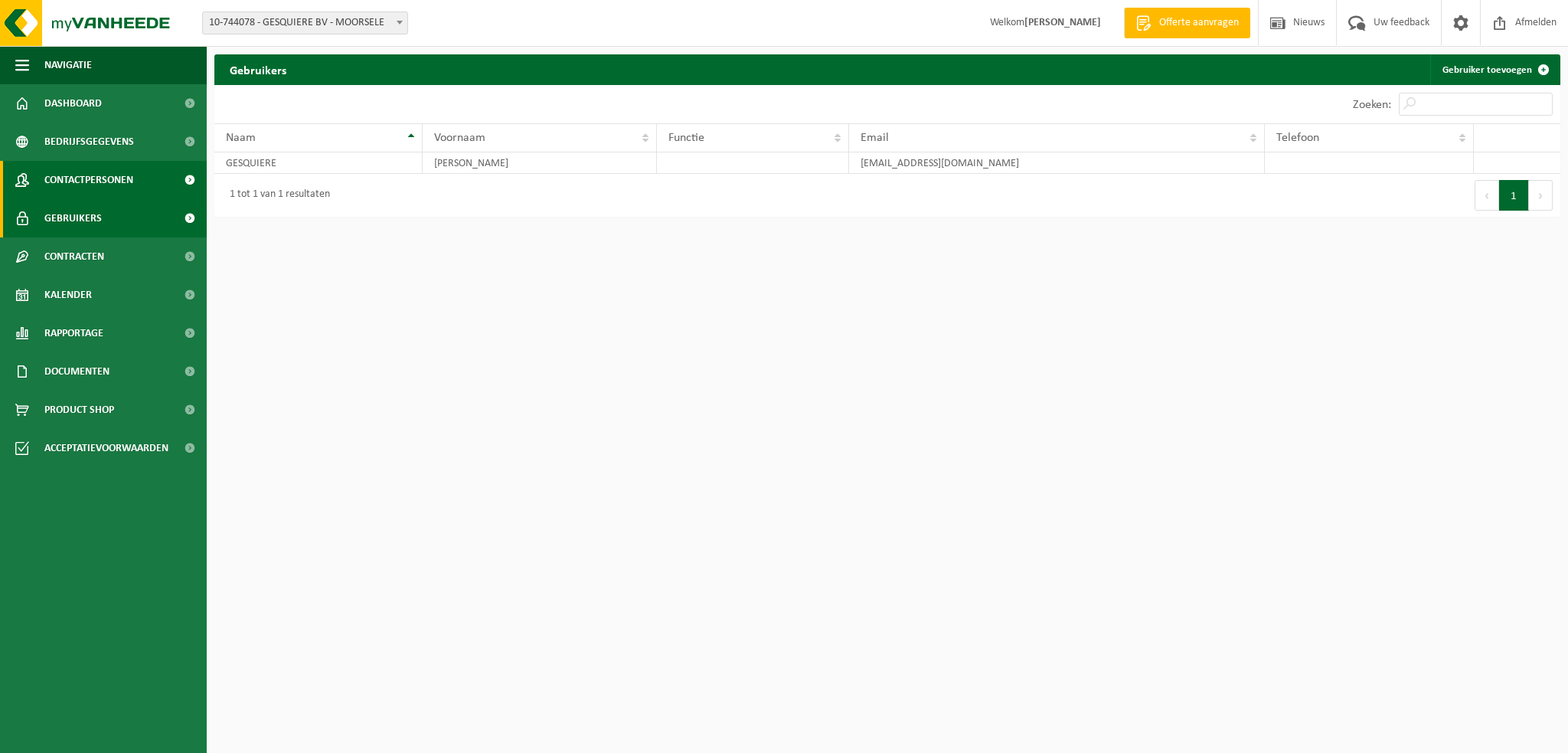
click at [105, 185] on span "Contactpersonen" at bounding box center [89, 180] width 89 height 39
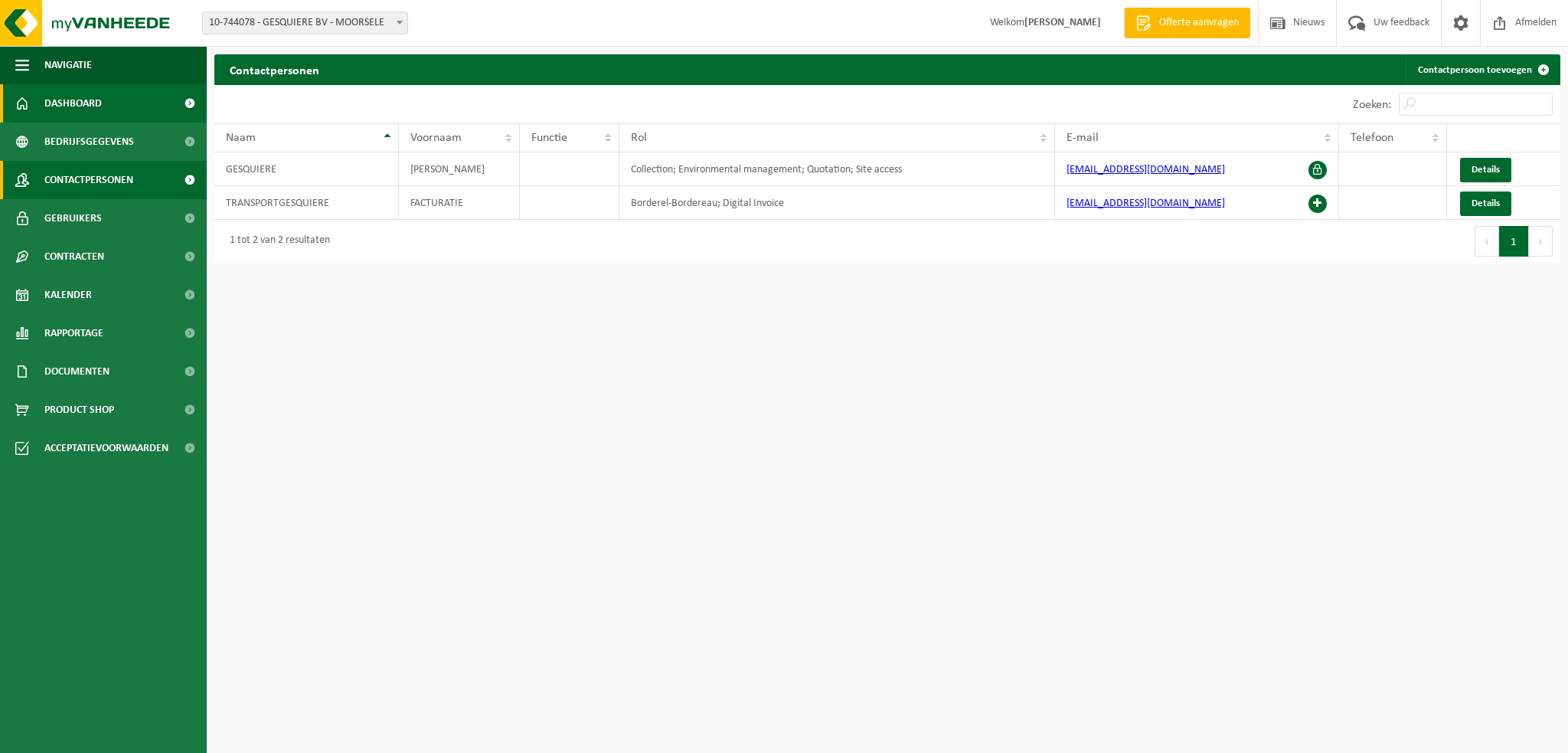
click at [193, 115] on span at bounding box center [189, 103] width 35 height 39
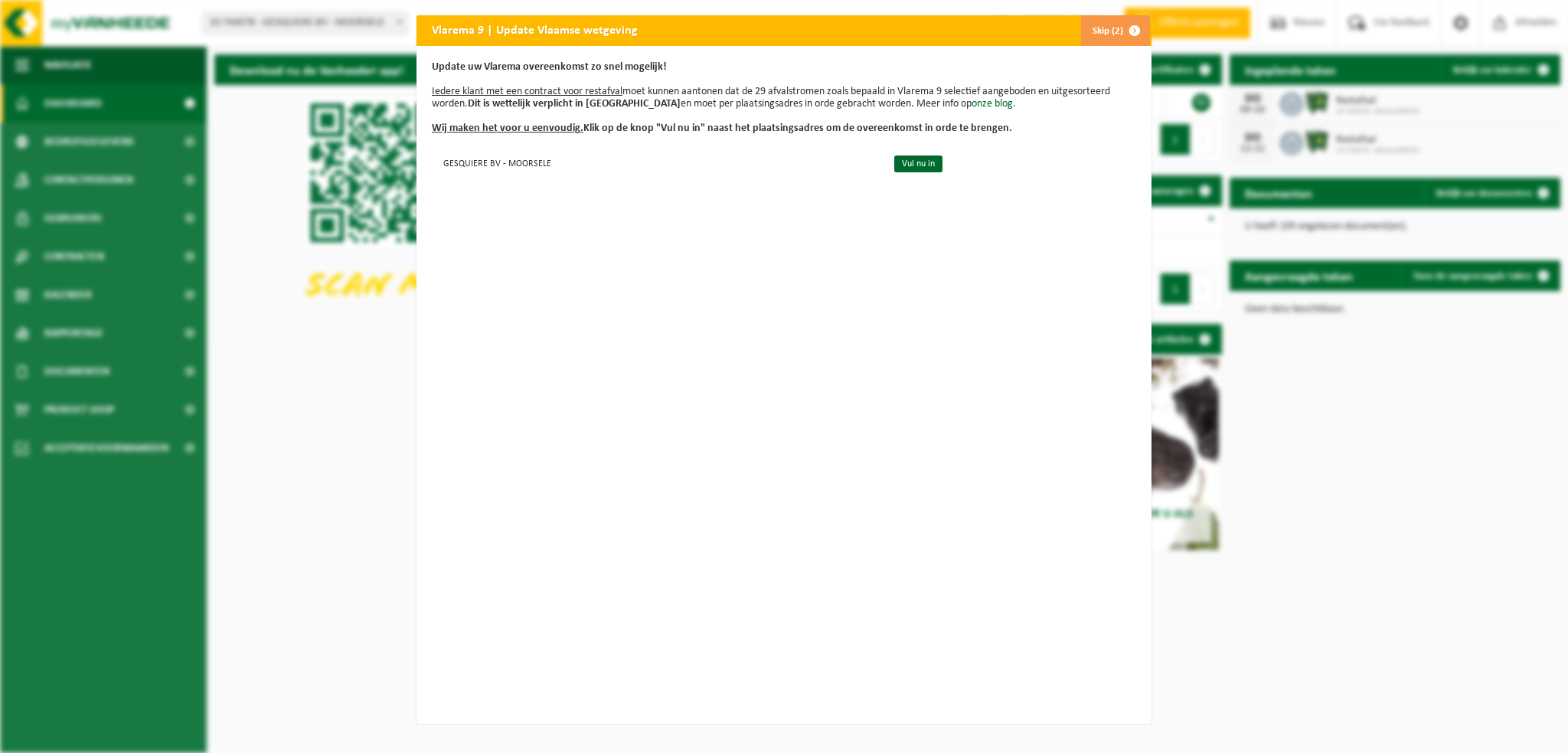
click at [1119, 26] on span "button" at bounding box center [1135, 31] width 31 height 31
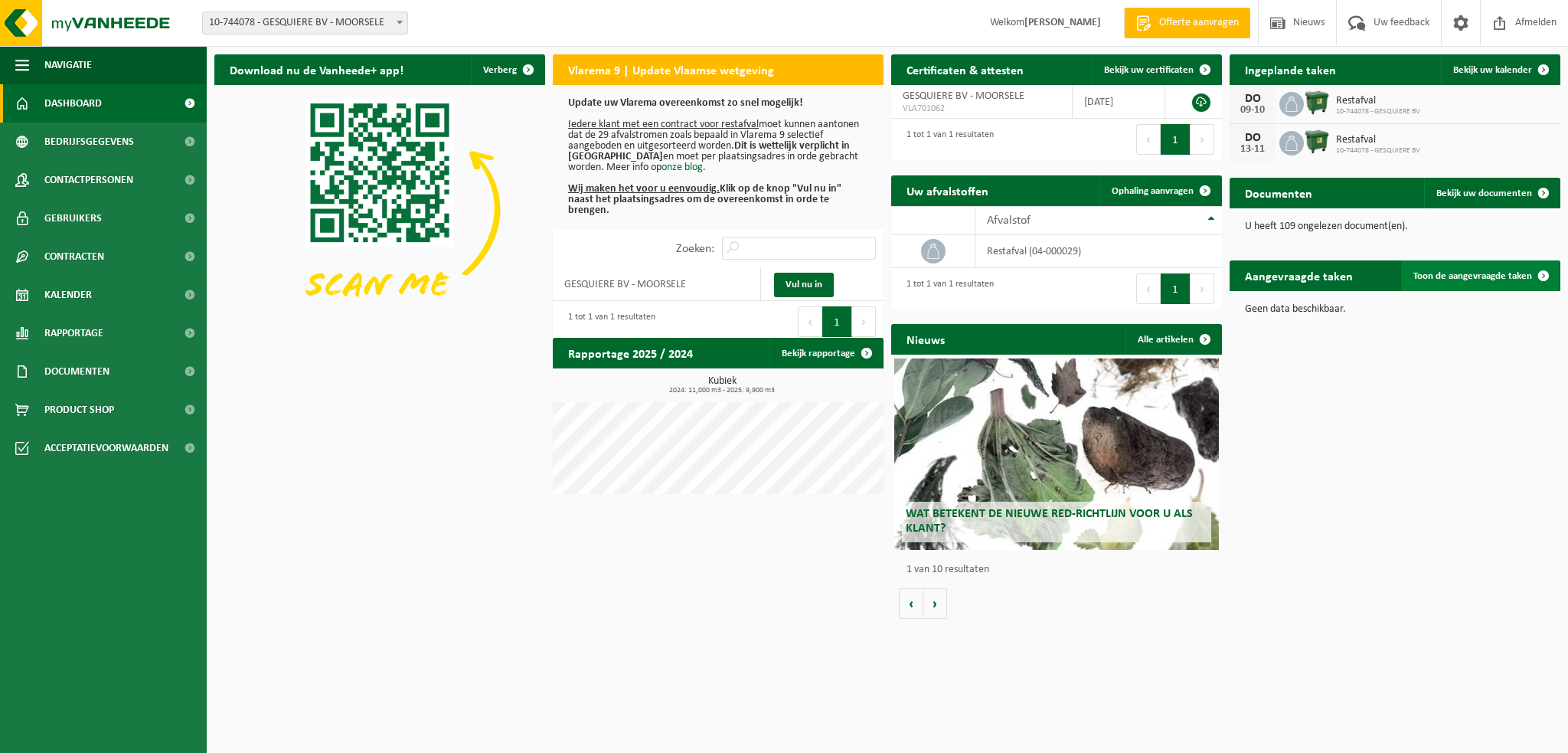
click at [1472, 276] on span "Toon de aangevraagde taken" at bounding box center [1472, 275] width 119 height 10
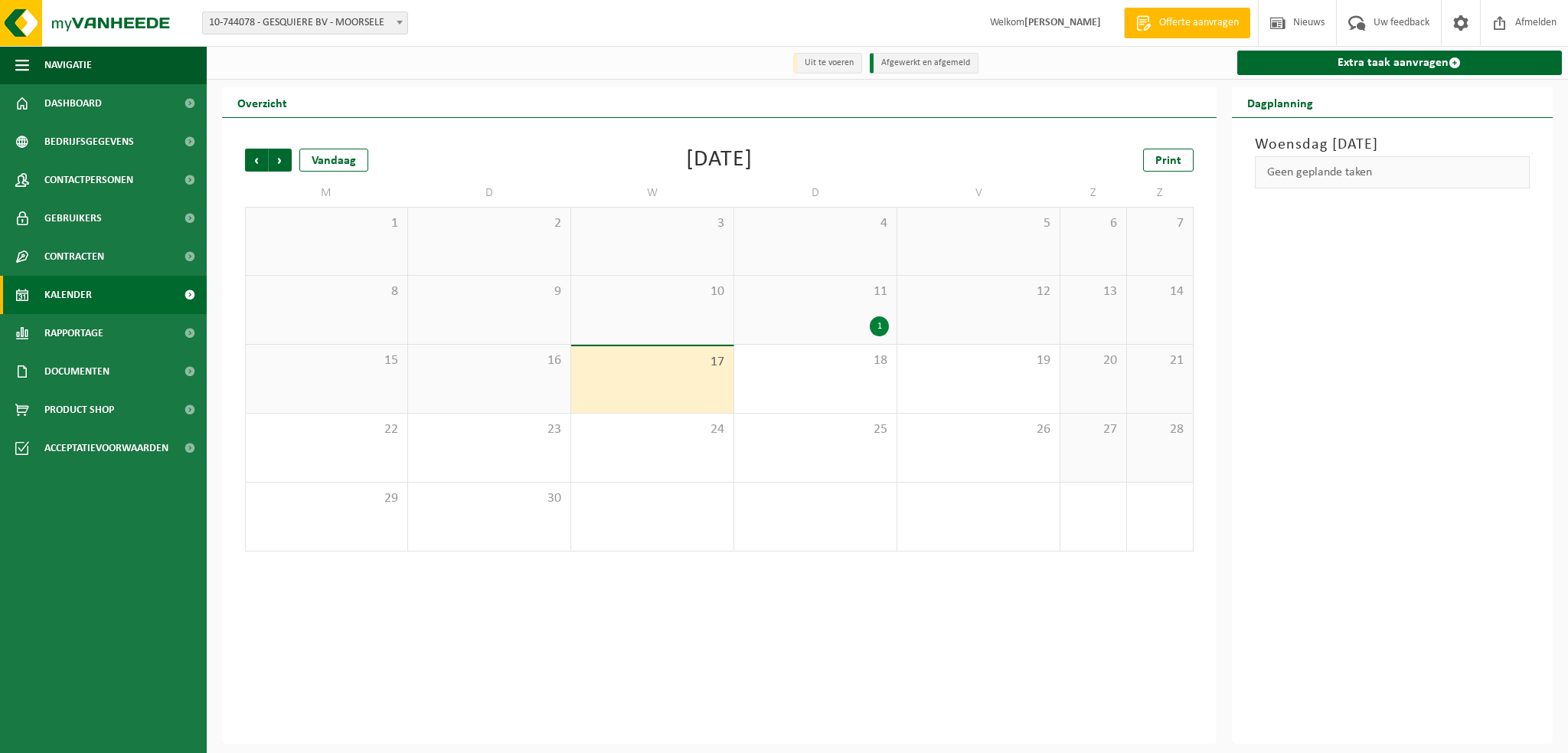
click at [1368, 161] on div "Geen geplande taken" at bounding box center [1392, 172] width 276 height 32
click at [1385, 61] on link "Extra taak aanvragen" at bounding box center [1400, 62] width 326 height 24
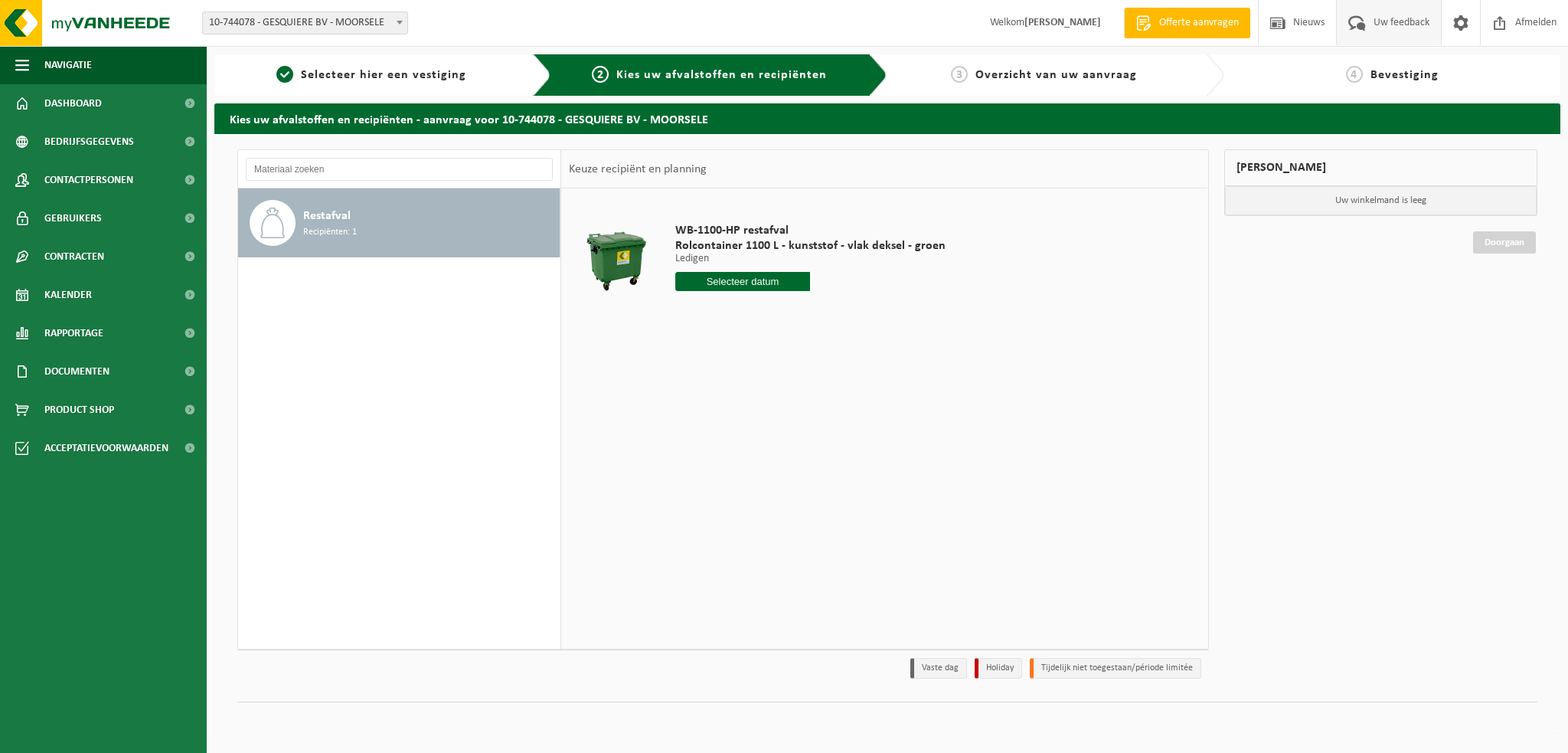
click at [1383, 21] on span "Uw feedback" at bounding box center [1402, 22] width 64 height 45
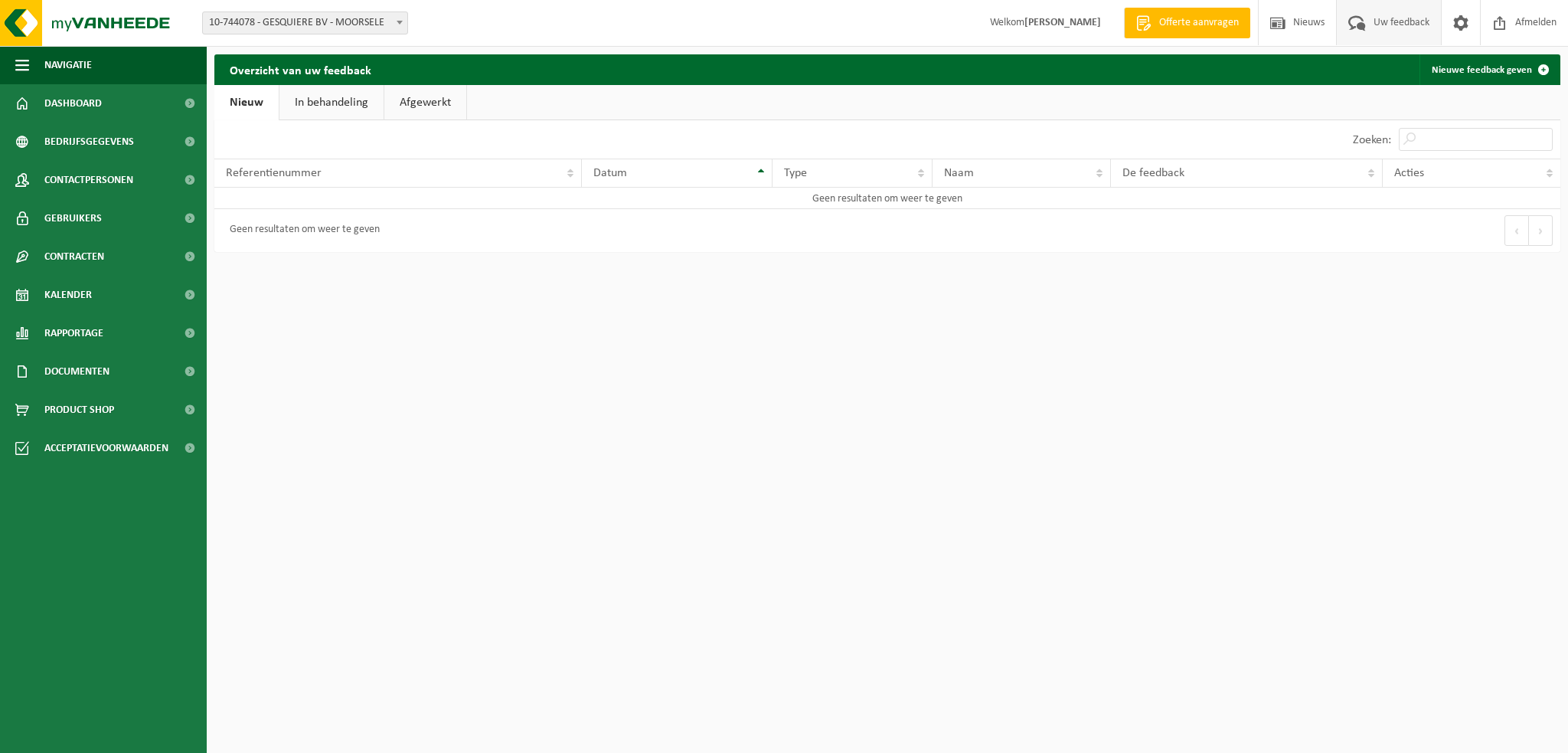
click at [1048, 27] on strong "[PERSON_NAME]" at bounding box center [1062, 22] width 76 height 12
click at [73, 107] on span "Dashboard" at bounding box center [73, 103] width 57 height 39
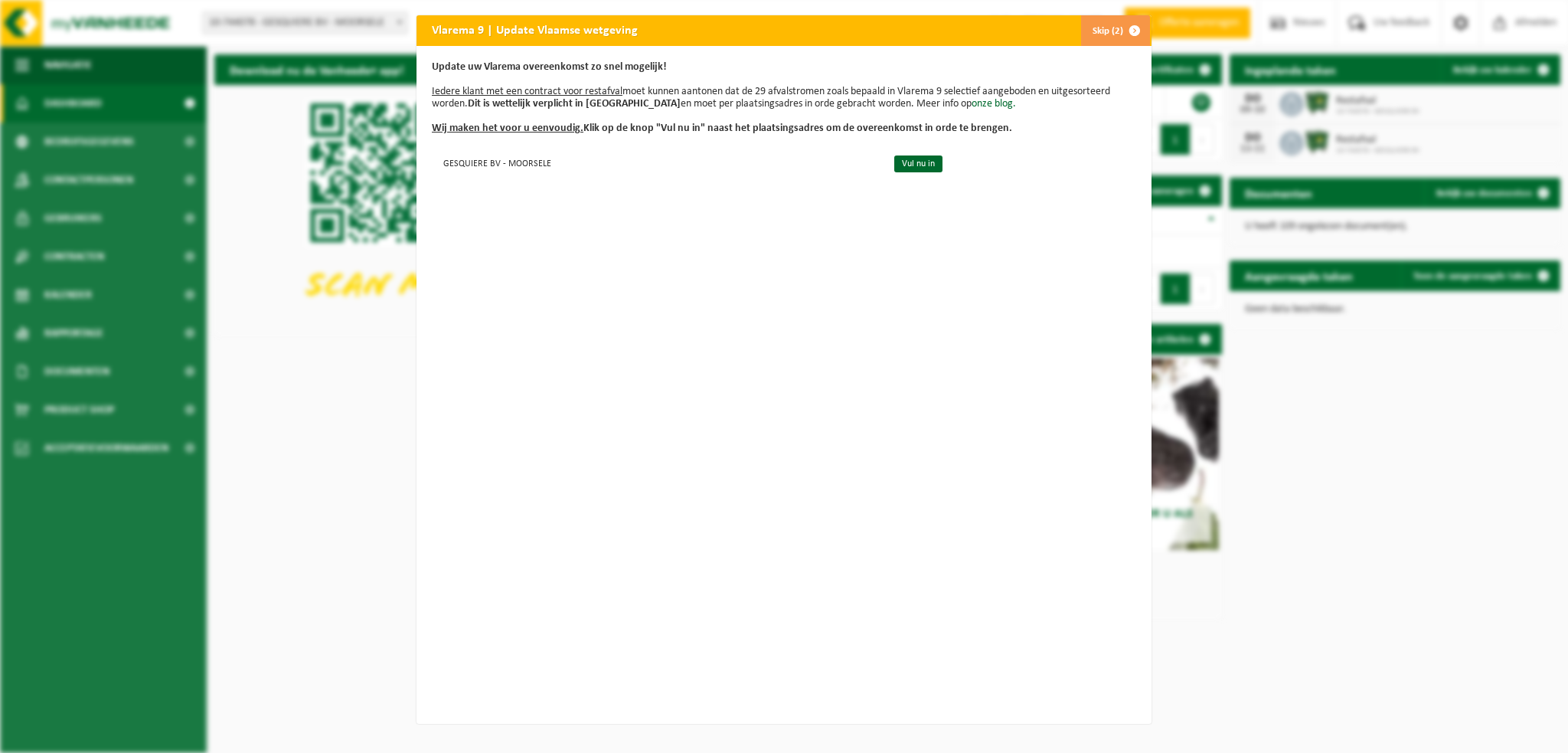
click at [1119, 26] on span "button" at bounding box center [1135, 31] width 31 height 31
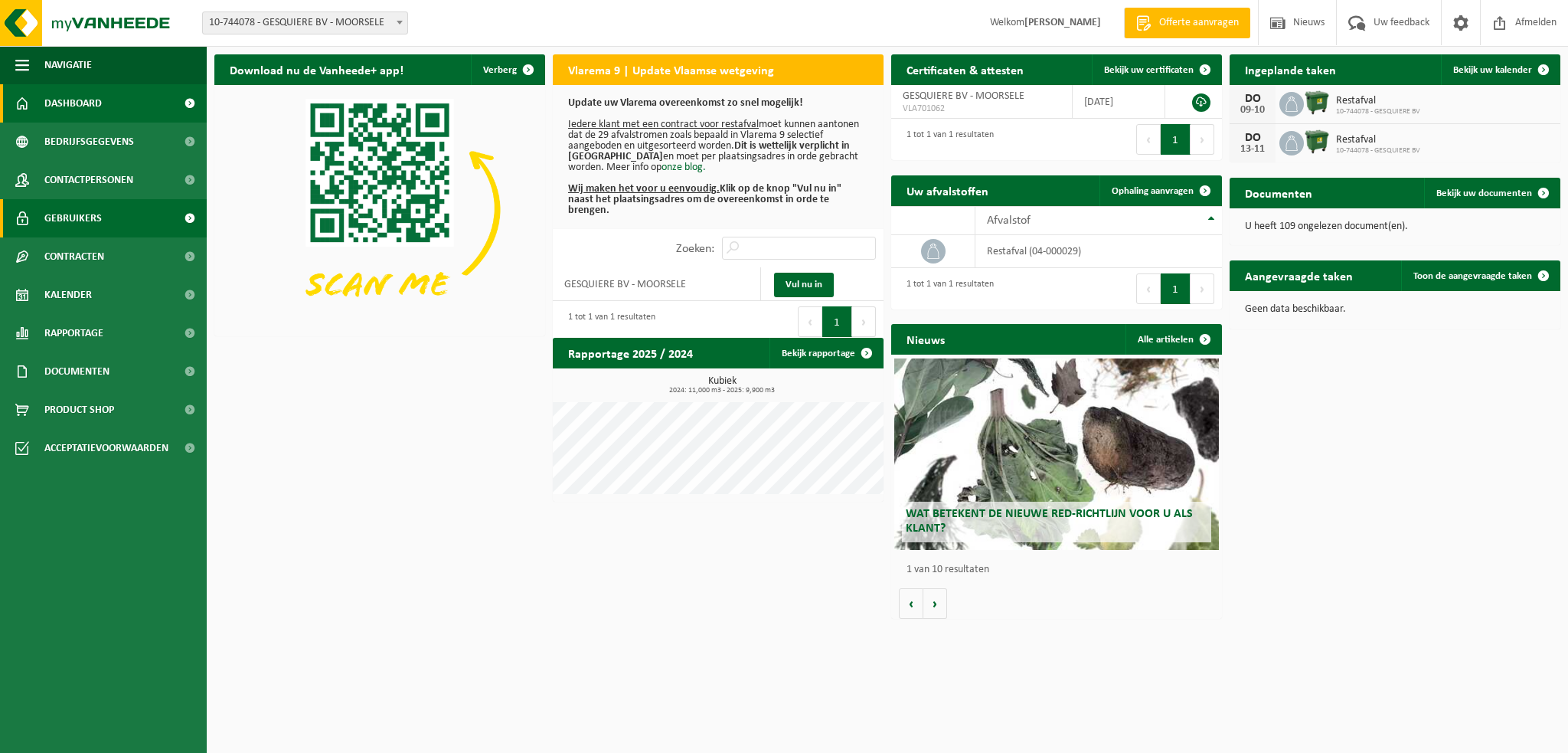
click at [64, 219] on span "Gebruikers" at bounding box center [73, 218] width 57 height 39
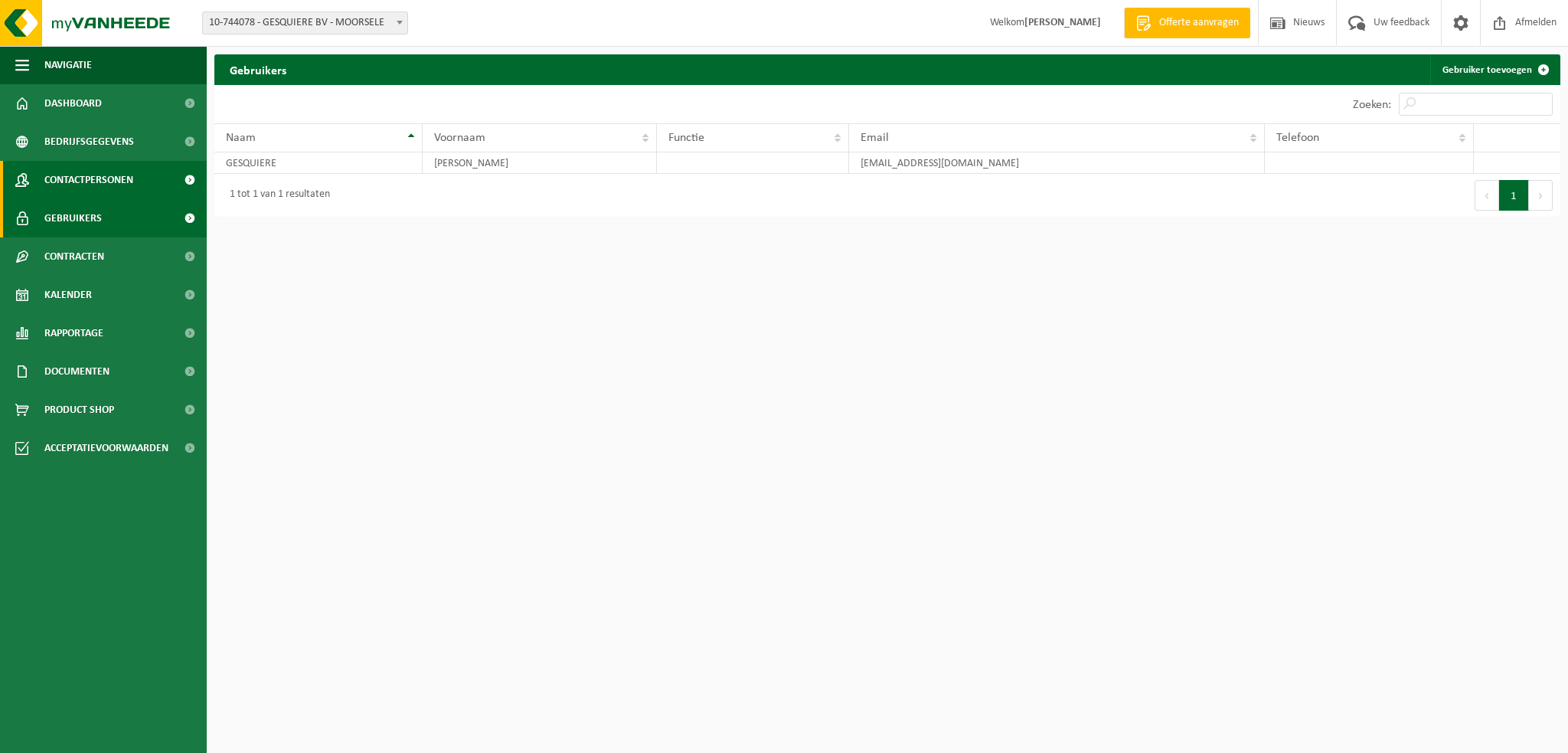
click at [87, 177] on span "Contactpersonen" at bounding box center [89, 180] width 89 height 39
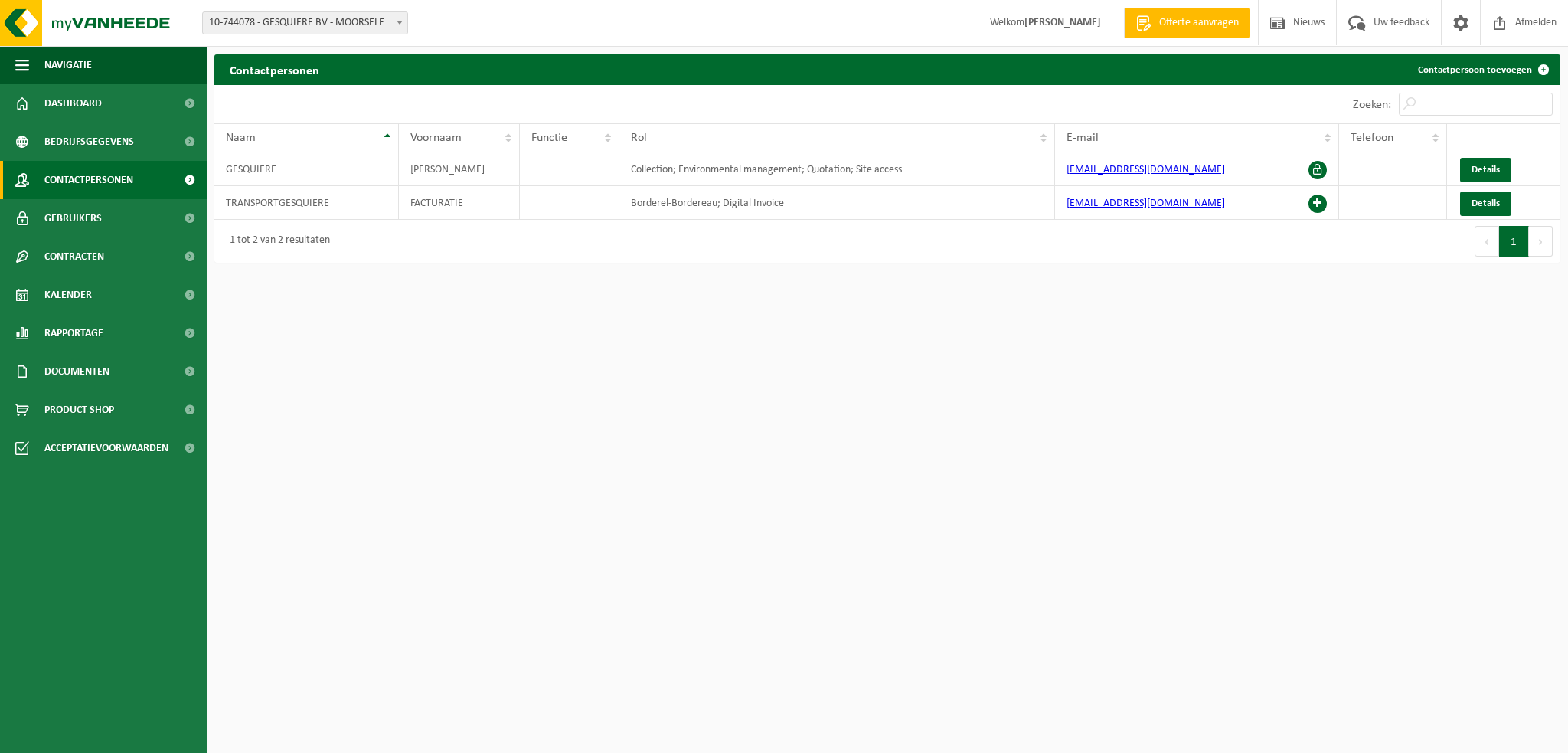
click at [110, 141] on span "Bedrijfsgegevens" at bounding box center [89, 142] width 90 height 39
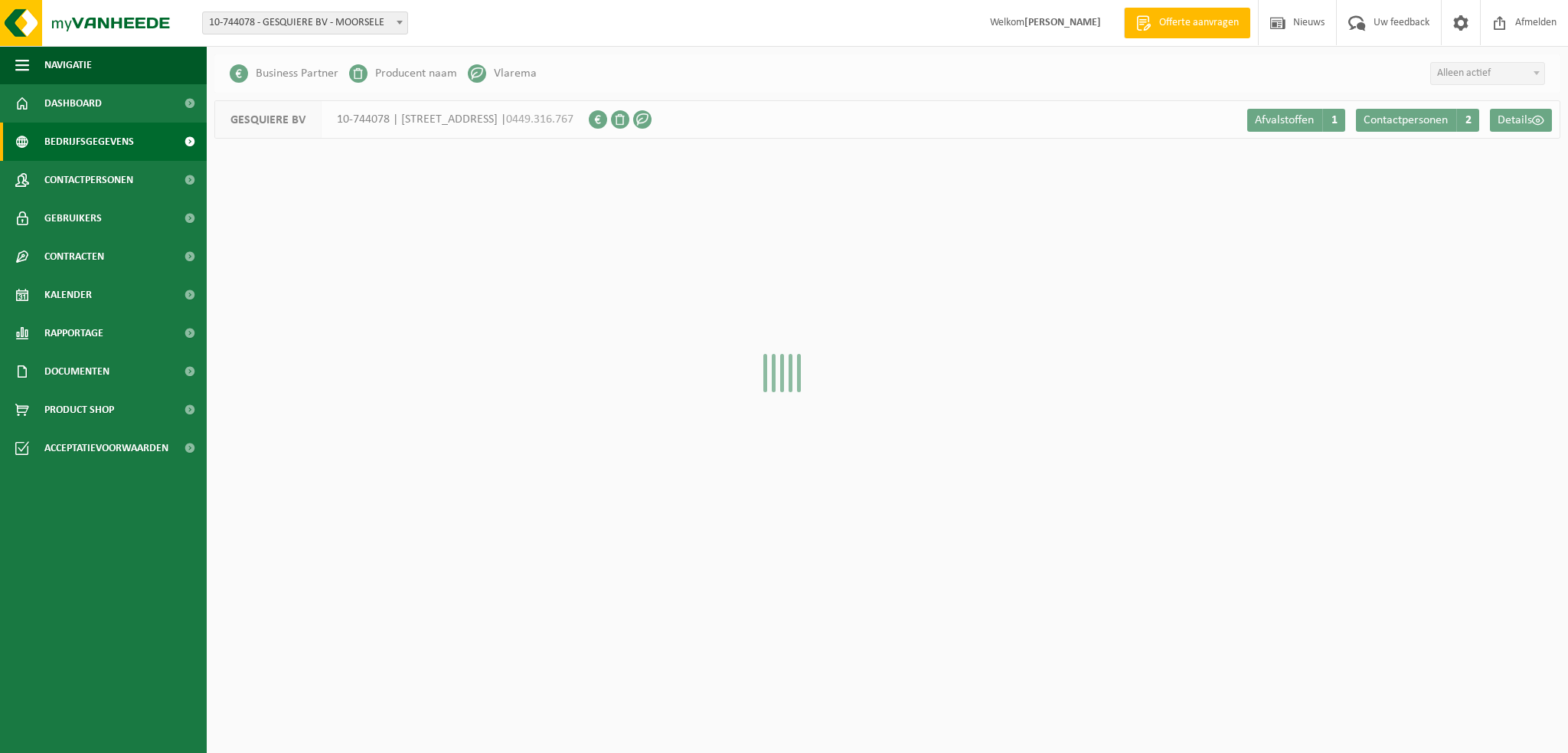
click at [108, 324] on link "Rapportage" at bounding box center [103, 333] width 207 height 39
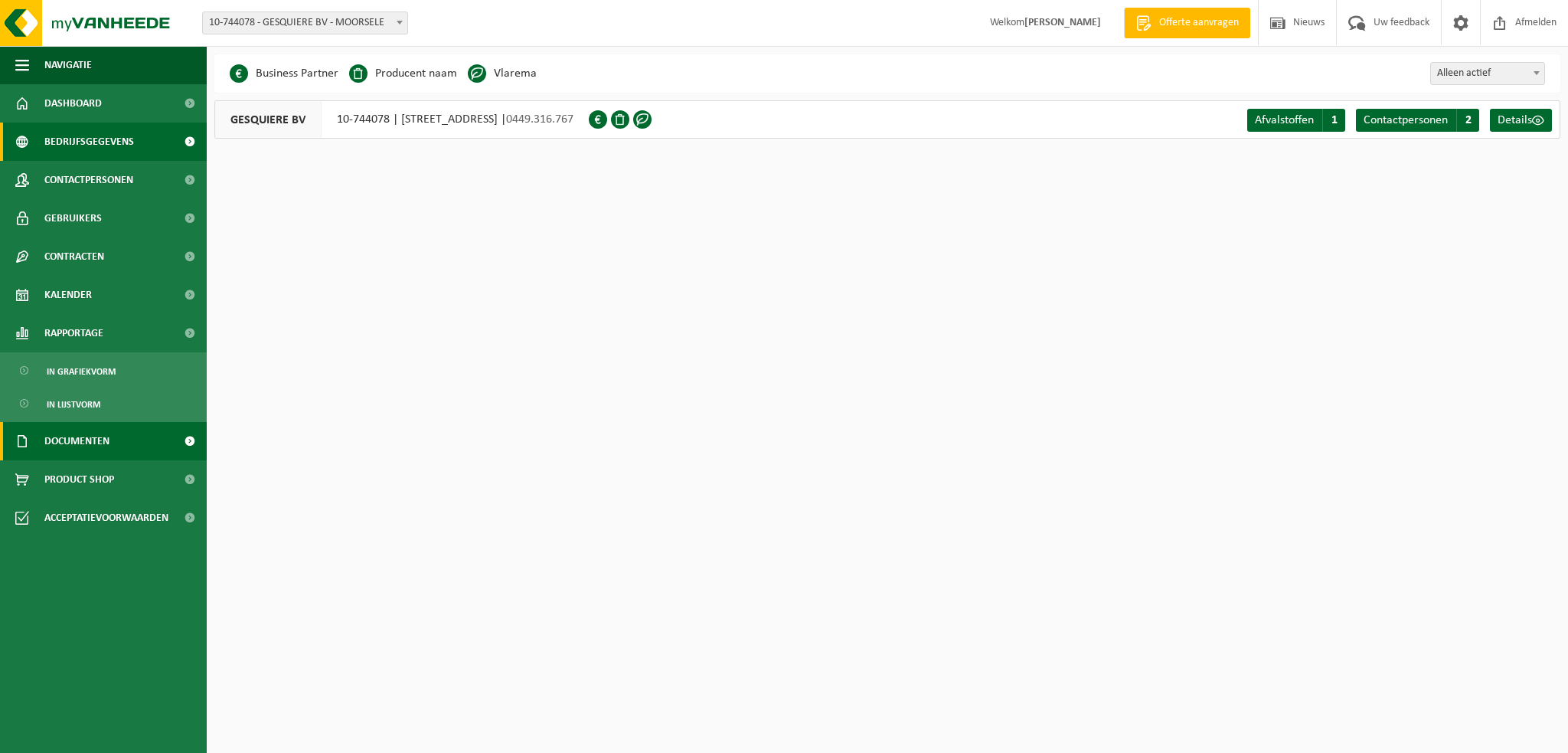
click at [93, 434] on span "Documenten" at bounding box center [76, 441] width 65 height 39
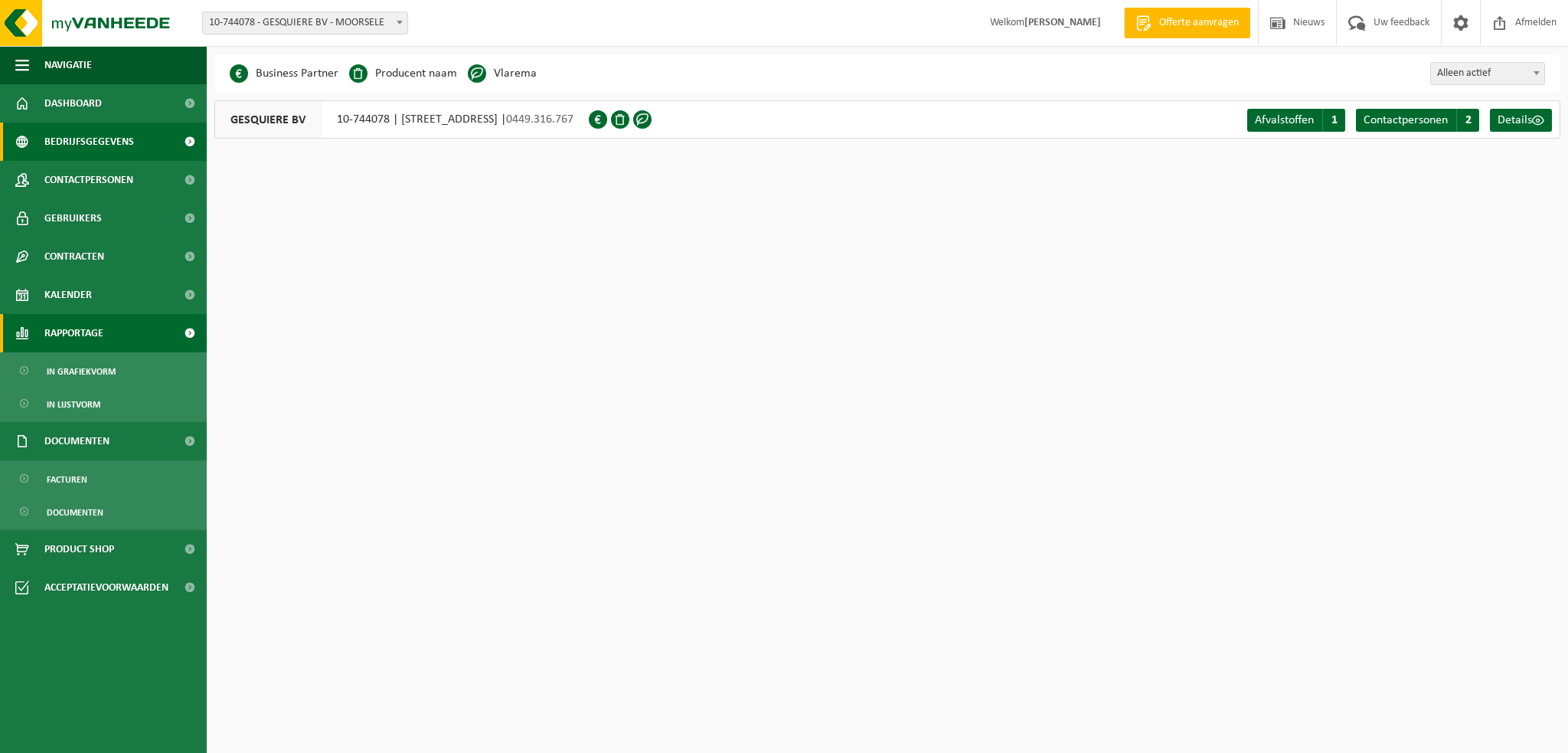
click at [116, 347] on link "Rapportage" at bounding box center [103, 333] width 207 height 39
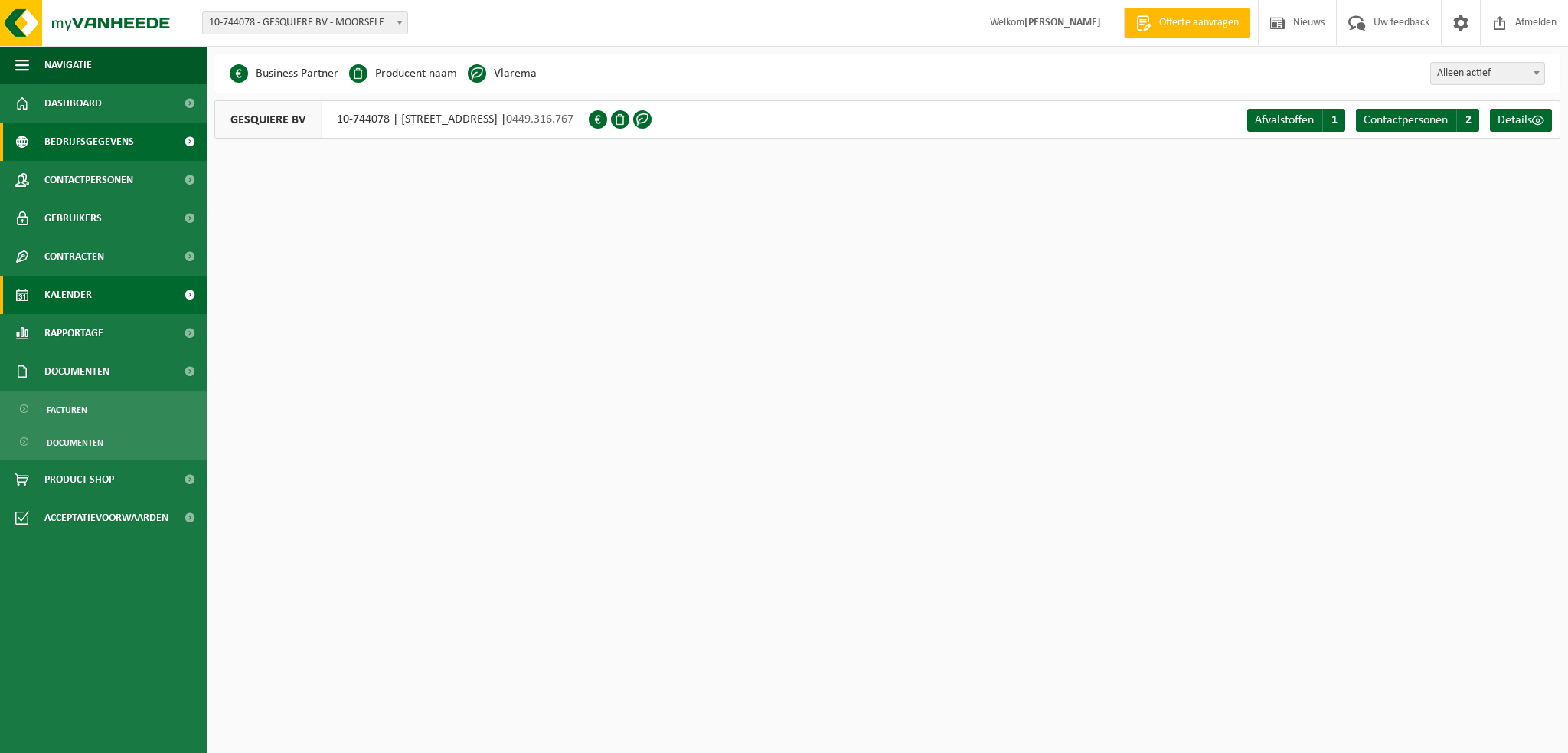
click at [128, 292] on link "Kalender" at bounding box center [103, 295] width 207 height 39
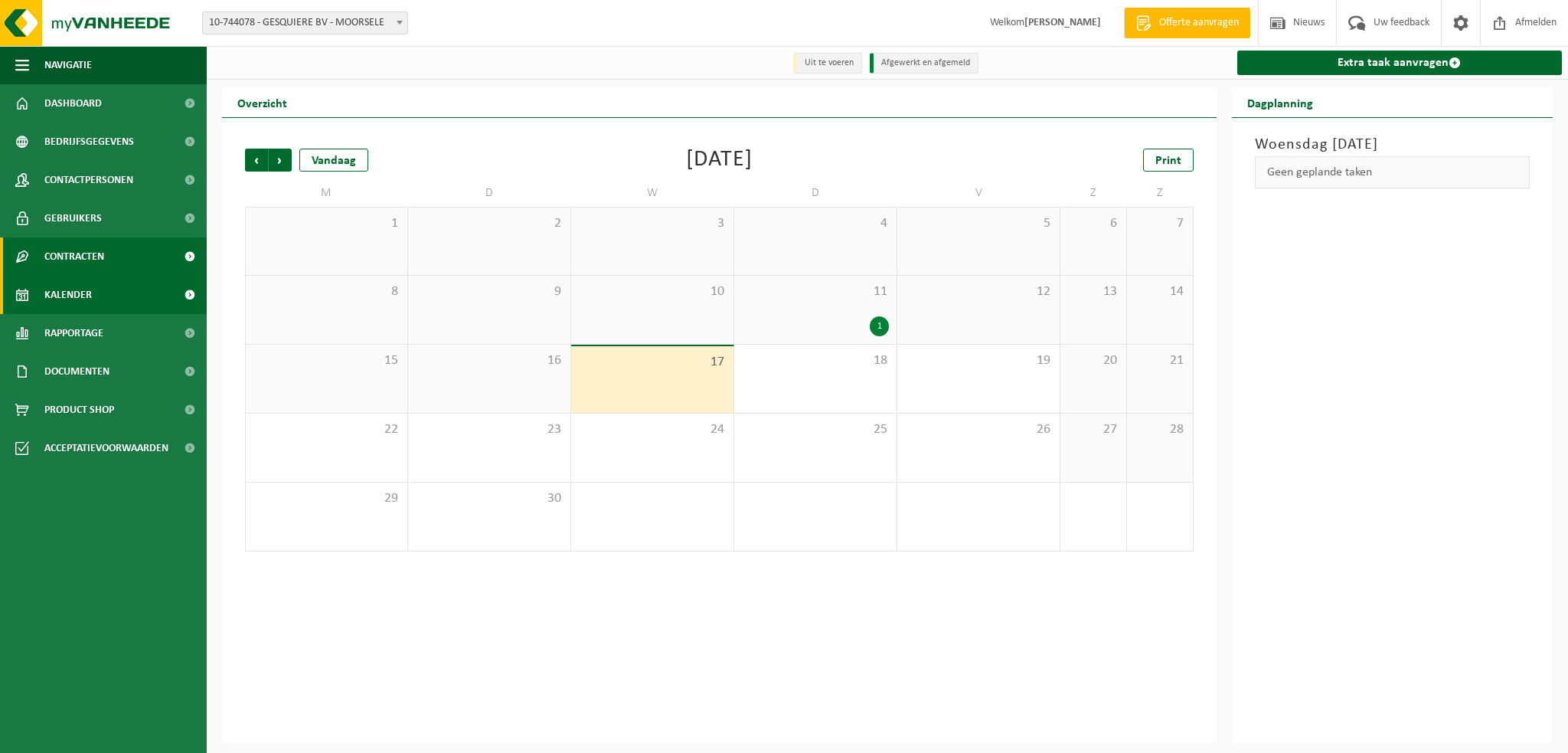
click at [129, 251] on link "Contracten" at bounding box center [103, 257] width 207 height 39
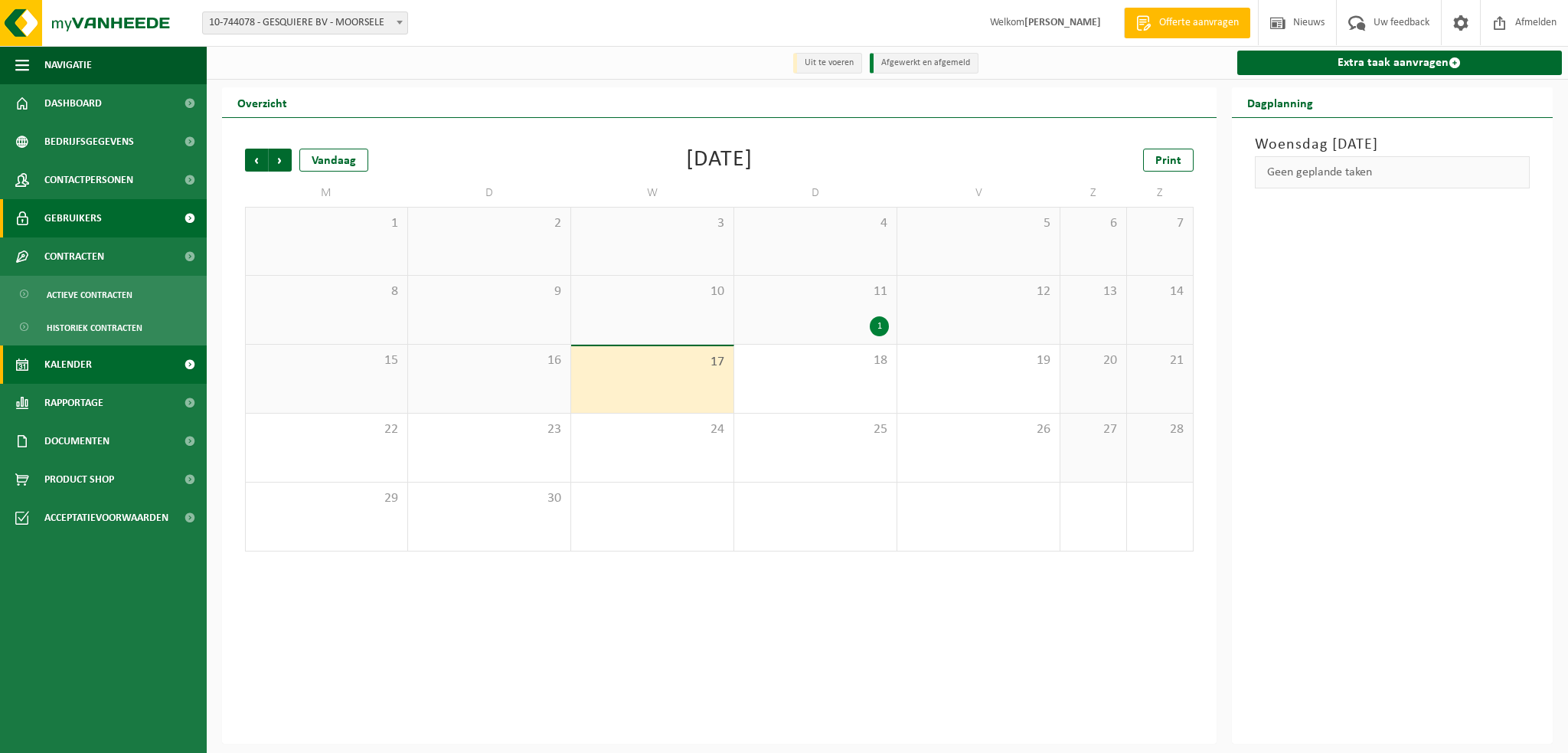
click at [106, 217] on link "Gebruikers" at bounding box center [103, 218] width 207 height 39
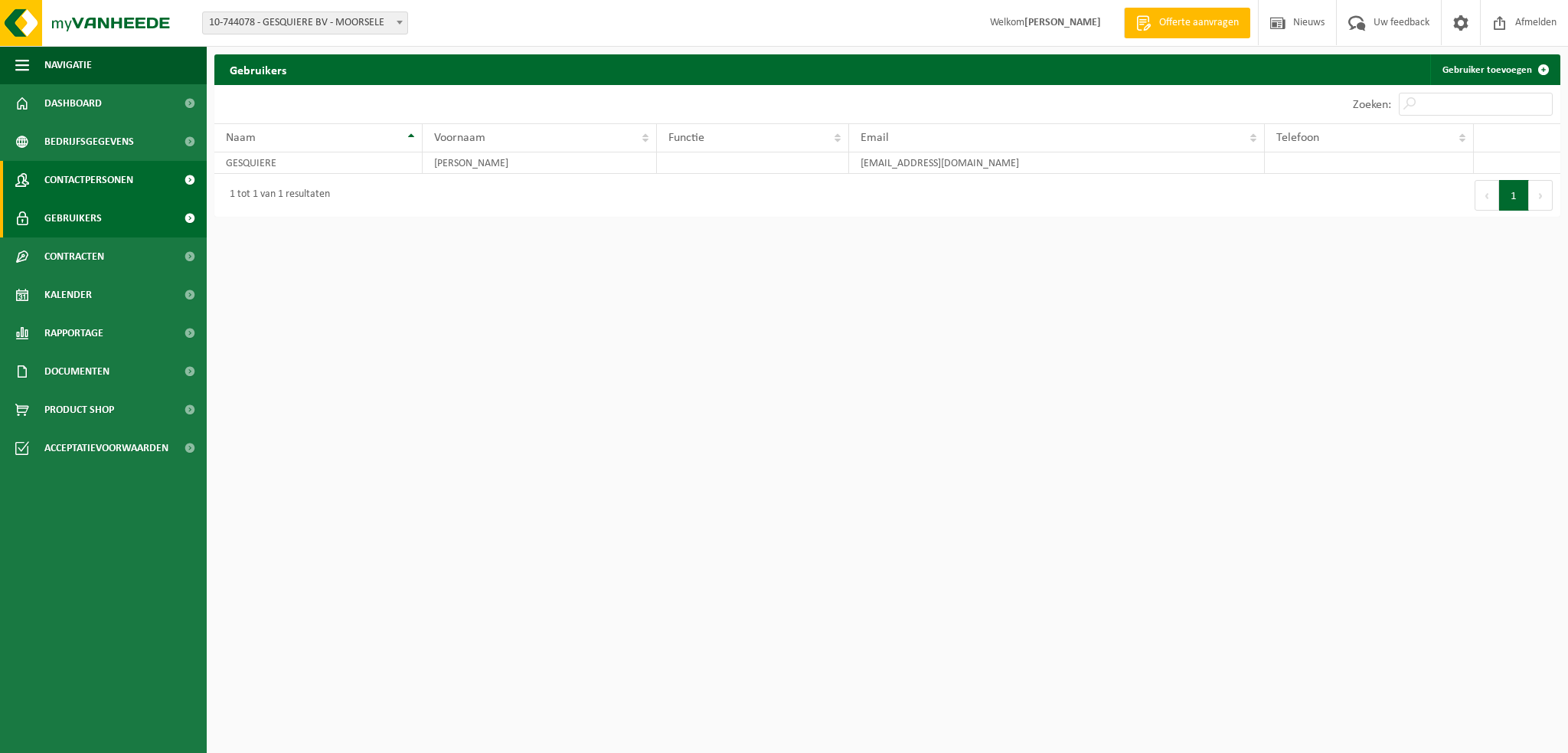
click at [105, 176] on span "Contactpersonen" at bounding box center [89, 180] width 89 height 39
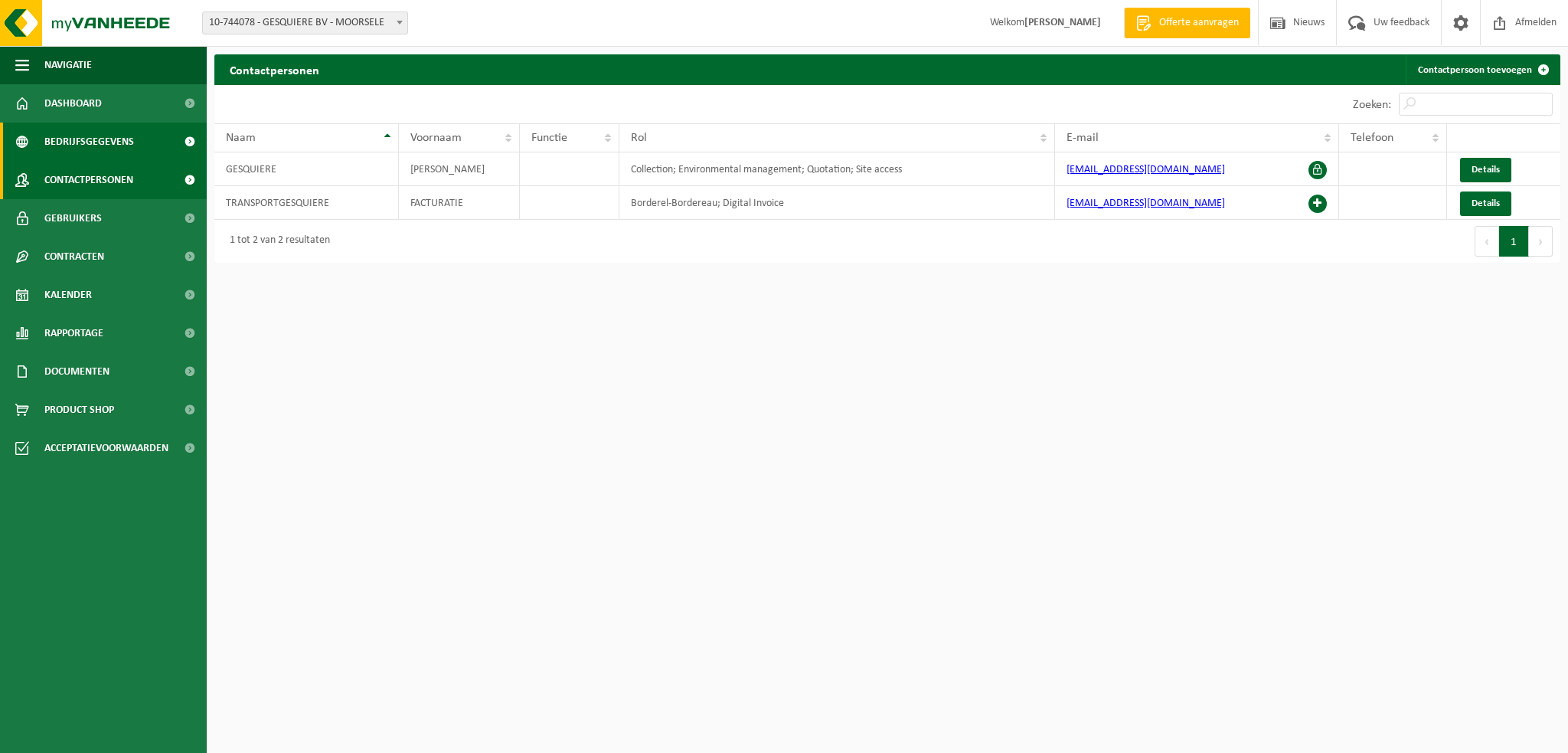
click at [126, 140] on span "Bedrijfsgegevens" at bounding box center [89, 142] width 90 height 39
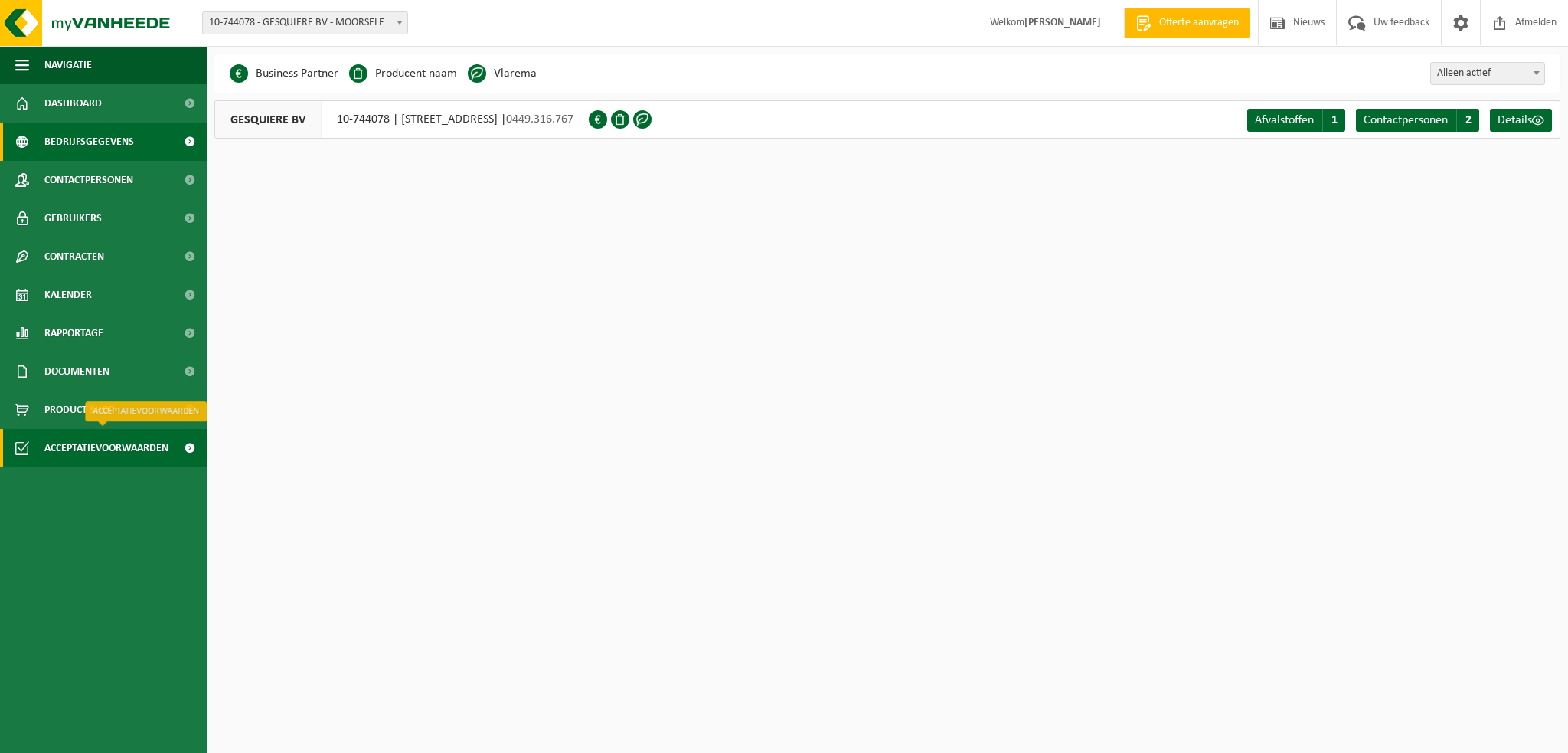
click at [81, 450] on span "Acceptatievoorwaarden" at bounding box center [106, 449] width 124 height 39
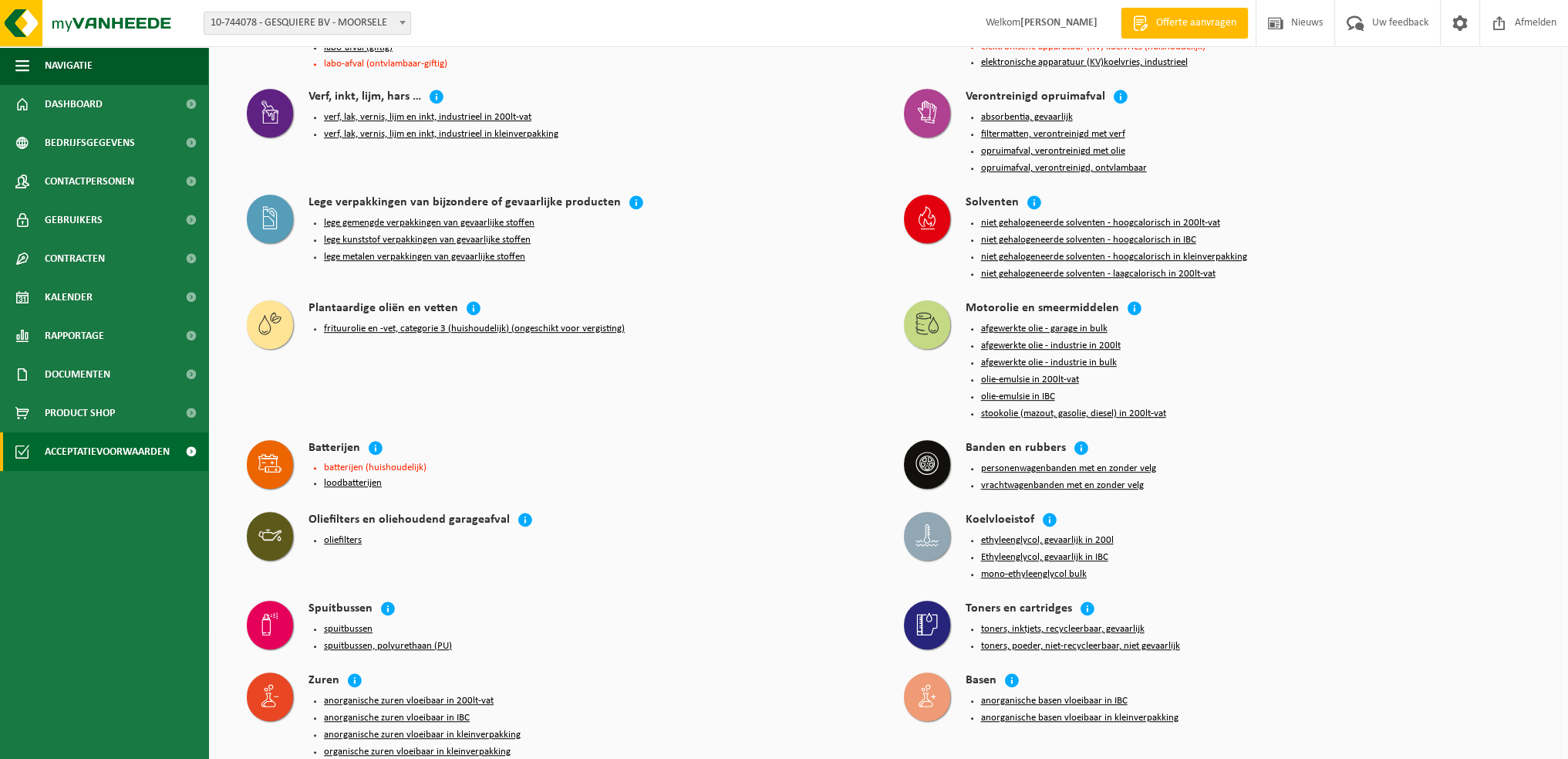
scroll to position [1150, 0]
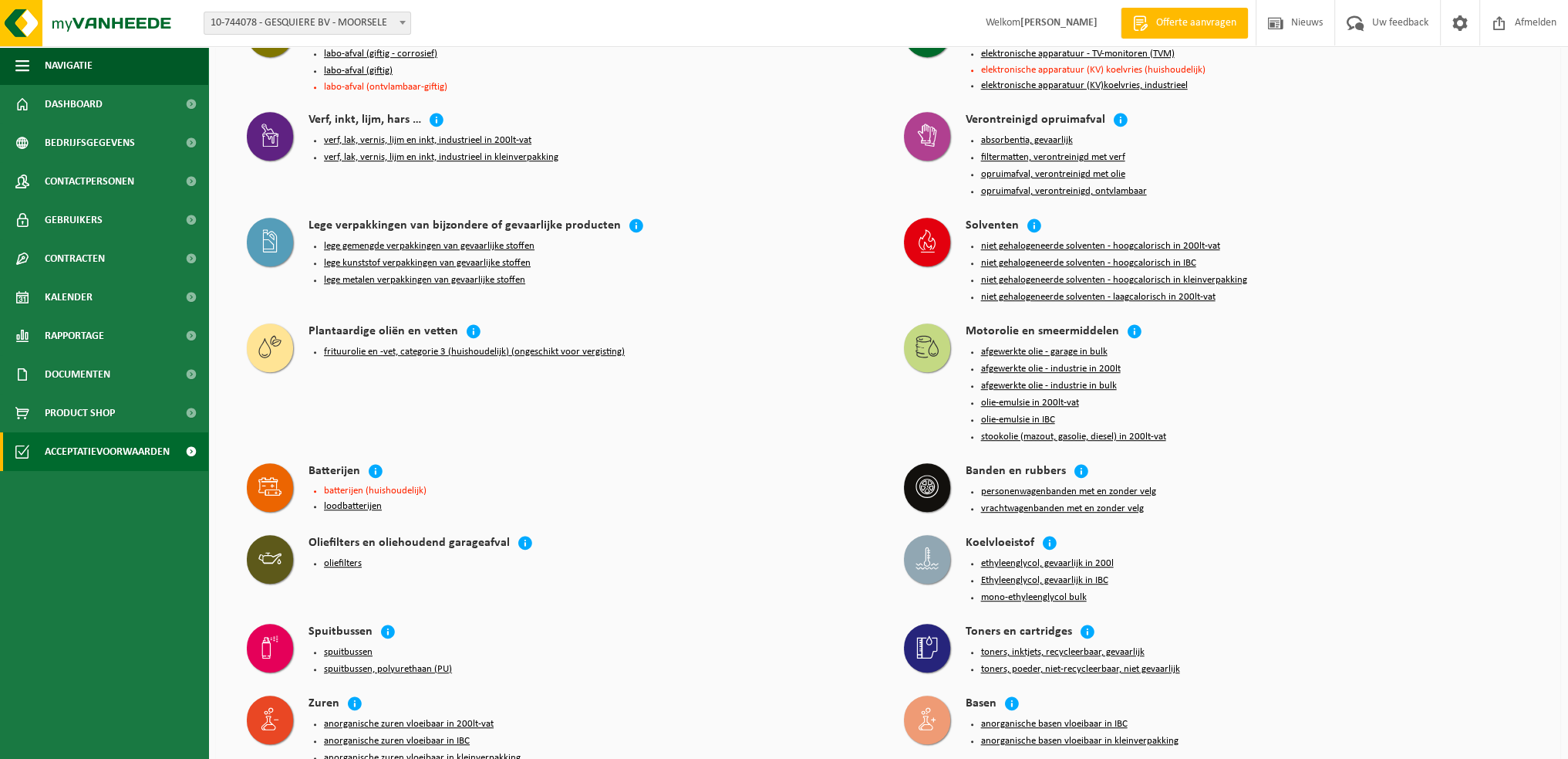
click at [1048, 346] on button "afgewerkte olie - garage in bulk" at bounding box center [1045, 352] width 127 height 13
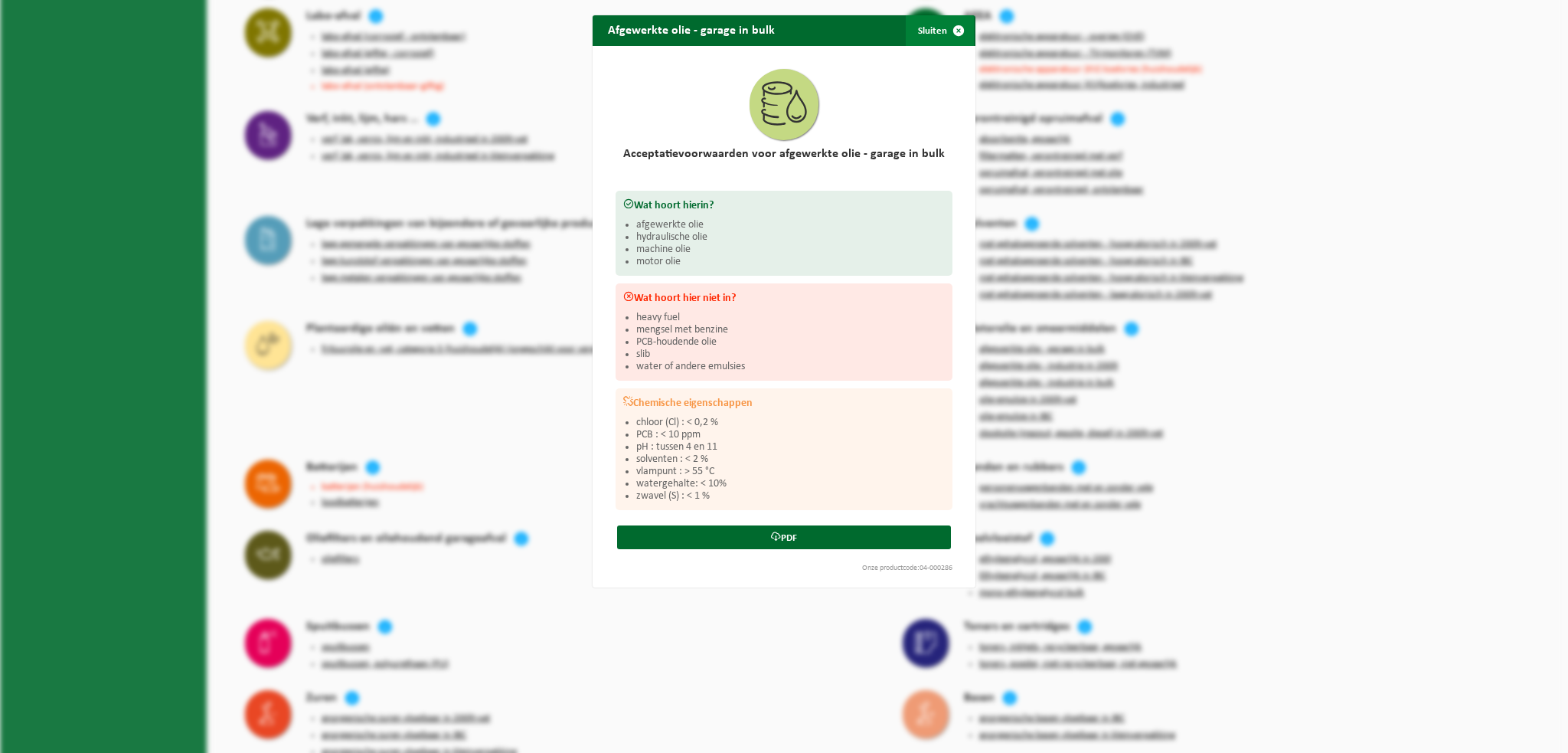
click at [932, 35] on button "Sluiten" at bounding box center [940, 31] width 69 height 31
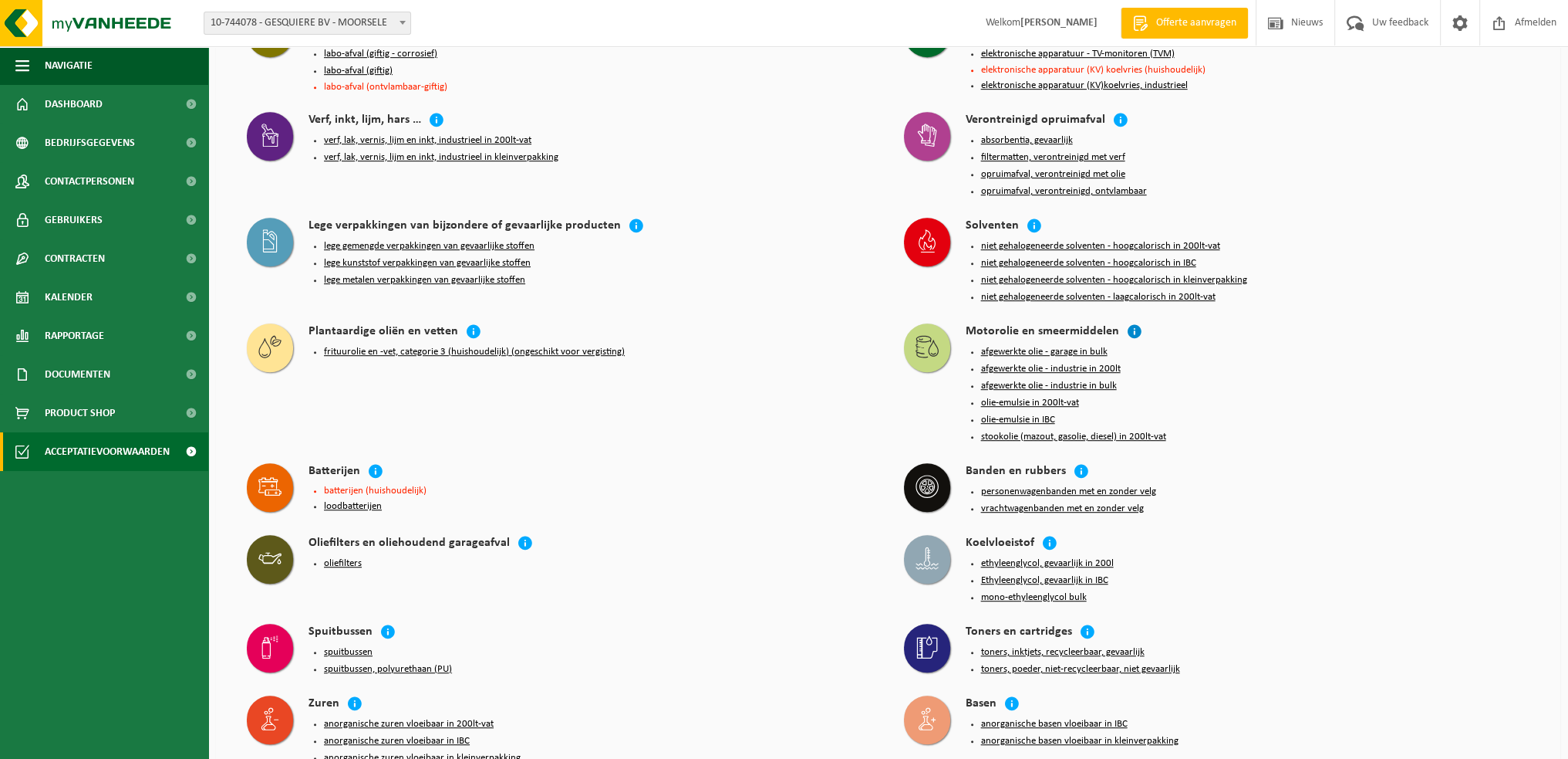
click at [1127, 323] on icon at bounding box center [1135, 331] width 16 height 16
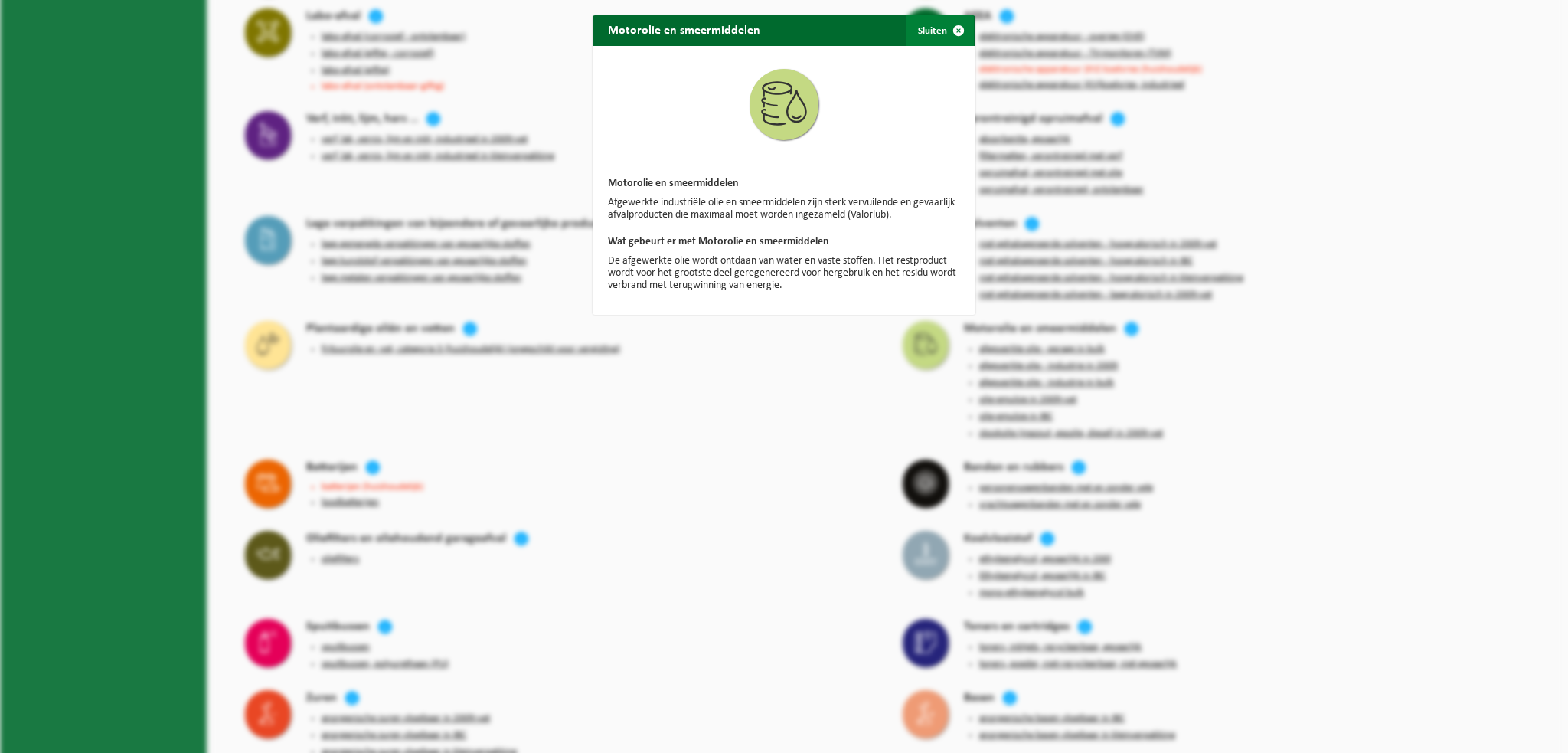
click at [954, 32] on span "button" at bounding box center [959, 31] width 31 height 31
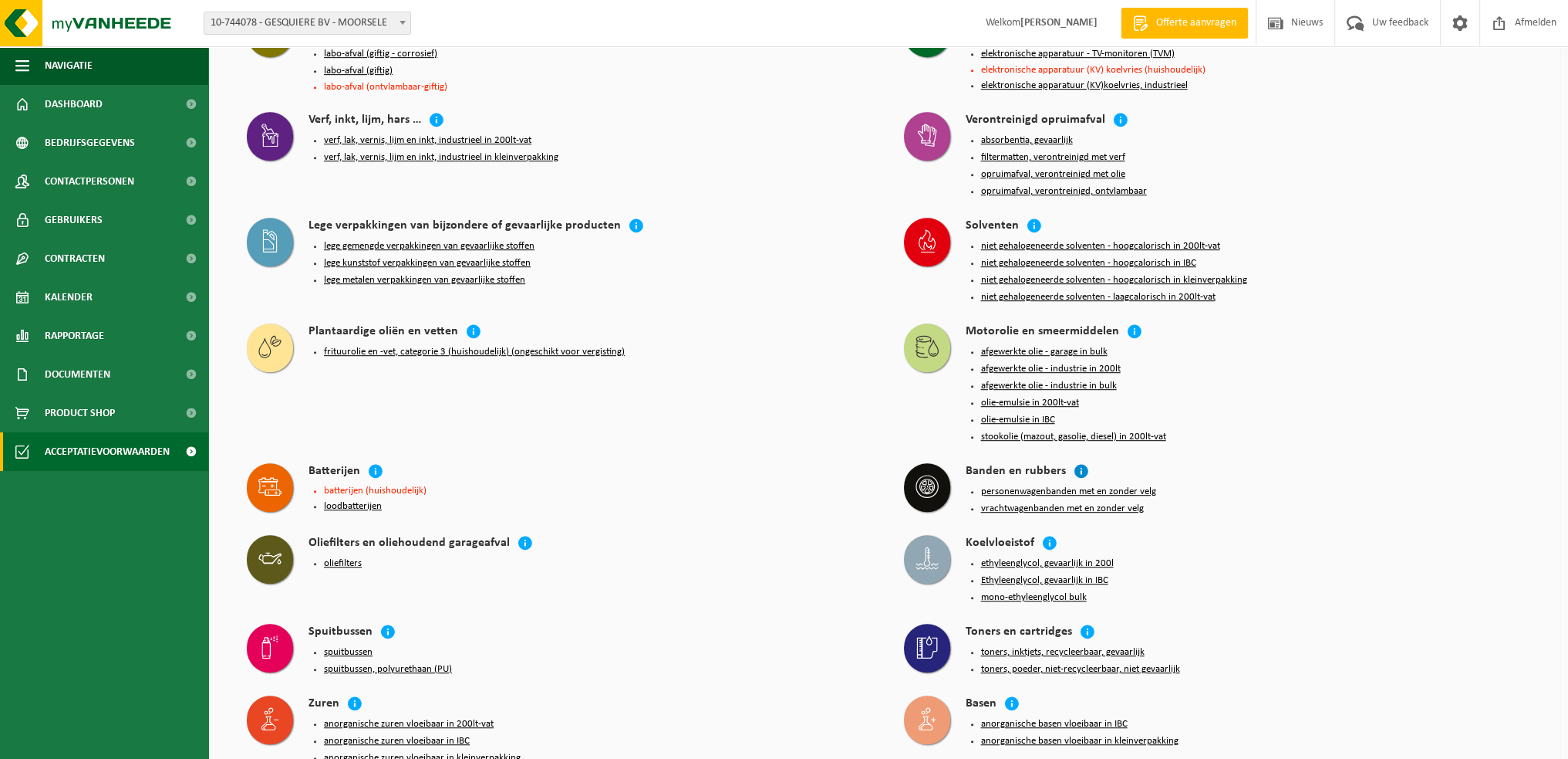
click at [1074, 463] on icon at bounding box center [1082, 471] width 16 height 16
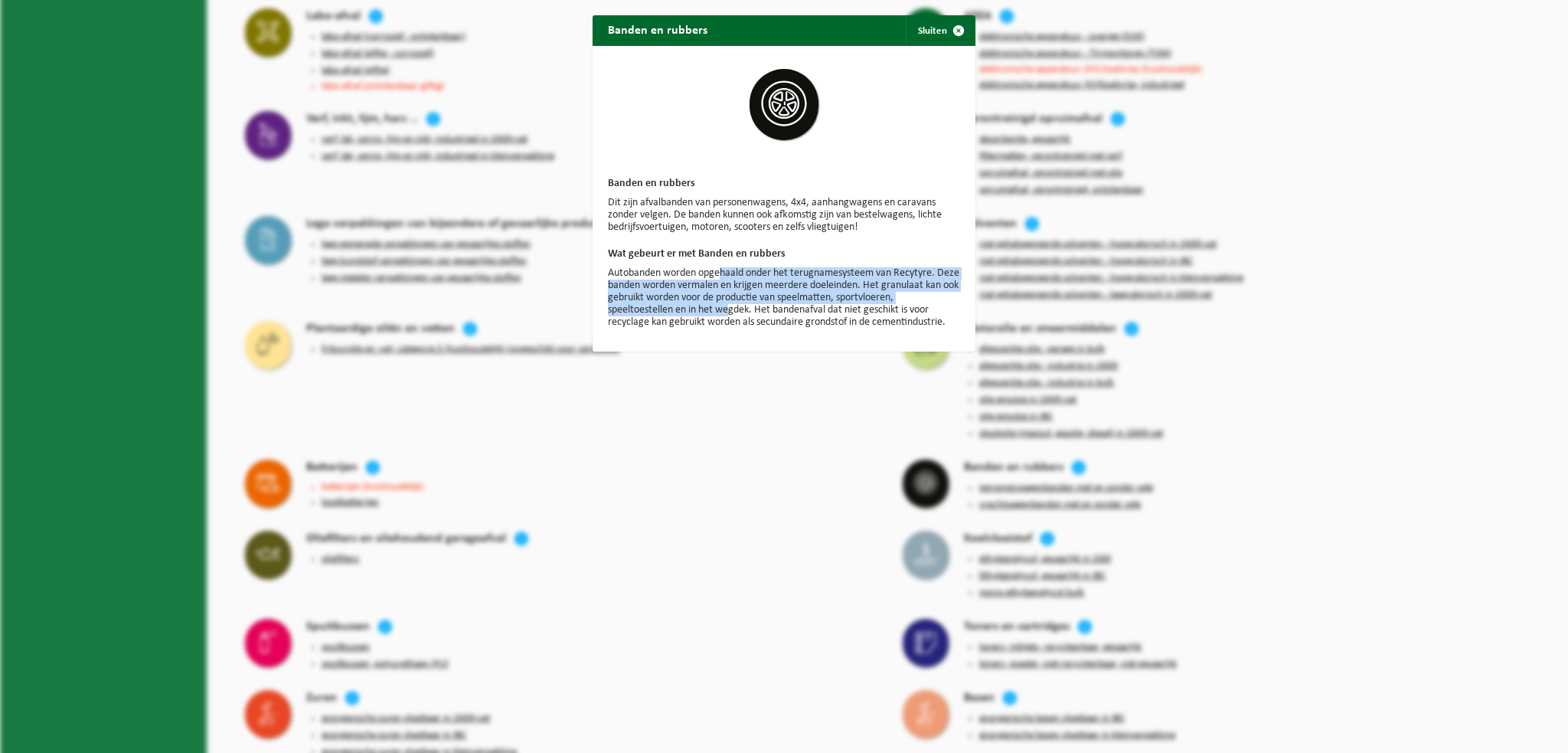
drag, startPoint x: 716, startPoint y: 271, endPoint x: 723, endPoint y: 308, distance: 37.7
click at [723, 308] on p "Autobanden worden opgehaald onder het terugnamesysteem van Recytyre. Deze bande…" at bounding box center [784, 297] width 352 height 61
drag, startPoint x: 750, startPoint y: 341, endPoint x: 757, endPoint y: 314, distance: 27.9
click at [757, 315] on div "Banden en rubbers Dit zijn afvalbanden van personenwagens, 4x4, aanhangwagens e…" at bounding box center [784, 199] width 383 height 305
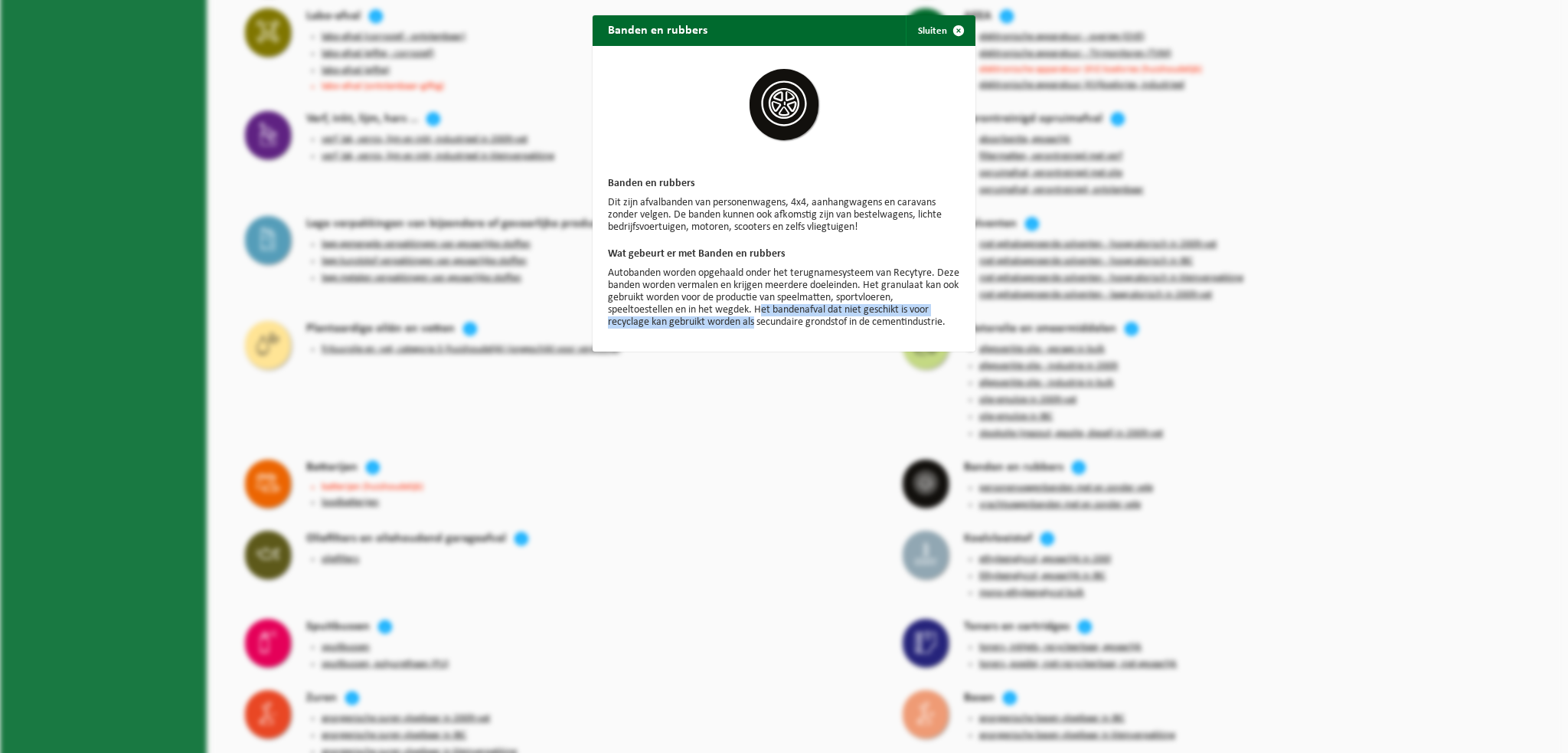
click at [757, 313] on p "Autobanden worden opgehaald onder het terugnamesysteem van Recytyre. Deze bande…" at bounding box center [784, 297] width 352 height 61
click at [950, 31] on span "button" at bounding box center [959, 31] width 31 height 31
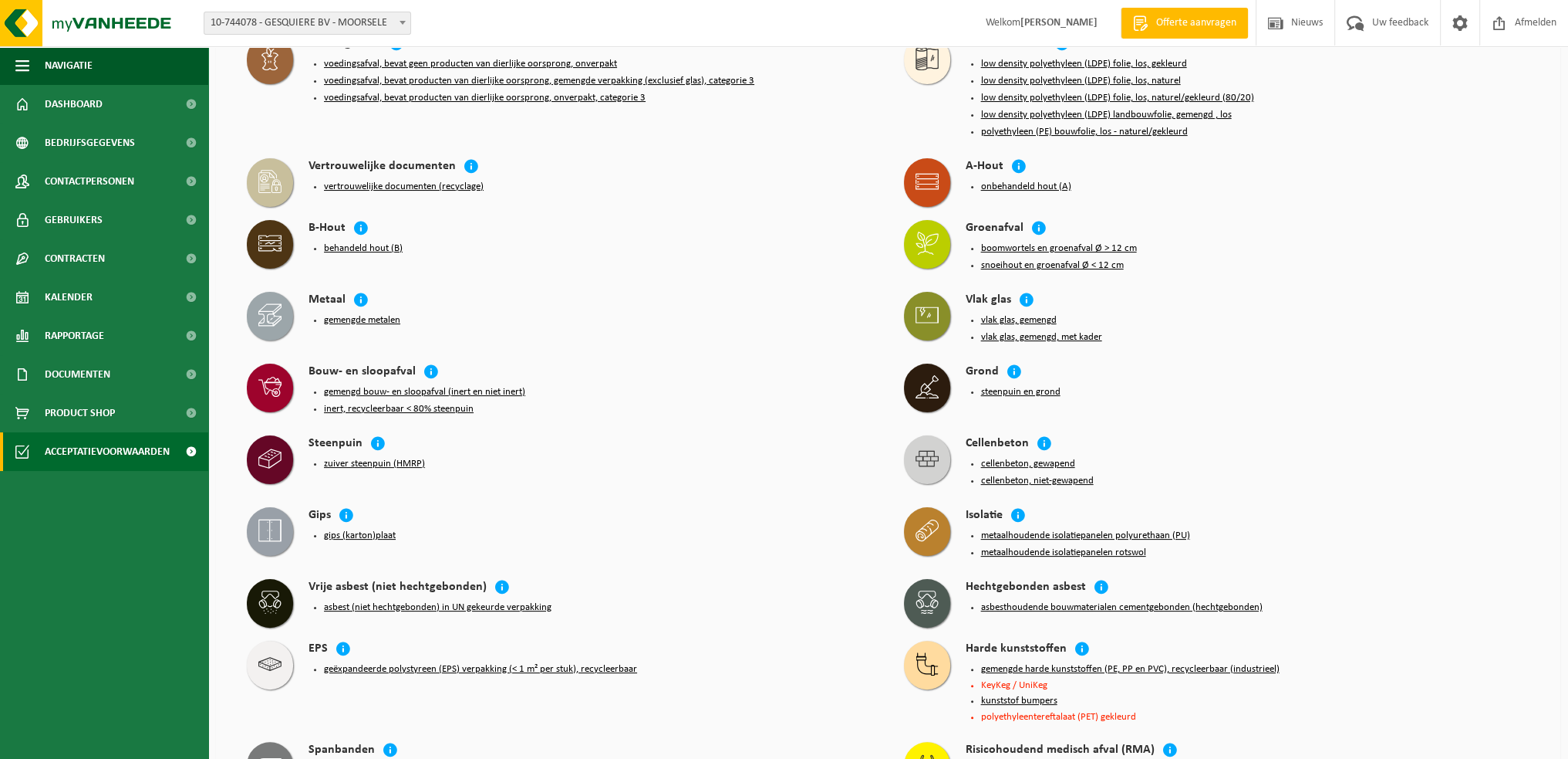
scroll to position [302, 0]
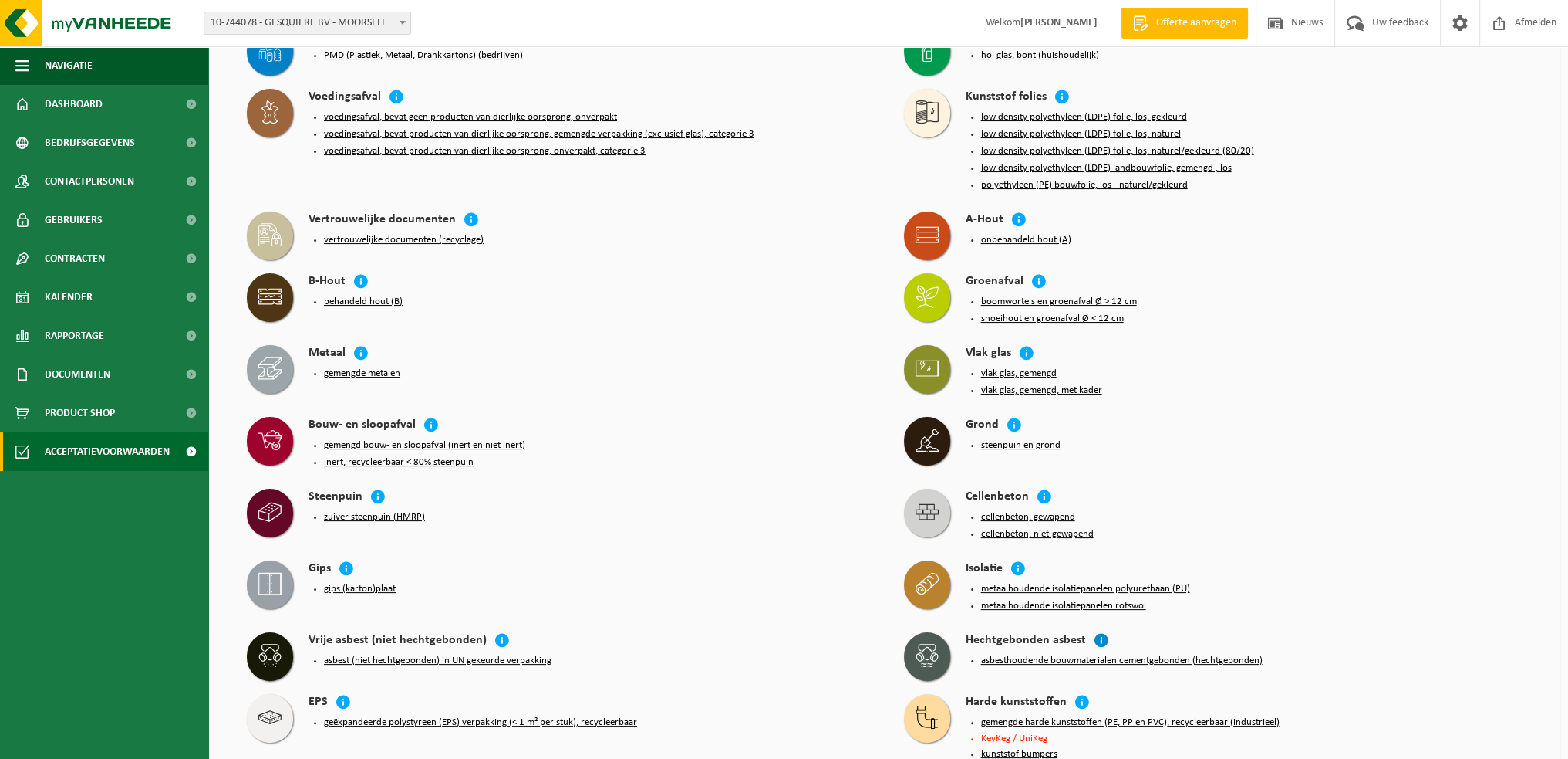
click at [1097, 632] on icon at bounding box center [1101, 640] width 16 height 16
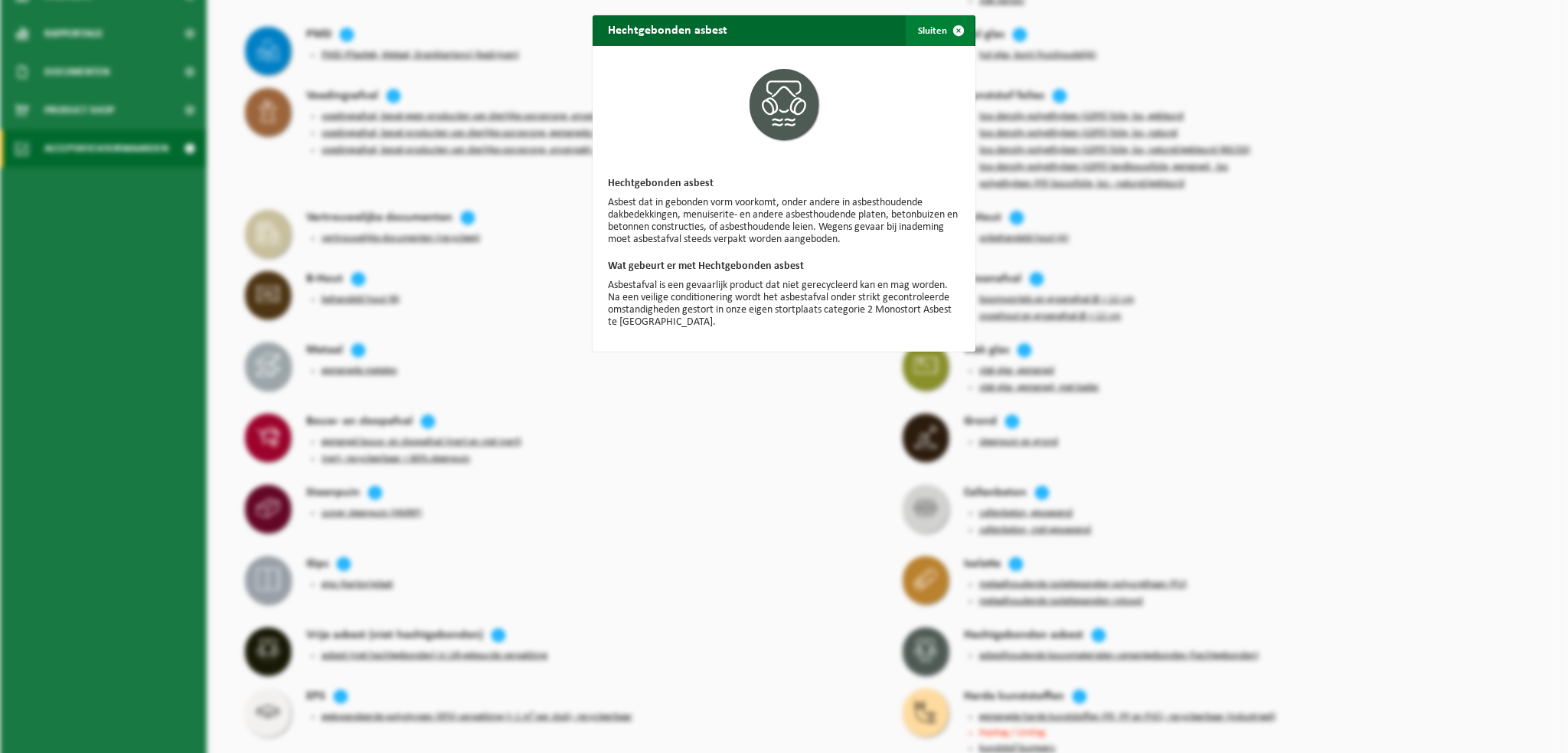
click at [954, 26] on span "button" at bounding box center [959, 31] width 31 height 31
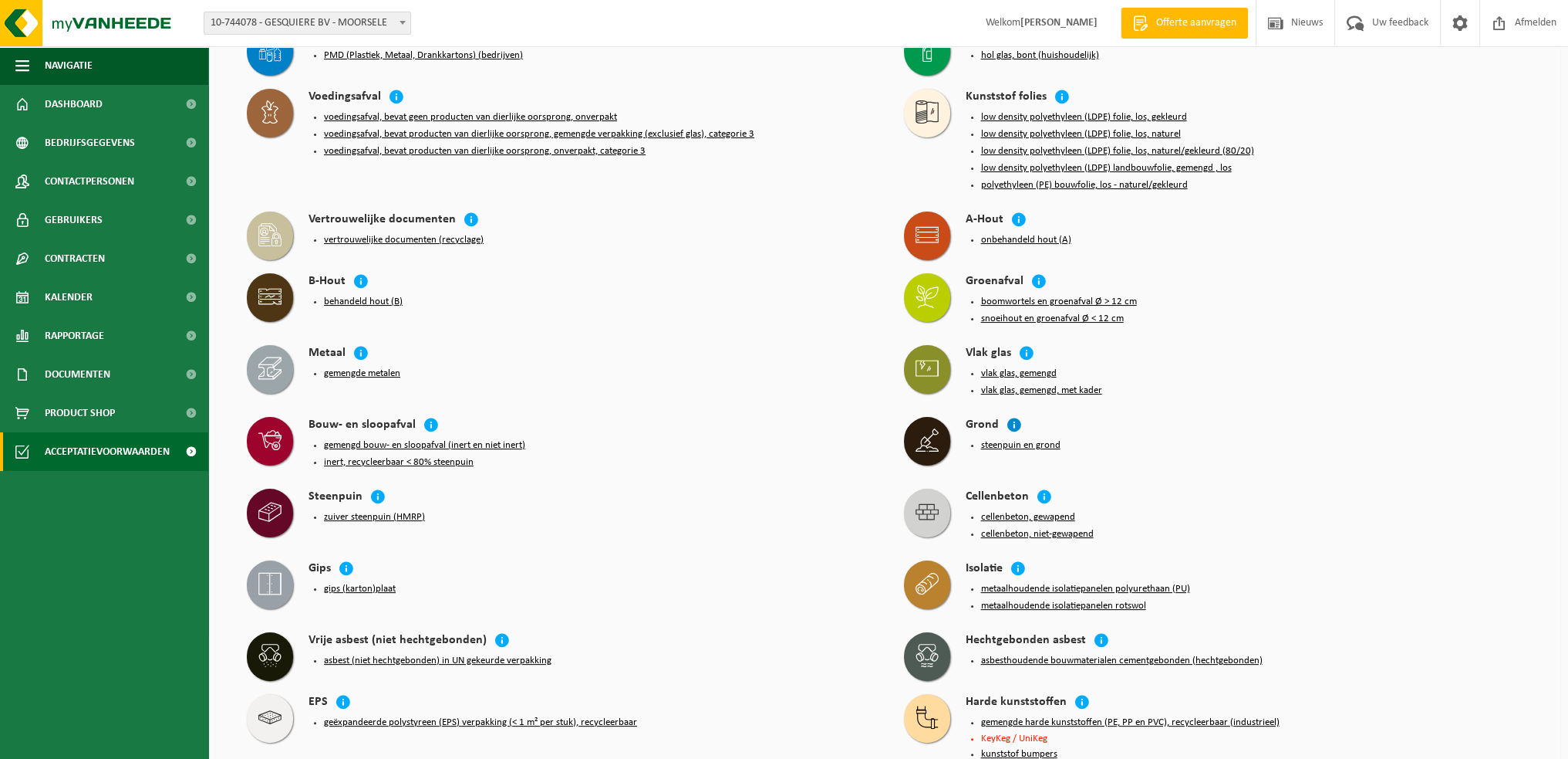
click at [1011, 417] on icon at bounding box center [1015, 425] width 16 height 16
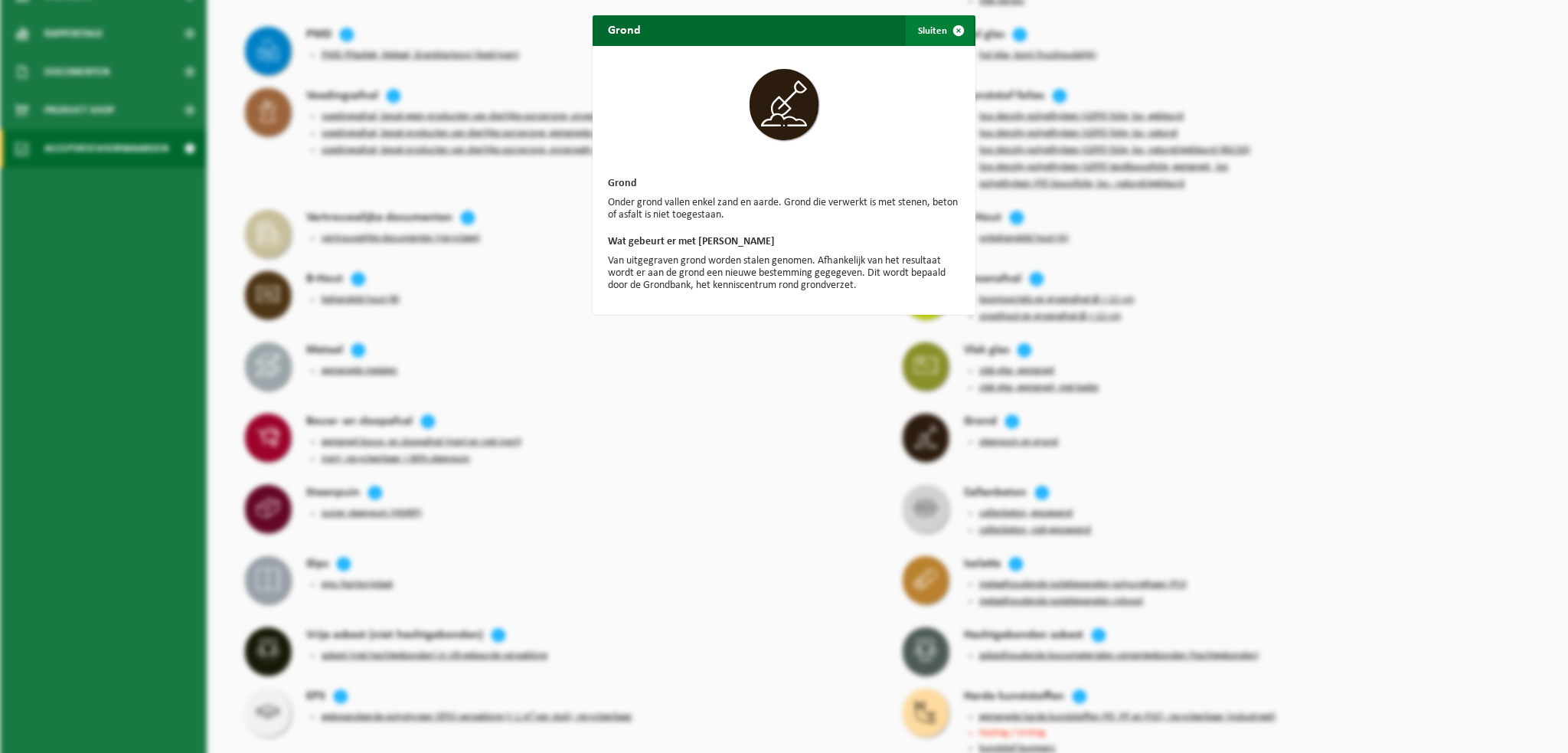
click at [951, 33] on span "button" at bounding box center [959, 31] width 31 height 31
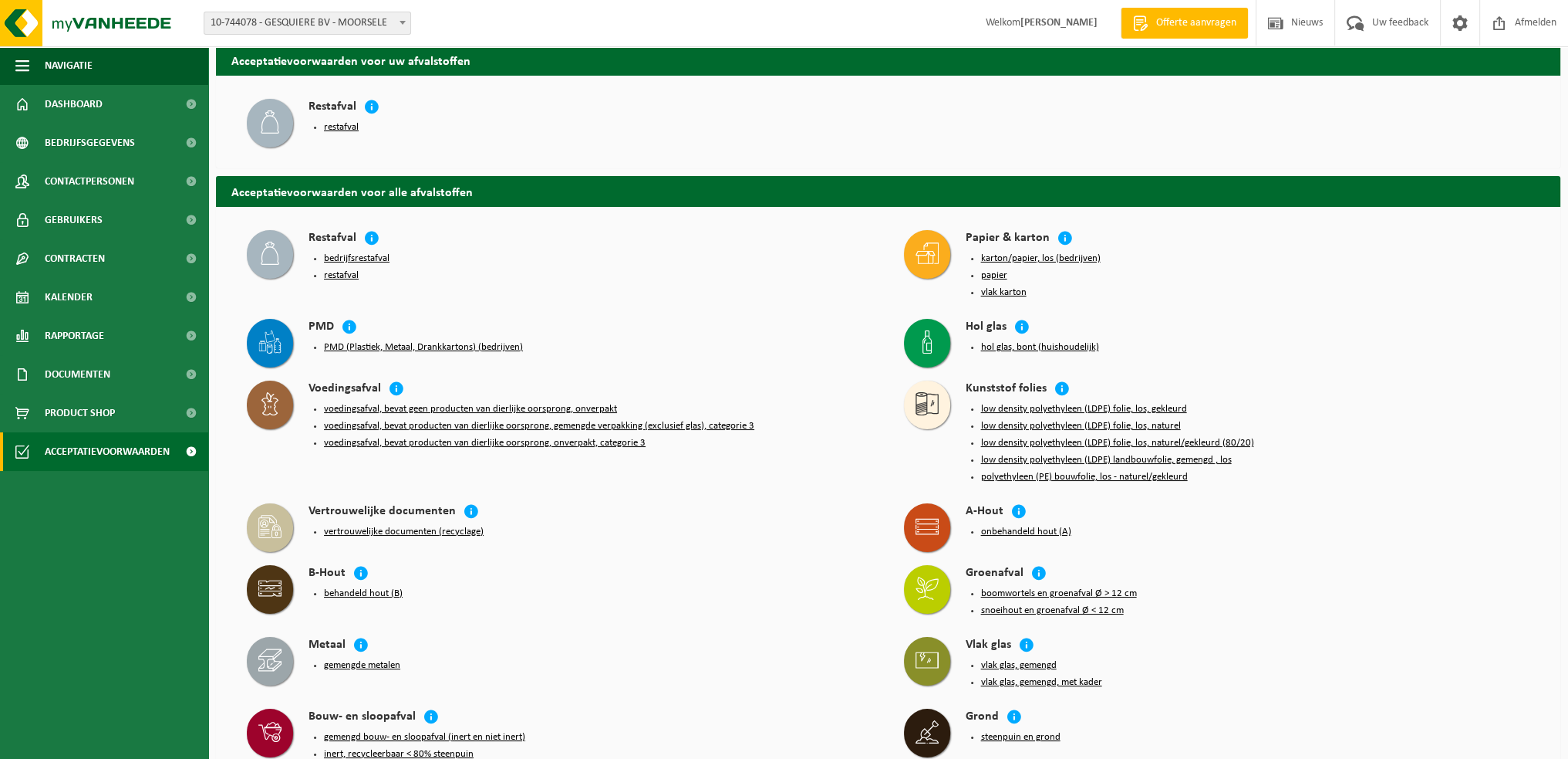
scroll to position [0, 0]
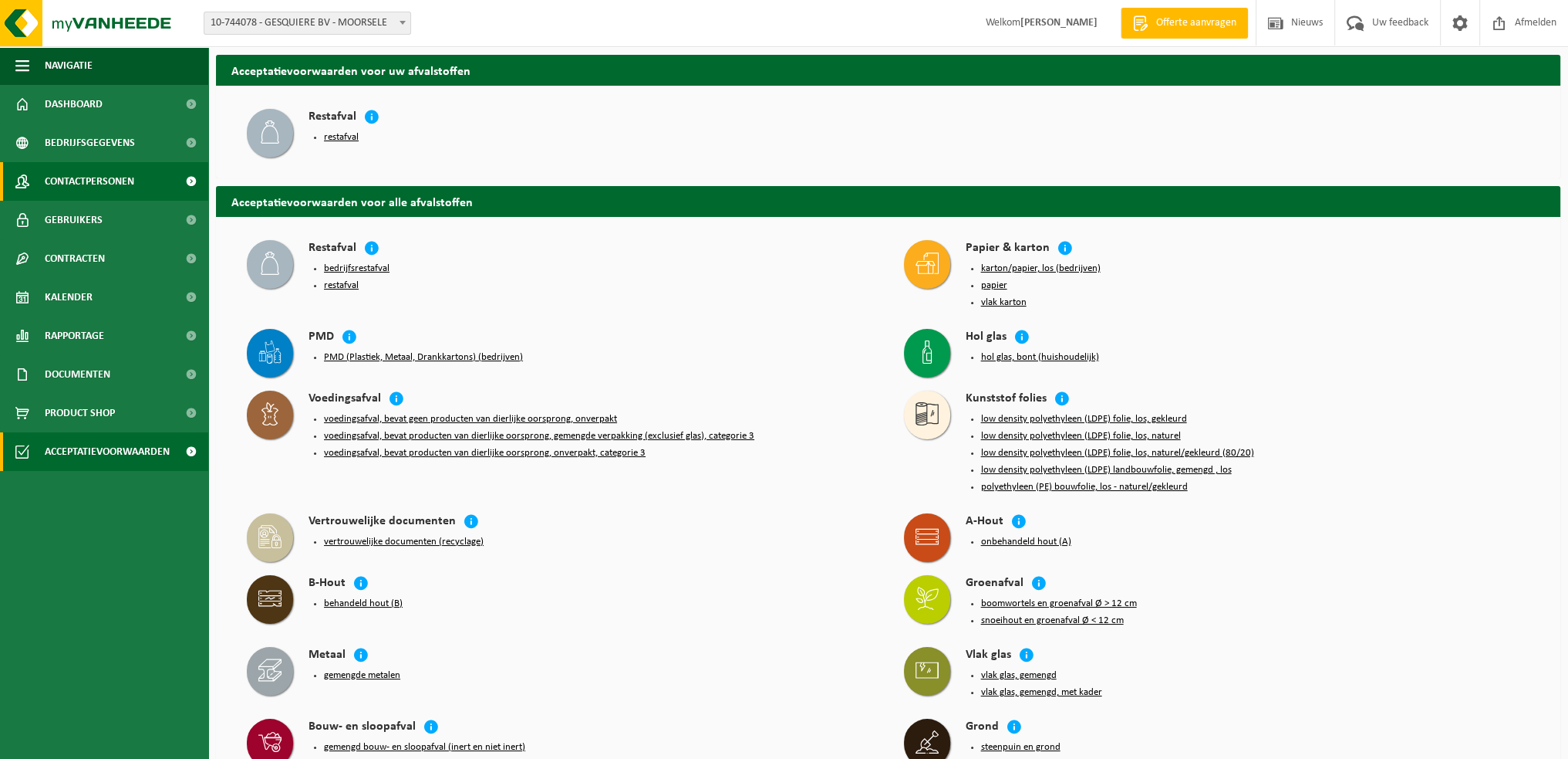
click at [88, 184] on span "Contactpersonen" at bounding box center [90, 181] width 90 height 39
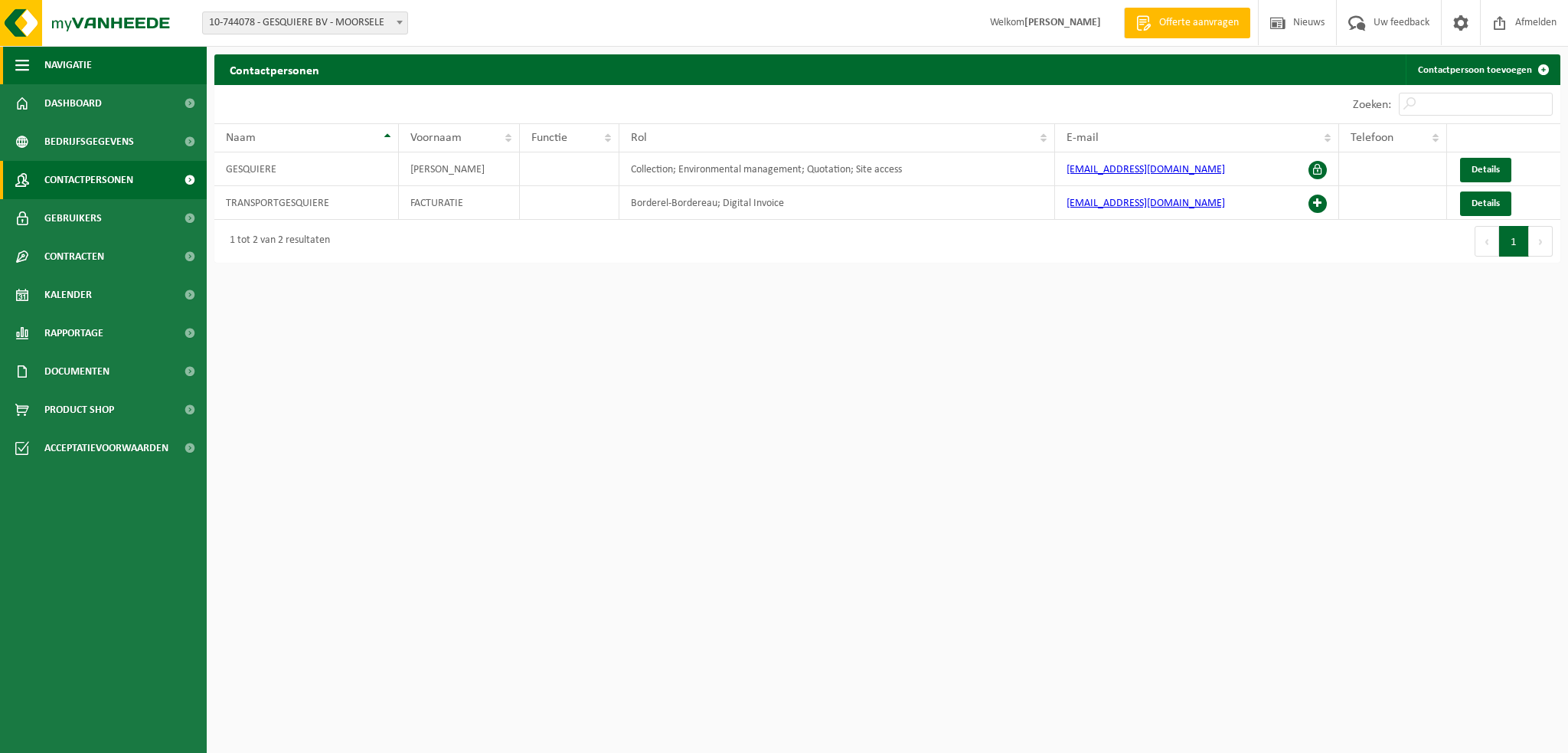
click at [79, 65] on span "Navigatie" at bounding box center [68, 66] width 47 height 39
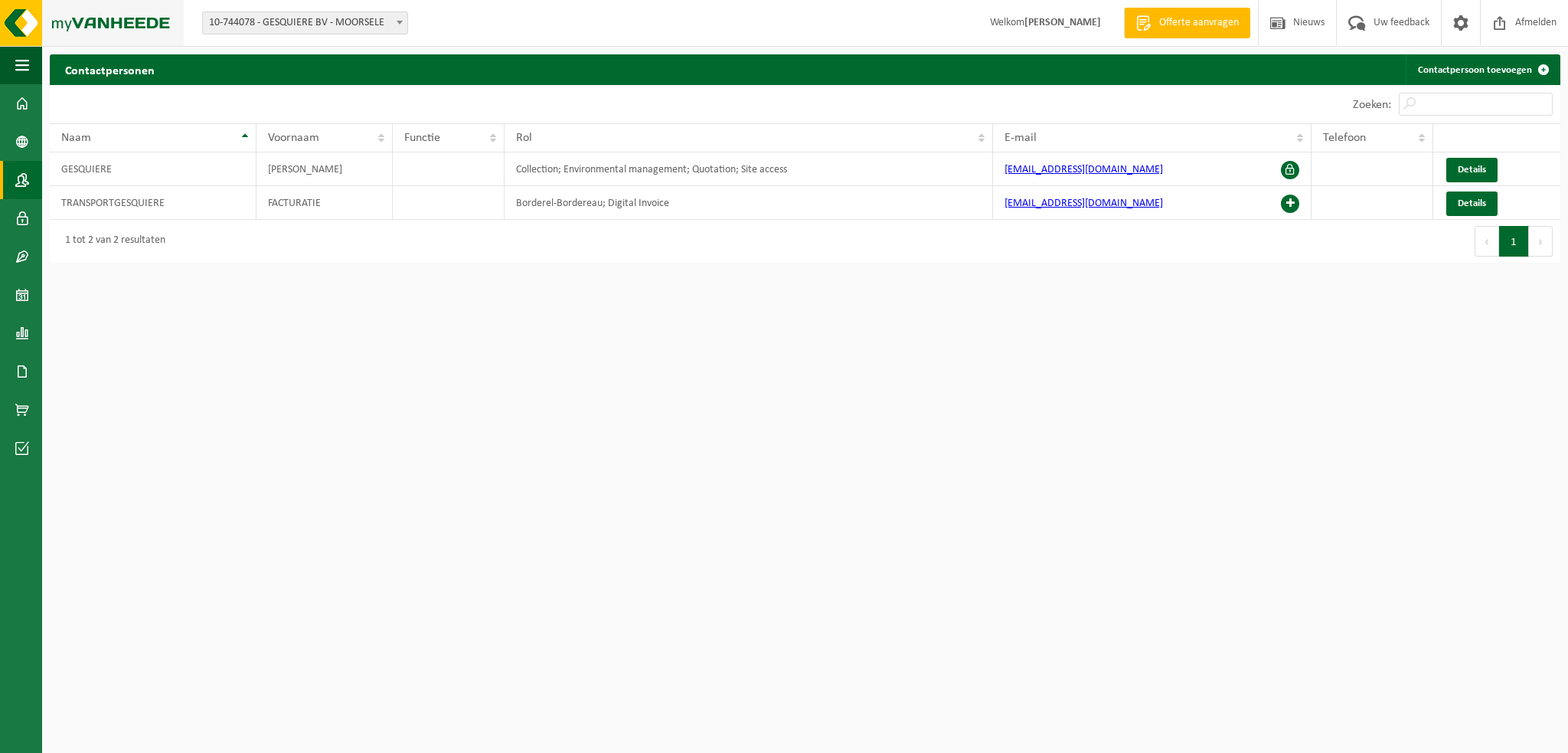
click at [141, 33] on img at bounding box center [92, 23] width 184 height 46
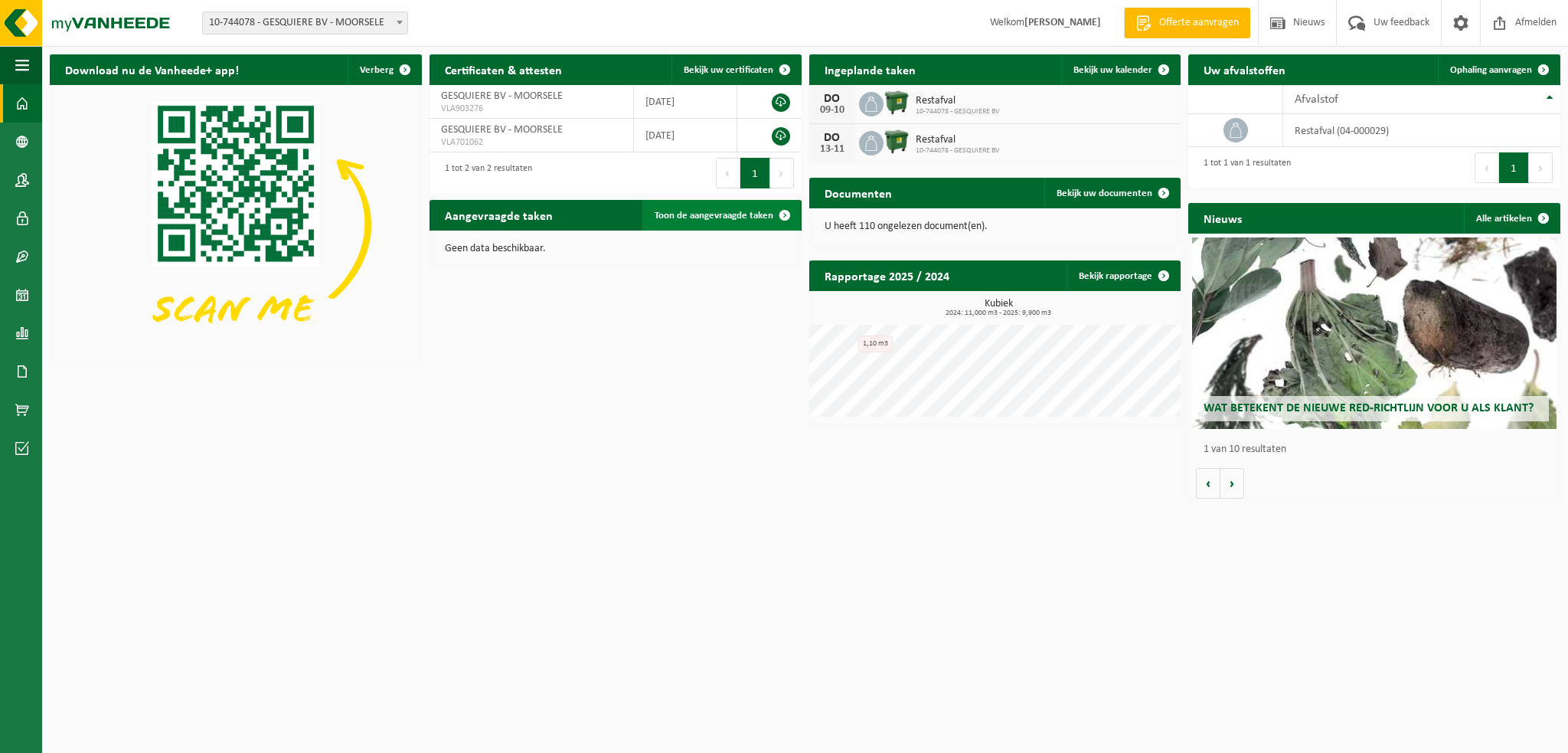
click at [724, 214] on span "Toon de aangevraagde taken" at bounding box center [713, 216] width 119 height 10
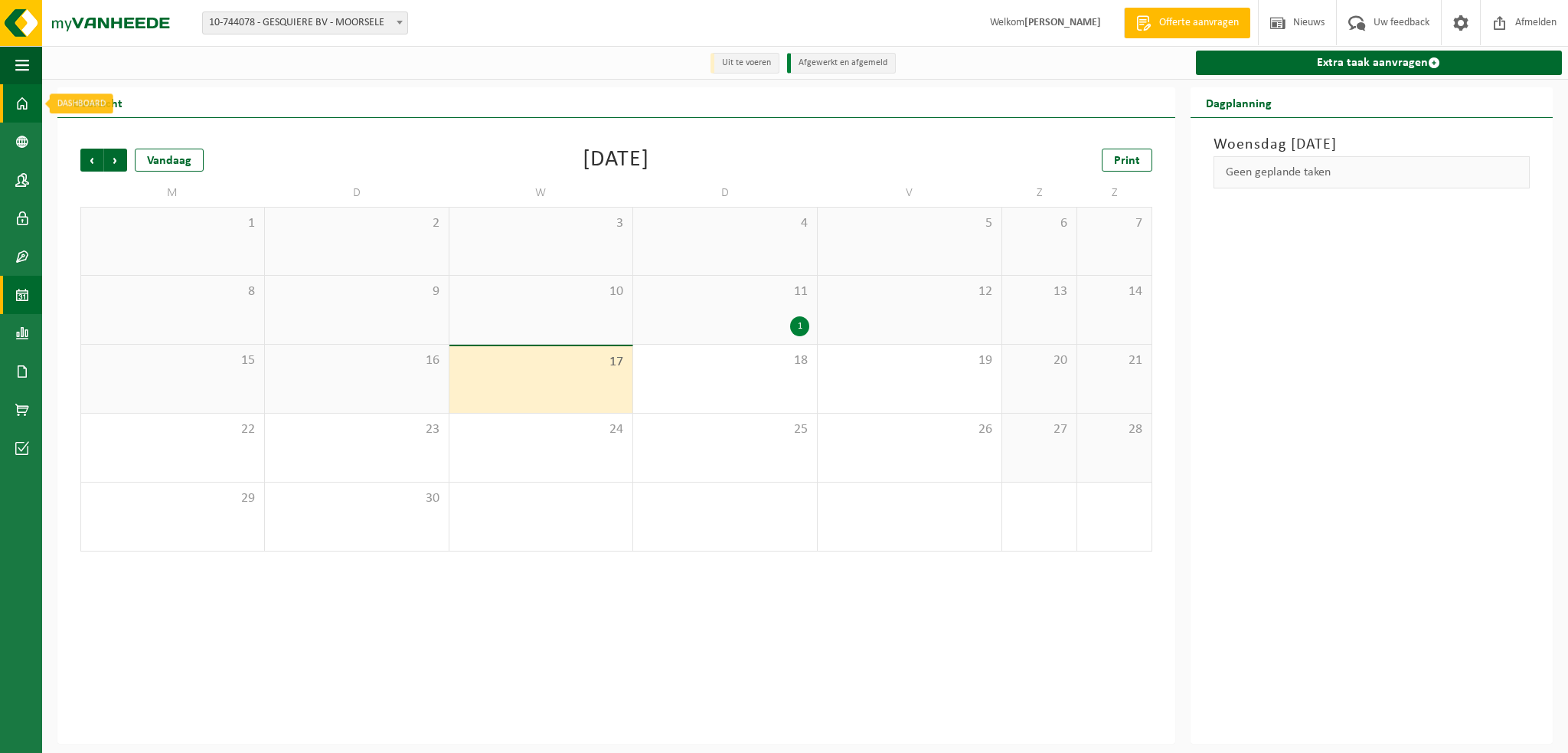
click at [16, 102] on span at bounding box center [22, 103] width 14 height 39
